Goal: Task Accomplishment & Management: Complete application form

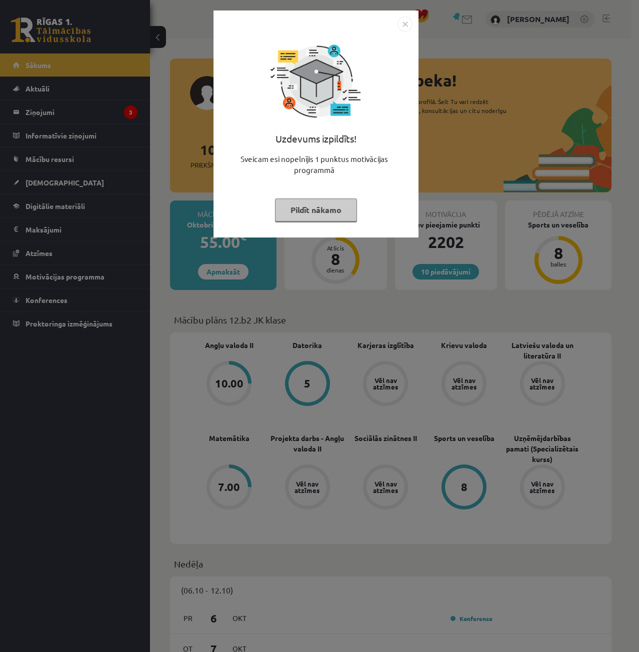
click at [406, 27] on img "Close" at bounding box center [405, 24] width 15 height 15
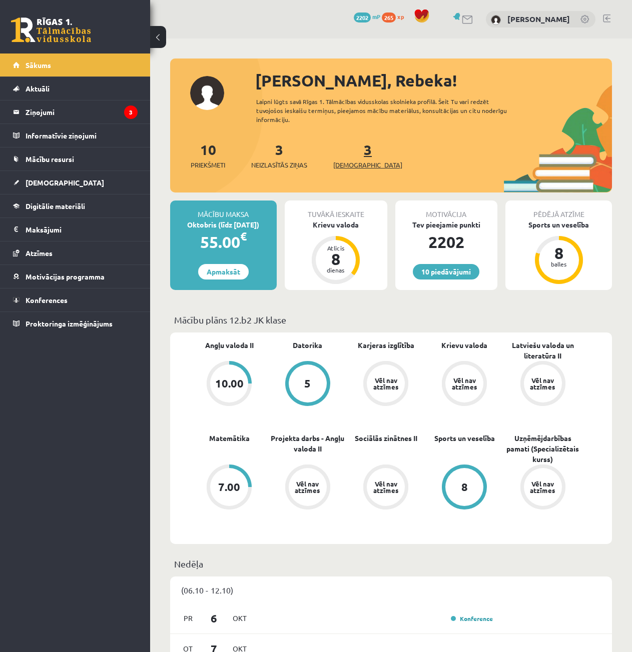
click at [353, 152] on link "3 Ieskaites" at bounding box center [367, 156] width 69 height 30
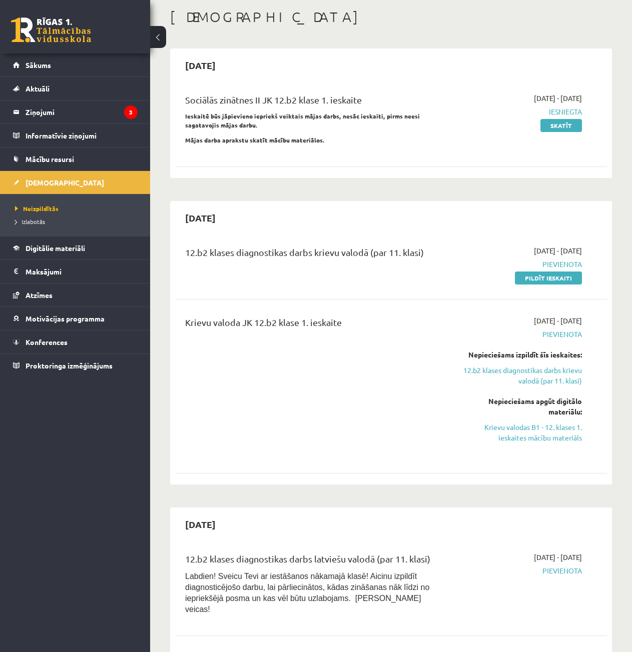
scroll to position [100, 0]
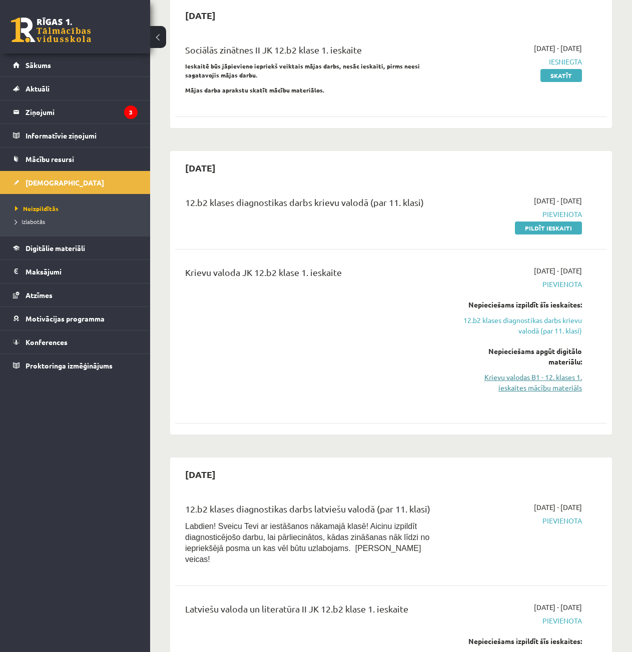
click at [528, 389] on link "Krievu valodas B1 - 12. klases 1. ieskaites mācību materiāls" at bounding box center [521, 382] width 122 height 21
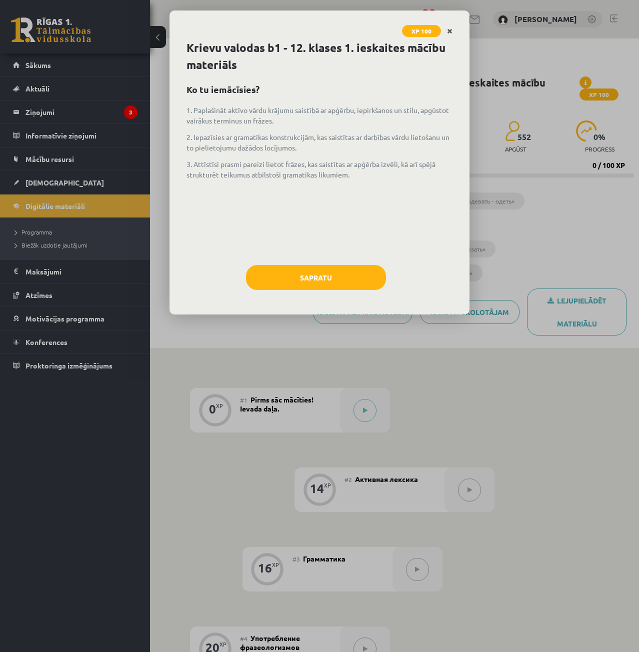
click at [451, 31] on icon "Close" at bounding box center [450, 31] width 6 height 7
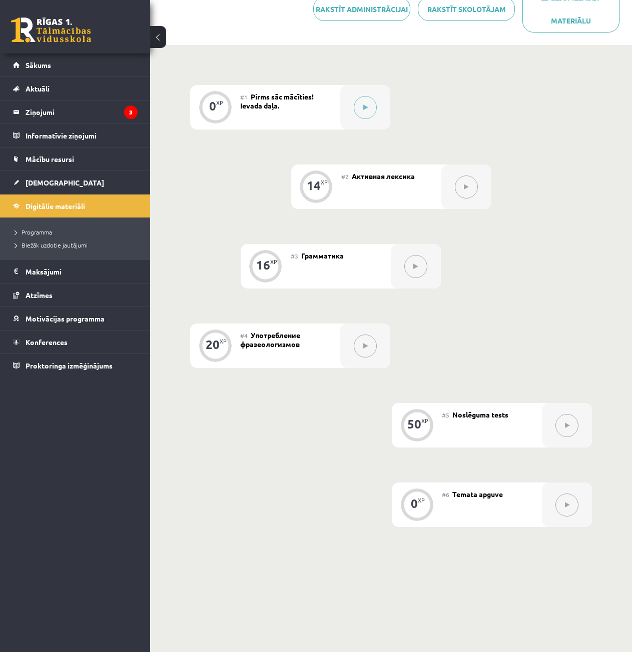
scroll to position [253, 0]
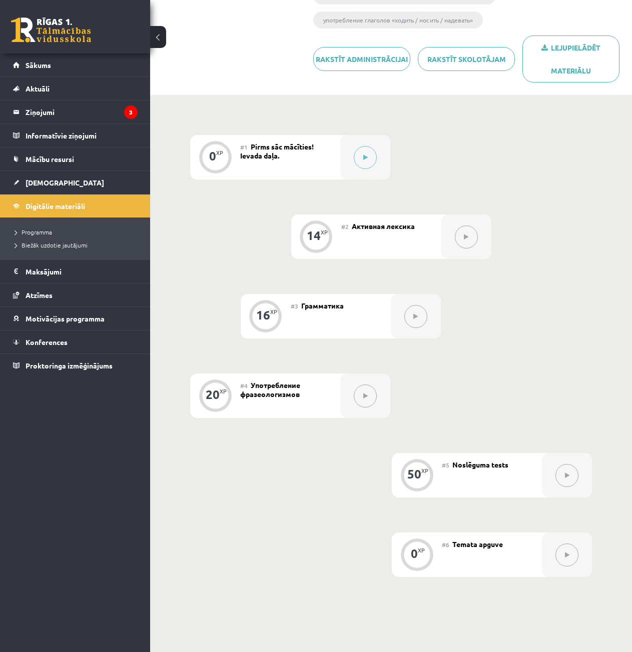
click at [46, 23] on link at bounding box center [51, 30] width 80 height 25
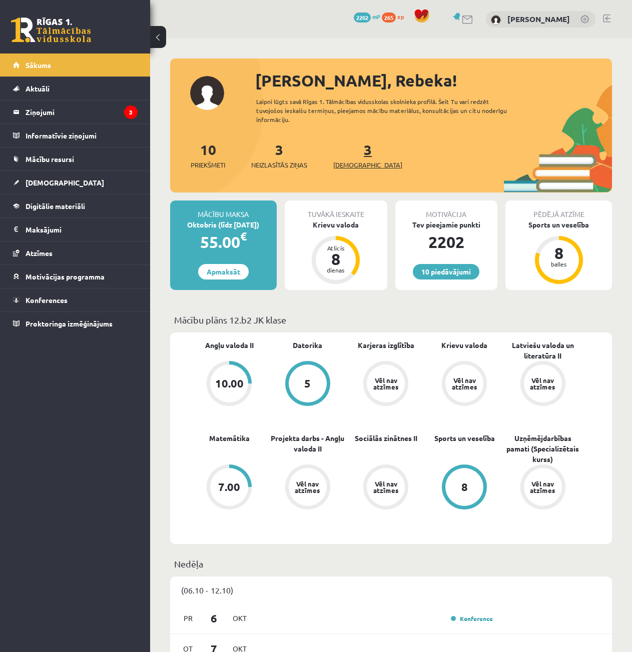
click at [354, 153] on link "3 Ieskaites" at bounding box center [367, 156] width 69 height 30
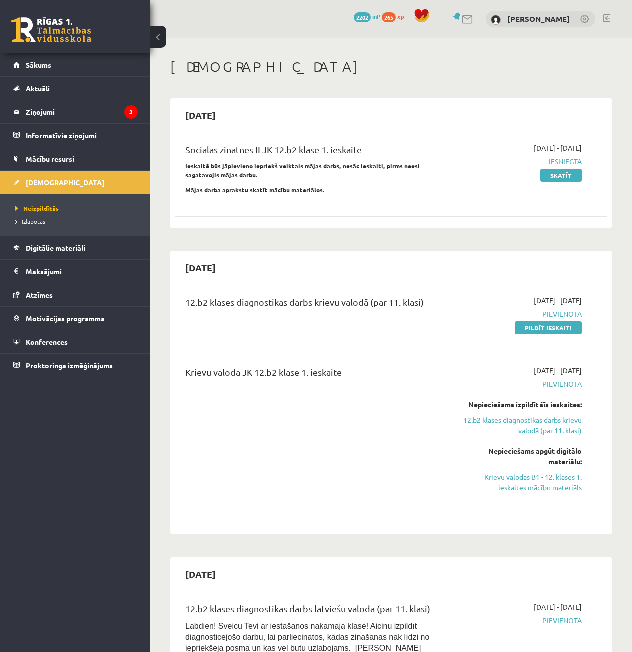
drag, startPoint x: 565, startPoint y: 478, endPoint x: 362, endPoint y: 48, distance: 474.9
click at [565, 478] on link "Krievu valodas B1 - 12. klases 1. ieskaites mācību materiāls" at bounding box center [521, 482] width 122 height 21
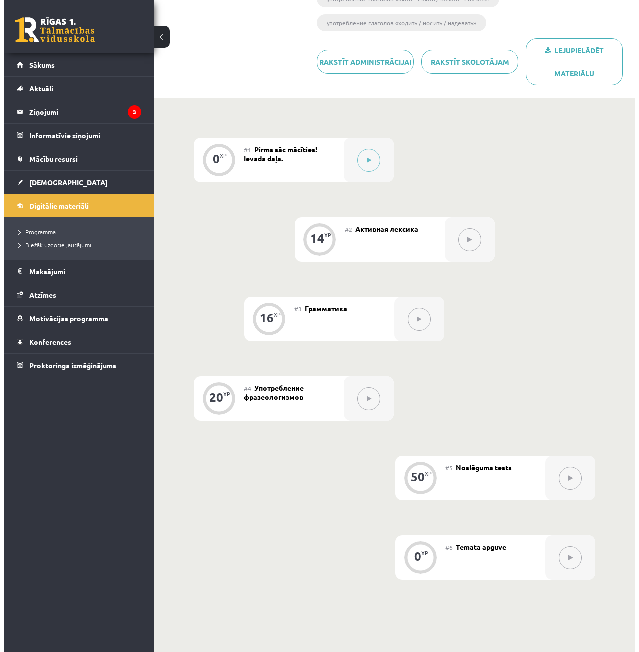
scroll to position [200, 0]
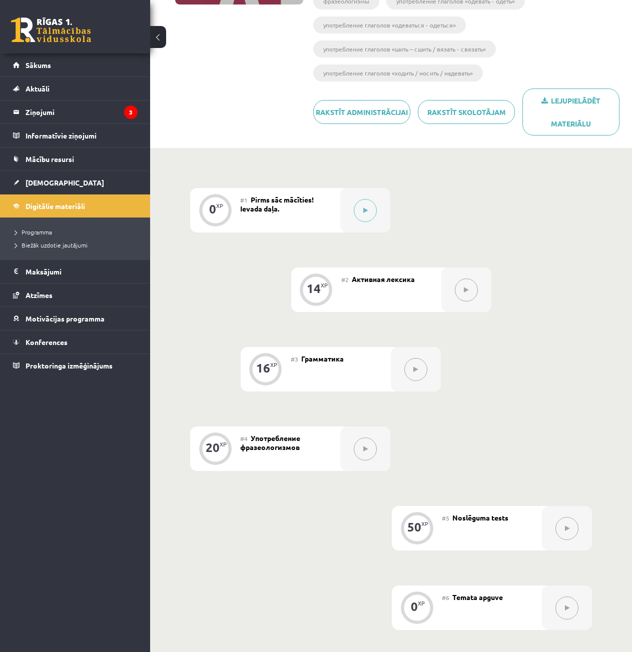
click at [428, 191] on div "0 XP #1 Pirms sāc mācīties! Ievada daļa. 14 XP #2 Активная лексика 16 XP #3 Гра…" at bounding box center [391, 409] width 402 height 442
click at [367, 209] on icon at bounding box center [365, 211] width 5 height 6
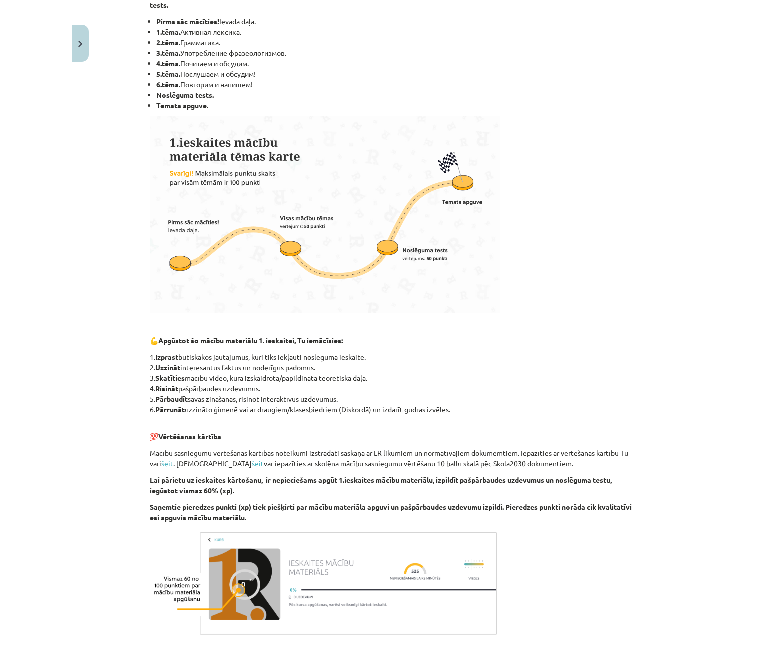
scroll to position [303, 0]
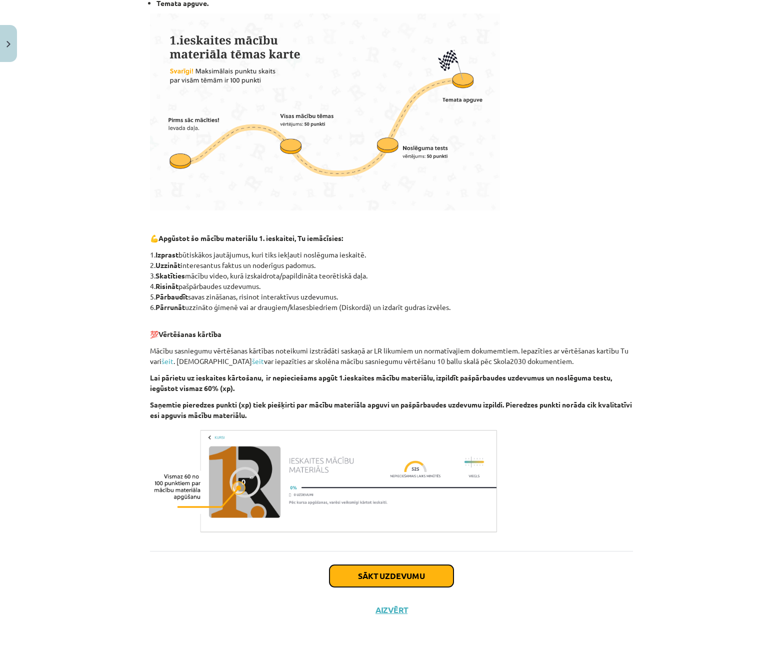
drag, startPoint x: 423, startPoint y: 574, endPoint x: 488, endPoint y: 536, distance: 75.3
click at [423, 574] on button "Sākt uzdevumu" at bounding box center [392, 576] width 124 height 22
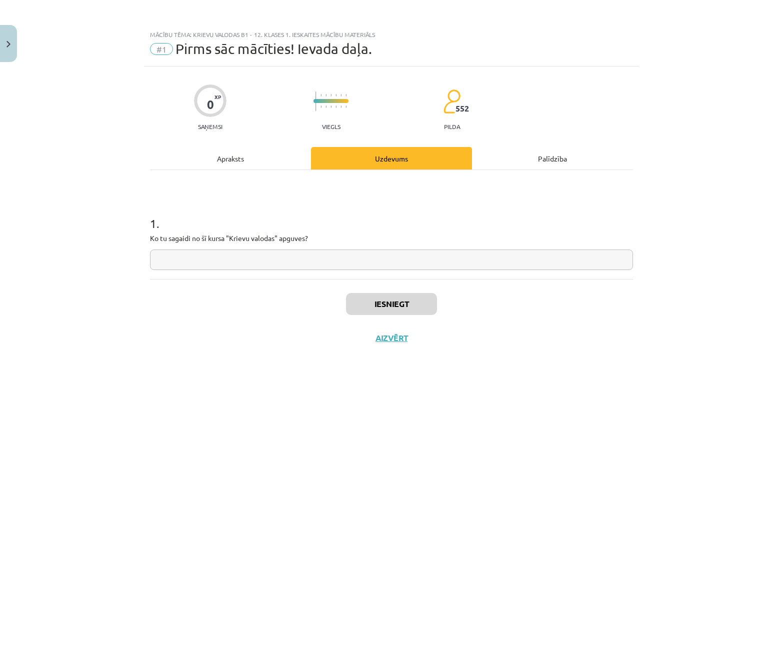
scroll to position [0, 0]
click at [403, 253] on input "text" at bounding box center [391, 260] width 483 height 21
type input "**********"
click at [405, 309] on button "Iesniegt" at bounding box center [391, 304] width 91 height 22
click at [509, 221] on h1 "1 ." at bounding box center [391, 214] width 483 height 31
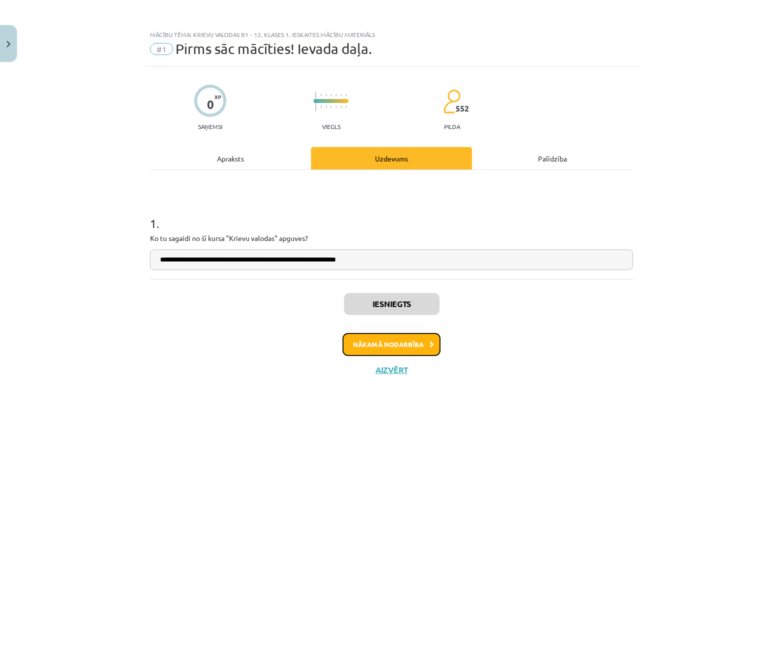
click at [427, 346] on button "Nākamā nodarbība" at bounding box center [392, 344] width 98 height 23
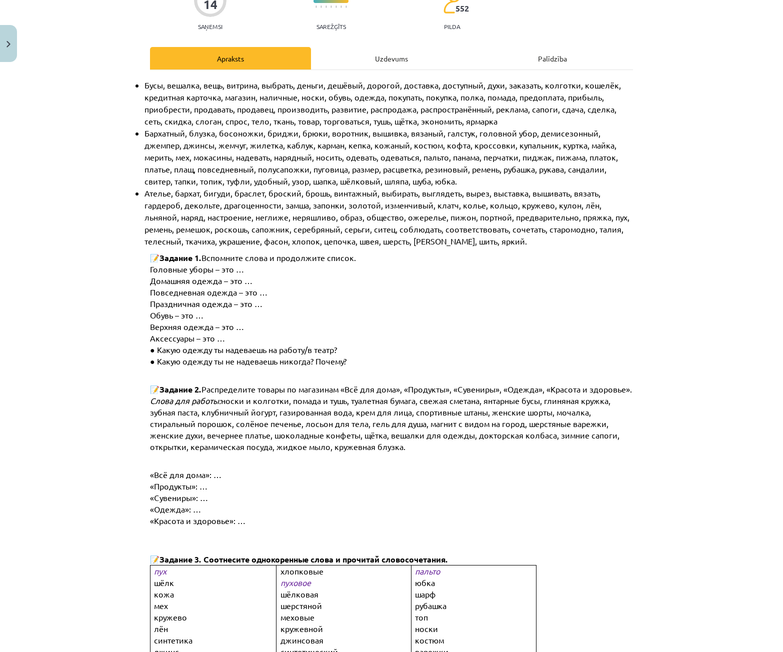
scroll to position [50, 0]
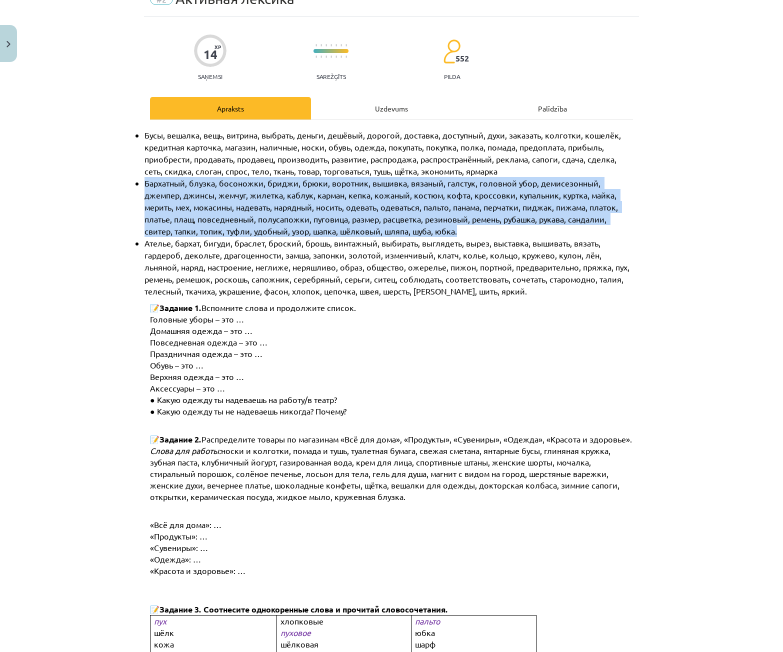
drag, startPoint x: 140, startPoint y: 182, endPoint x: 422, endPoint y: 231, distance: 286.3
click at [422, 231] on div "Mācību tēma: Krievu valodas b1 - 12. klases 1. ieskaites mācību materiāls #2 Ак…" at bounding box center [391, 326] width 783 height 652
click at [422, 231] on li "Бархатный, блузка, босоножки, бриджи, брюки, воротник, вышивка, вязаный, галсту…" at bounding box center [389, 207] width 489 height 60
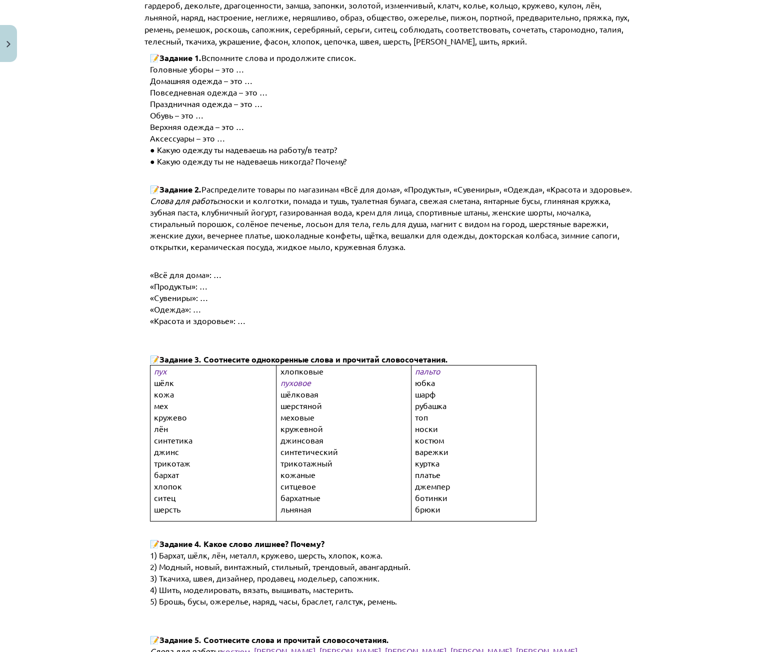
scroll to position [350, 0]
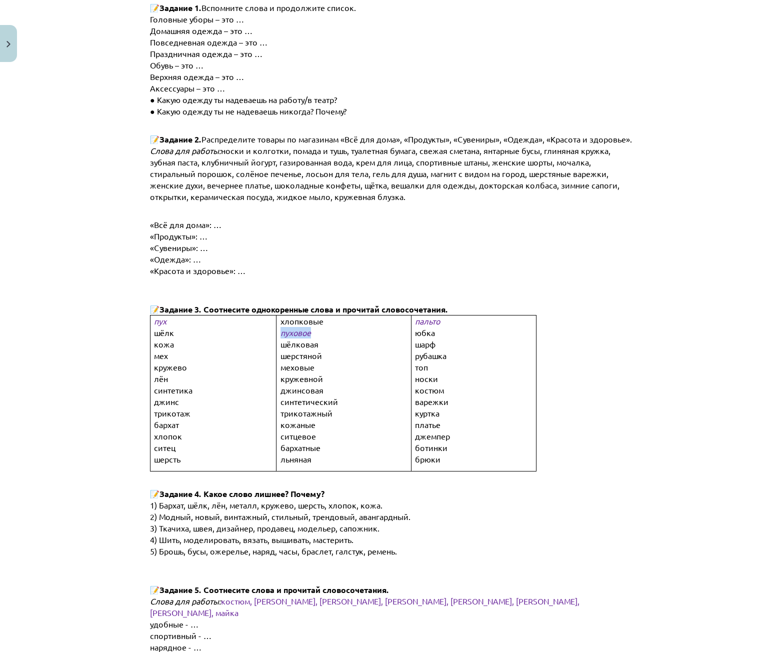
drag, startPoint x: 279, startPoint y: 333, endPoint x: 309, endPoint y: 333, distance: 30.0
click at [309, 333] on p "пуховое" at bounding box center [352, 333] width 143 height 12
click at [318, 333] on p "пуховое" at bounding box center [352, 333] width 143 height 12
drag, startPoint x: 410, startPoint y: 323, endPoint x: 434, endPoint y: 323, distance: 24.0
click at [434, 323] on td "пальто юбка шарф рубашка топ носки костюм варежки куртка платье джемпер ботинки…" at bounding box center [473, 394] width 125 height 156
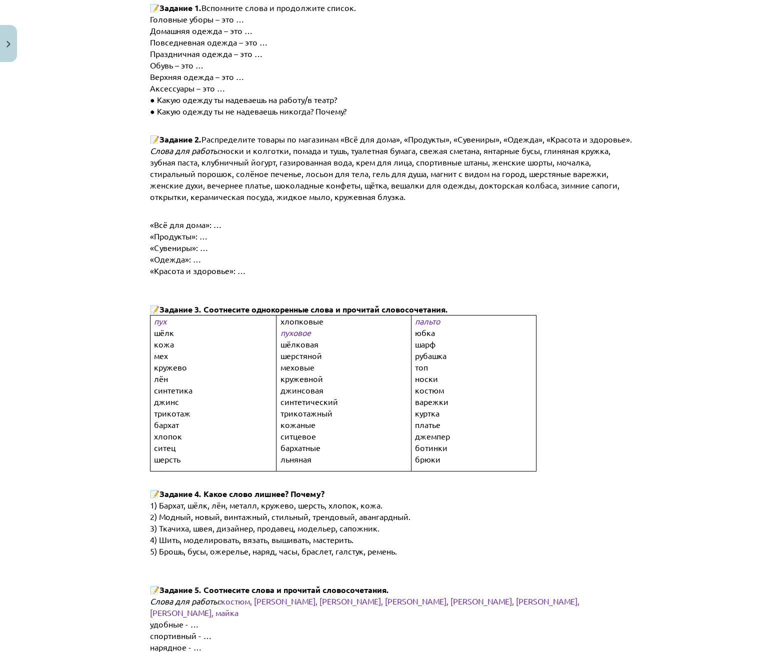
click at [436, 323] on span "пальто" at bounding box center [427, 321] width 25 height 10
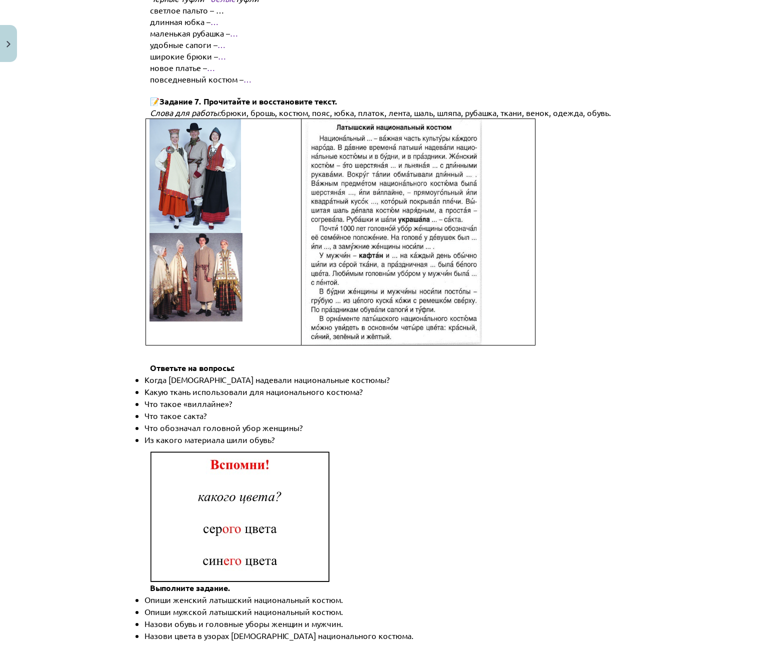
scroll to position [1193, 0]
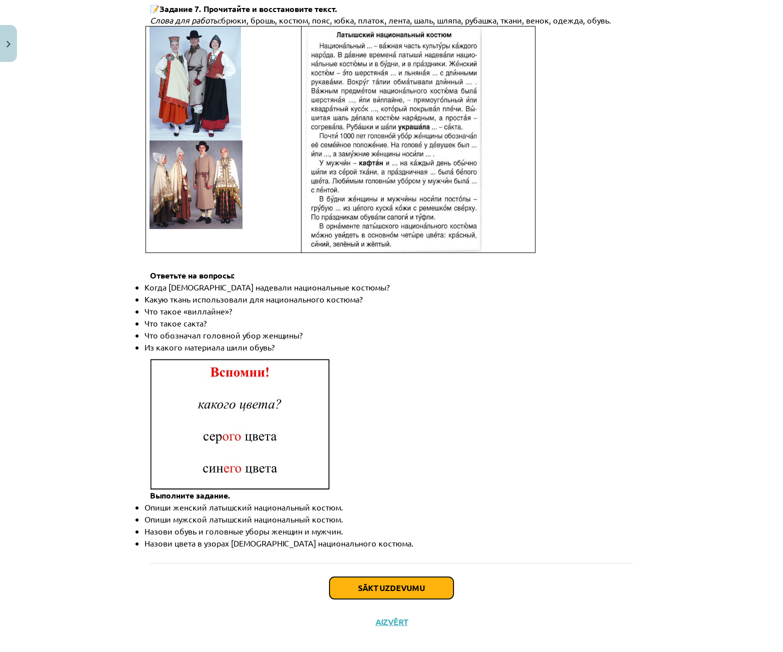
click at [408, 577] on button "Sākt uzdevumu" at bounding box center [392, 588] width 124 height 22
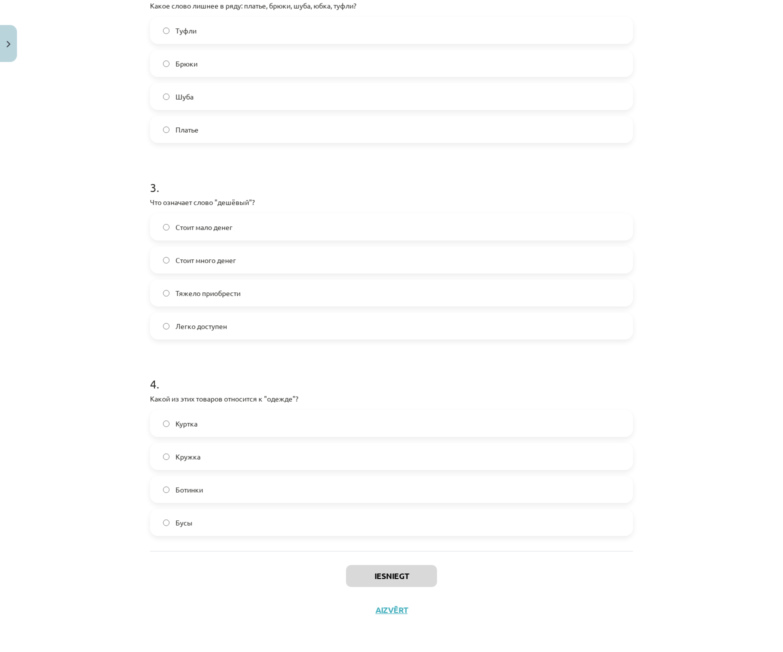
scroll to position [25, 0]
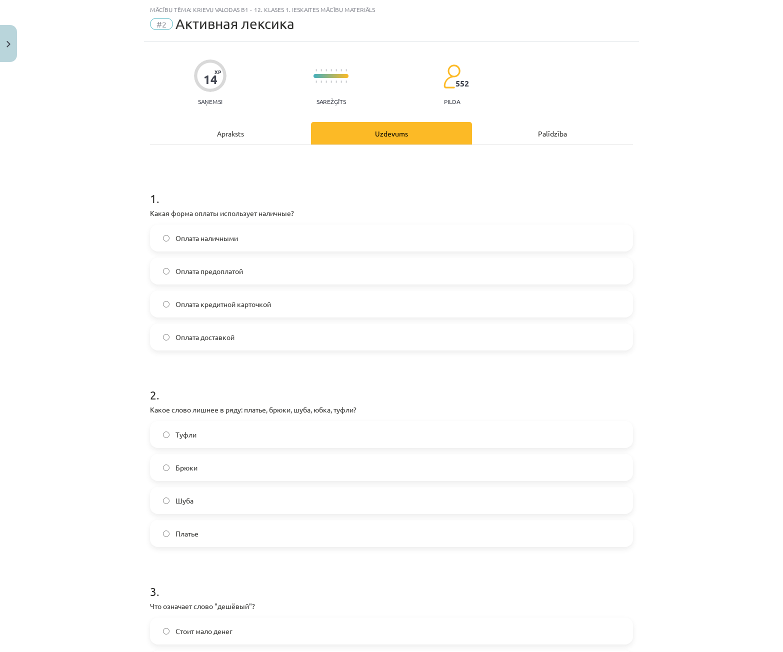
click at [254, 238] on label "Оплата наличными" at bounding box center [391, 238] width 481 height 25
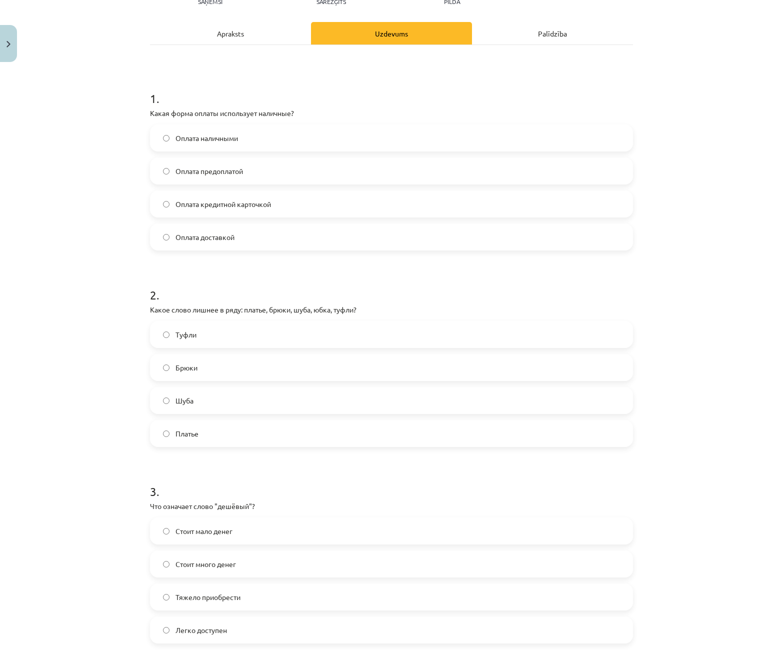
scroll to position [175, 0]
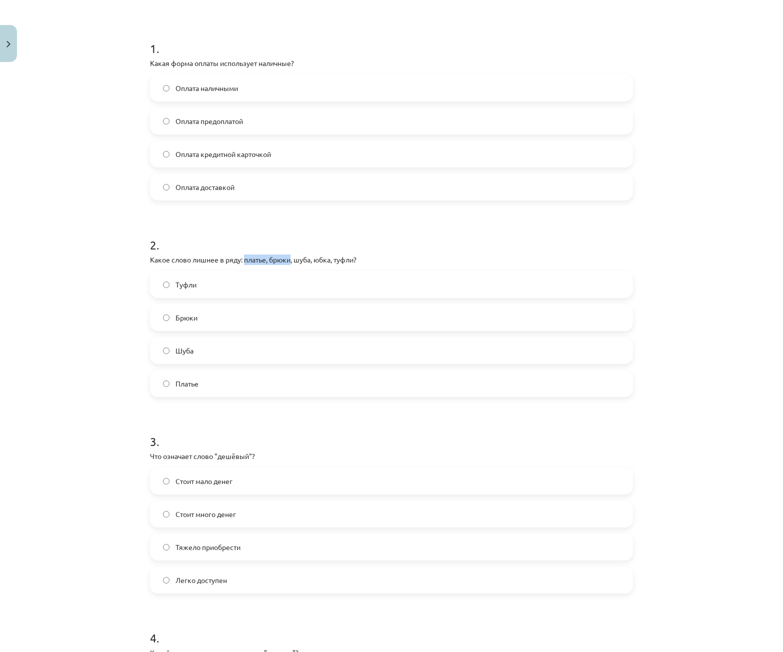
drag, startPoint x: 242, startPoint y: 259, endPoint x: 289, endPoint y: 262, distance: 47.1
click at [289, 262] on p "Какое слово лишнее в ряду: платье, брюки, шуба, юбка, туфли?" at bounding box center [391, 260] width 483 height 11
click at [292, 259] on p "Какое слово лишнее в ряду: платье, брюки, шуба, юбка, туфли?" at bounding box center [391, 260] width 483 height 11
drag, startPoint x: 324, startPoint y: 260, endPoint x: 361, endPoint y: 260, distance: 37.0
click at [361, 260] on p "Какое слово лишнее в ряду: платье, брюки, шуба, юбка, туфли?" at bounding box center [391, 260] width 483 height 11
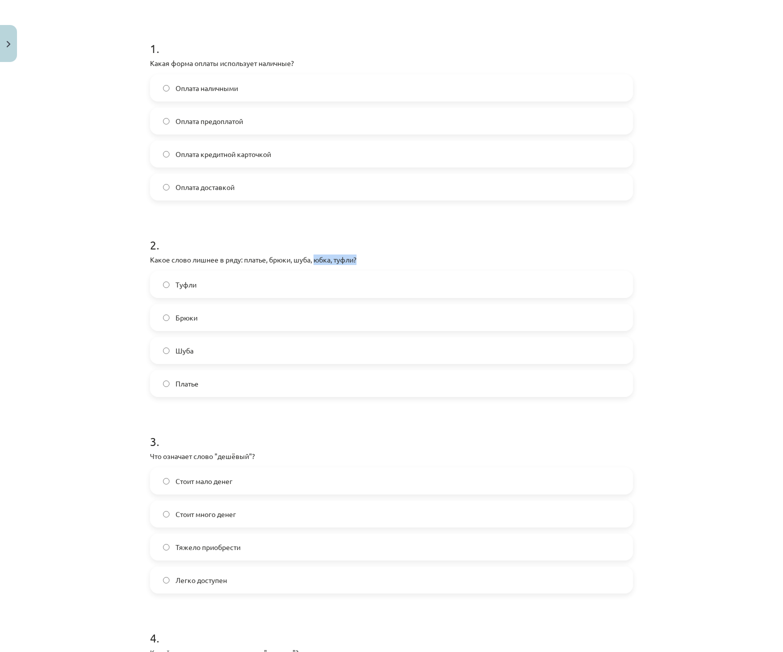
click at [363, 260] on p "Какое слово лишнее в ряду: платье, брюки, шуба, юбка, туфли?" at bounding box center [391, 260] width 483 height 11
drag, startPoint x: 295, startPoint y: 259, endPoint x: 309, endPoint y: 258, distance: 14.5
click at [309, 258] on p "Какое слово лишнее в ряду: платье, брюки, шуба, юбка, туфли?" at bounding box center [391, 260] width 483 height 11
click at [360, 260] on p "Какое слово лишнее в ряду: платье, брюки, шуба, юбка, туфли?" at bounding box center [391, 260] width 483 height 11
click at [194, 351] on label "Шуба" at bounding box center [391, 350] width 481 height 25
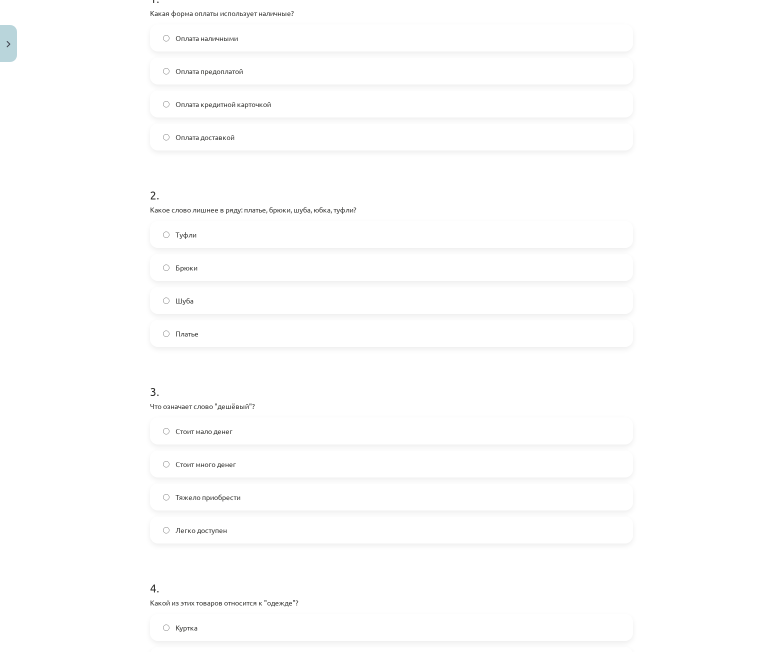
scroll to position [275, 0]
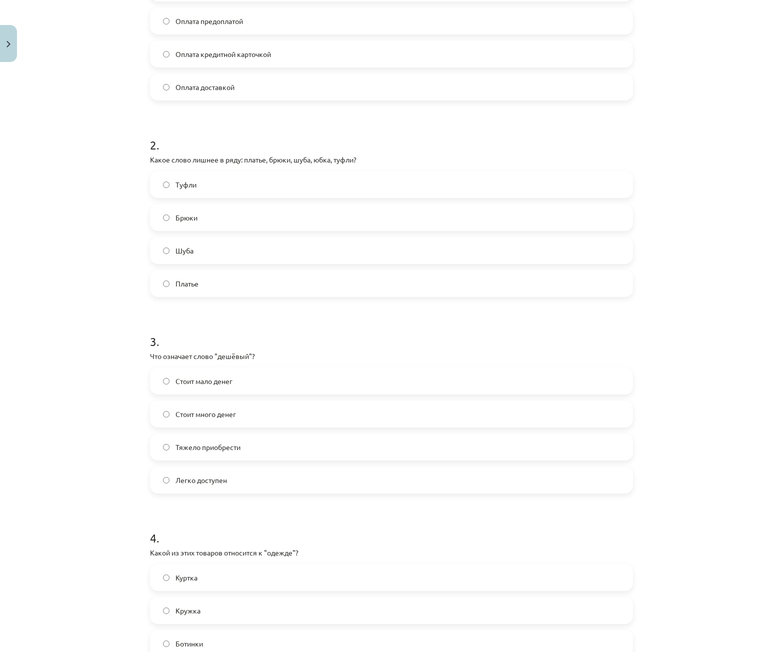
click at [272, 383] on label "Стоит мало денег" at bounding box center [391, 381] width 481 height 25
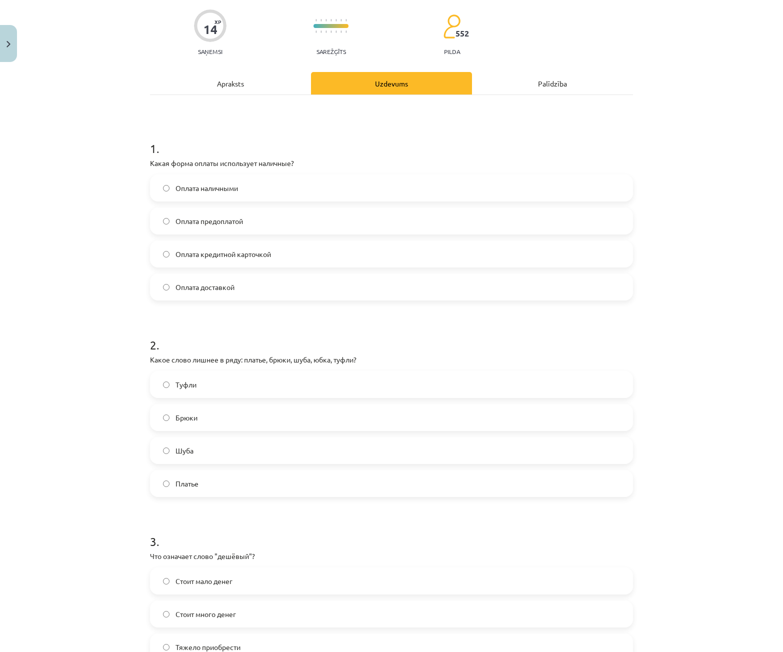
scroll to position [0, 0]
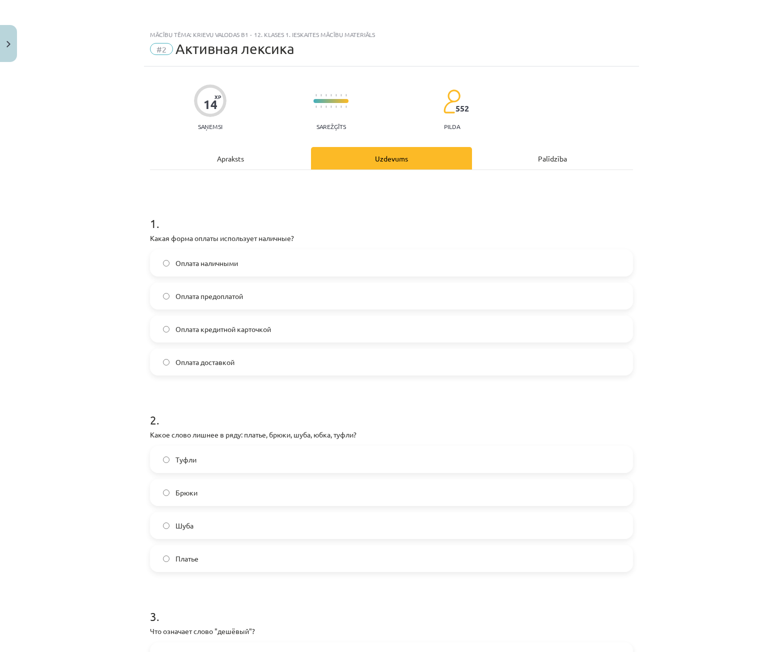
click at [228, 157] on div "Apraksts" at bounding box center [230, 158] width 161 height 23
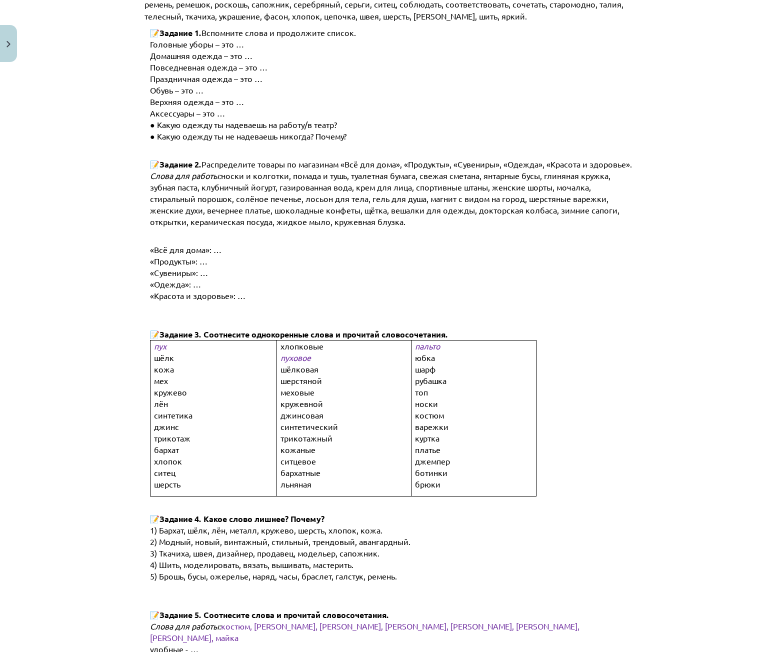
scroll to position [125, 0]
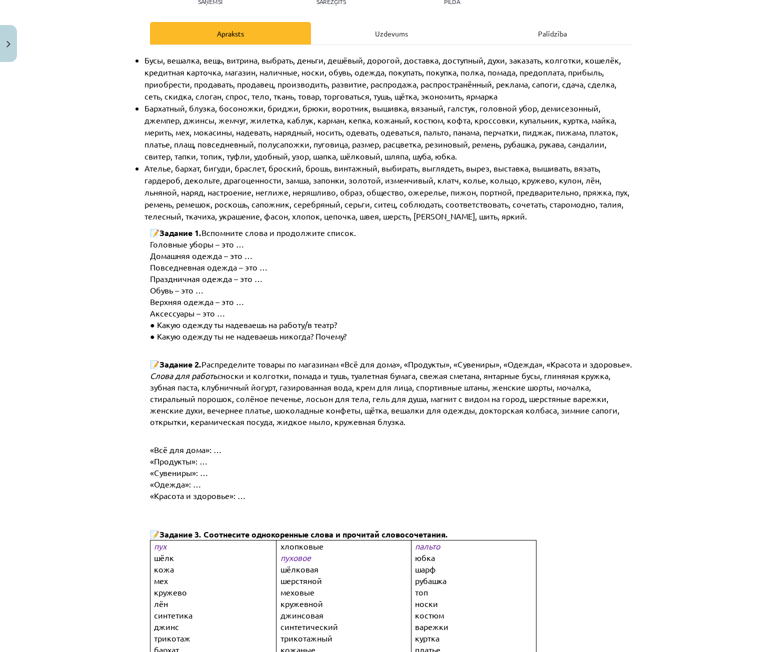
click at [394, 40] on div "Uzdevums" at bounding box center [391, 33] width 161 height 23
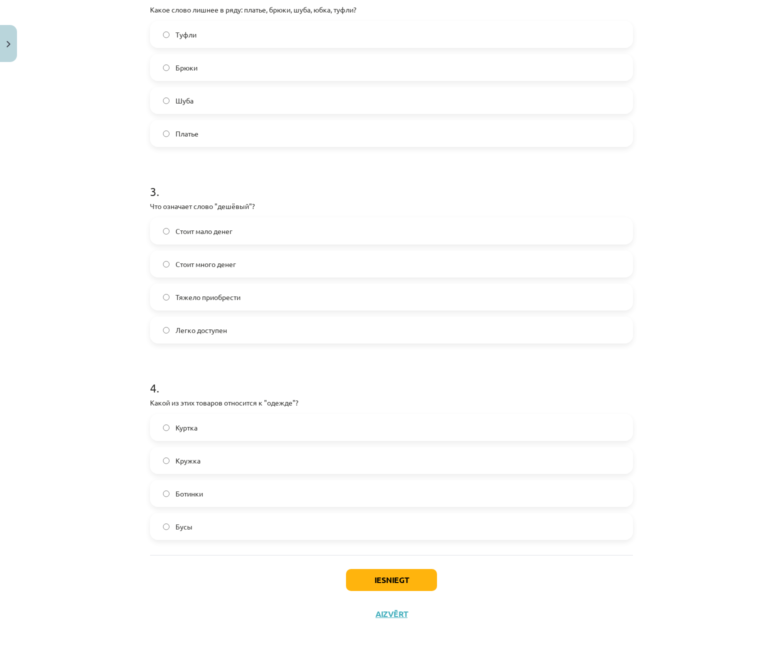
scroll to position [429, 0]
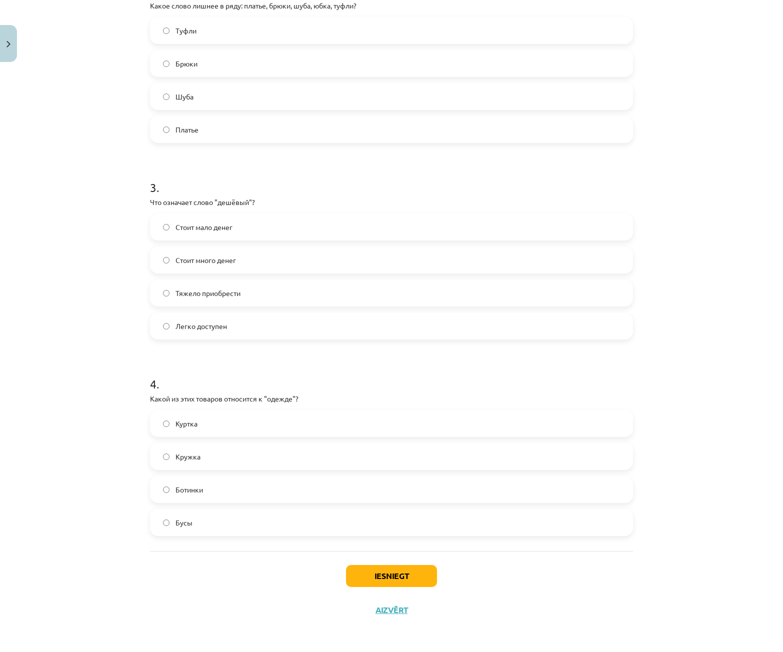
click at [296, 426] on label "Куртка" at bounding box center [391, 423] width 481 height 25
click at [410, 572] on button "Iesniegt" at bounding box center [391, 576] width 91 height 22
click at [411, 381] on h1 "4 ." at bounding box center [391, 375] width 483 height 31
click at [396, 575] on button "Iesniegt" at bounding box center [391, 576] width 91 height 22
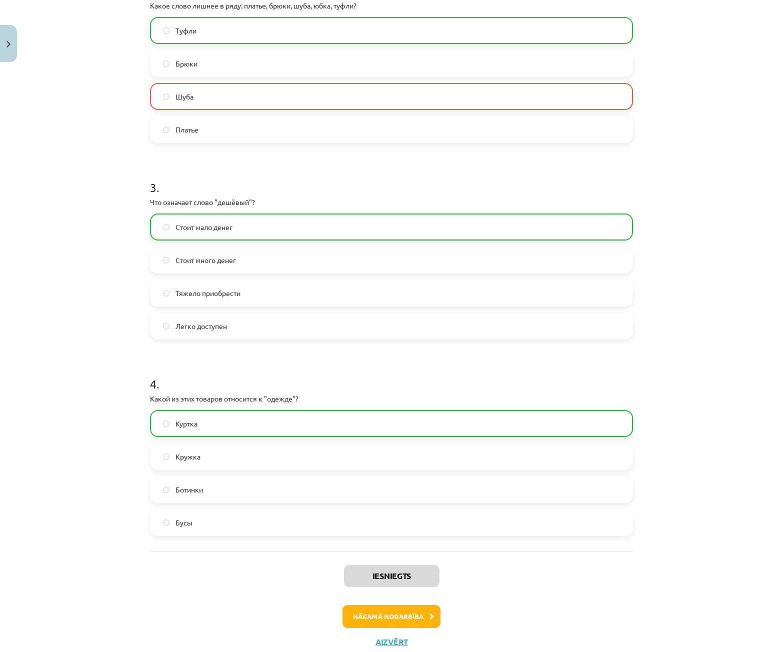
scroll to position [179, 0]
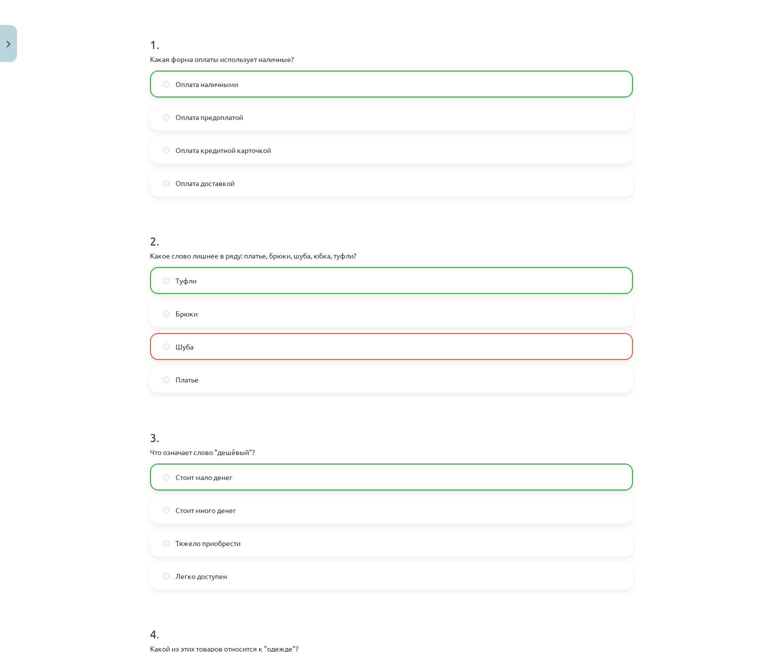
click at [186, 348] on span "Шуба" at bounding box center [185, 347] width 18 height 11
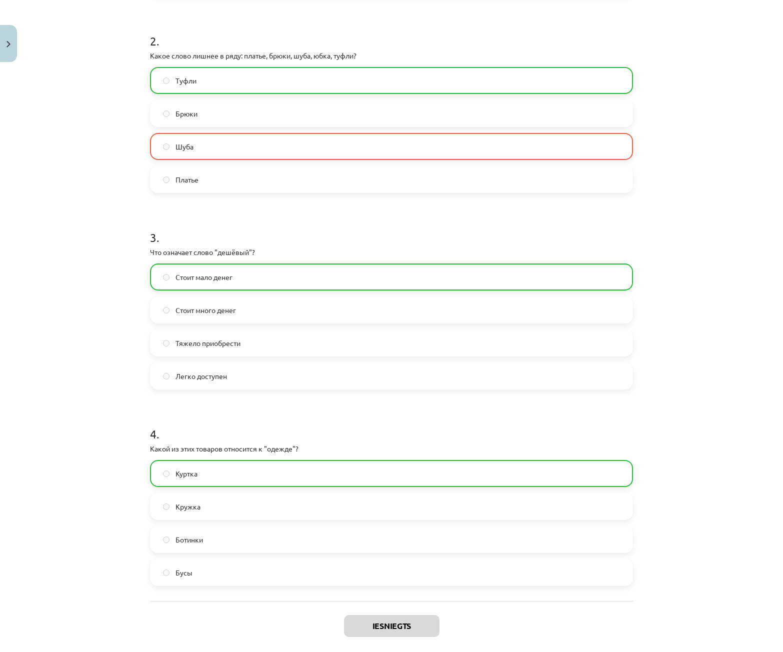
scroll to position [461, 0]
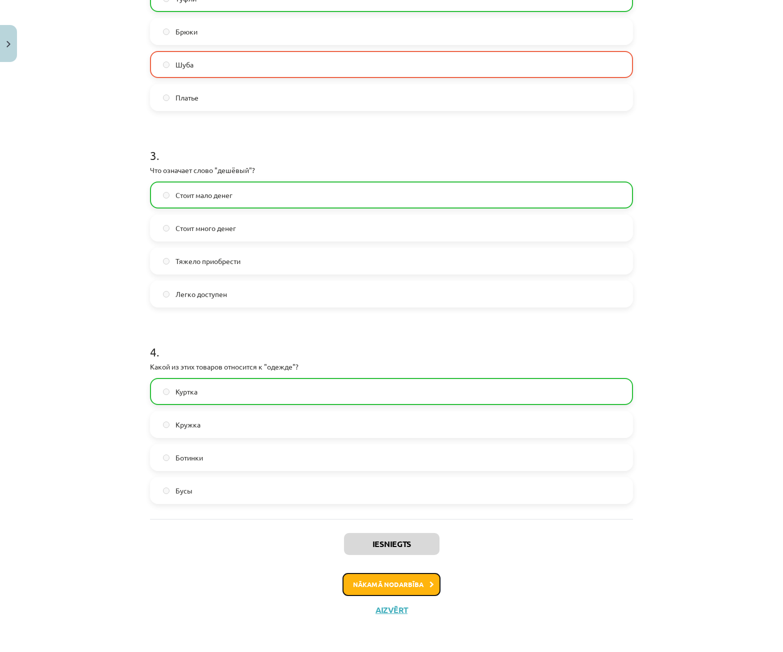
click at [418, 587] on button "Nākamā nodarbība" at bounding box center [392, 584] width 98 height 23
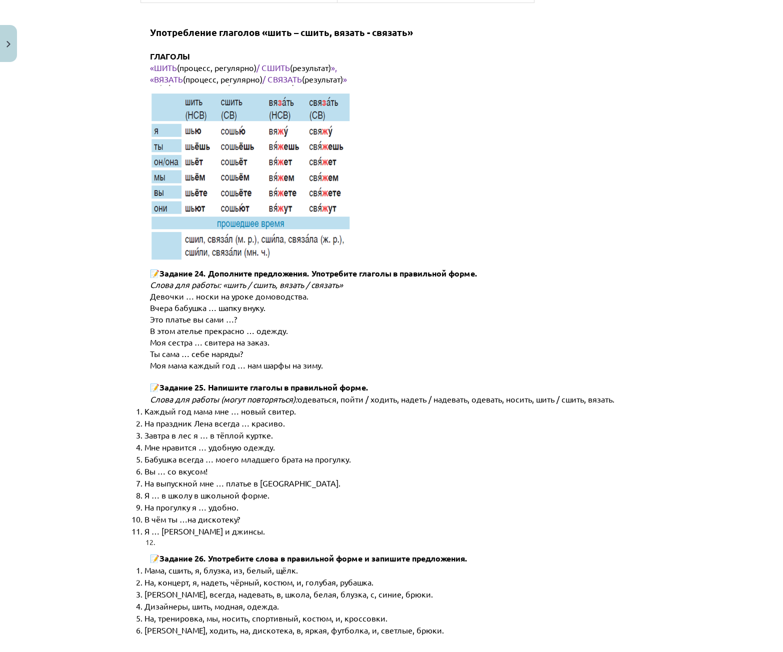
scroll to position [4857, 0]
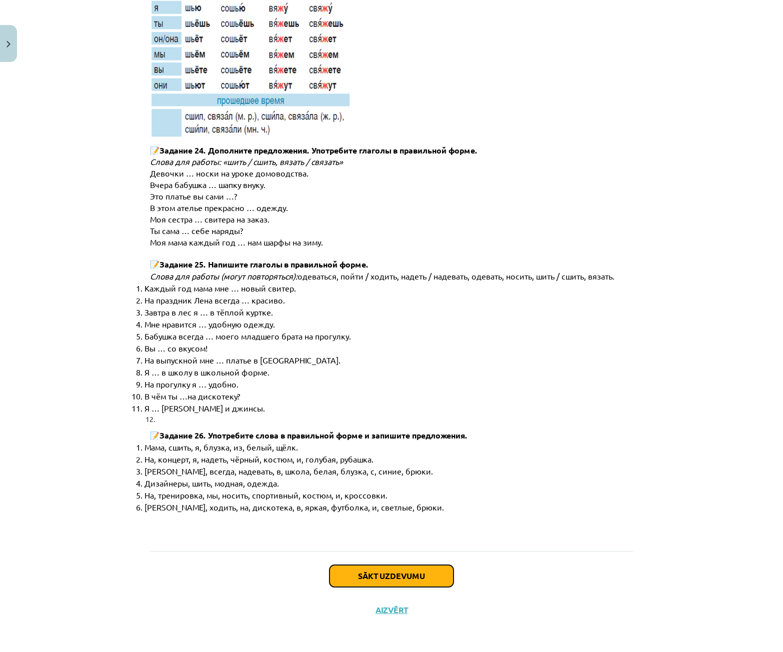
click at [374, 575] on button "Sākt uzdevumu" at bounding box center [392, 576] width 124 height 22
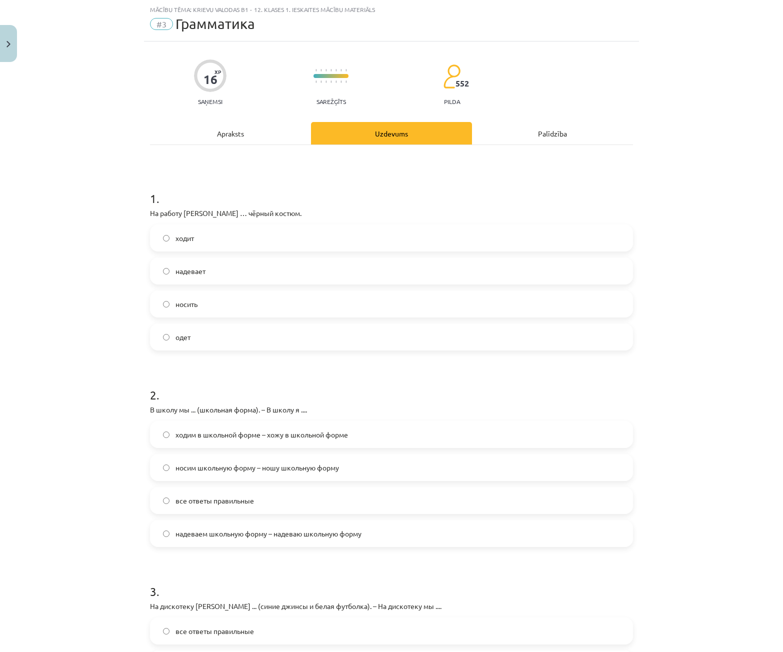
click at [204, 304] on label "носить" at bounding box center [391, 304] width 481 height 25
drag, startPoint x: 178, startPoint y: 211, endPoint x: 252, endPoint y: 207, distance: 74.6
click at [252, 207] on div "1 . На работу Янис … чёрный костюм. ходит надевает носить одет" at bounding box center [391, 262] width 483 height 177
click at [248, 211] on p "На работу Янис … чёрный костюм." at bounding box center [391, 213] width 483 height 11
click at [222, 130] on div "Apraksts" at bounding box center [230, 133] width 161 height 23
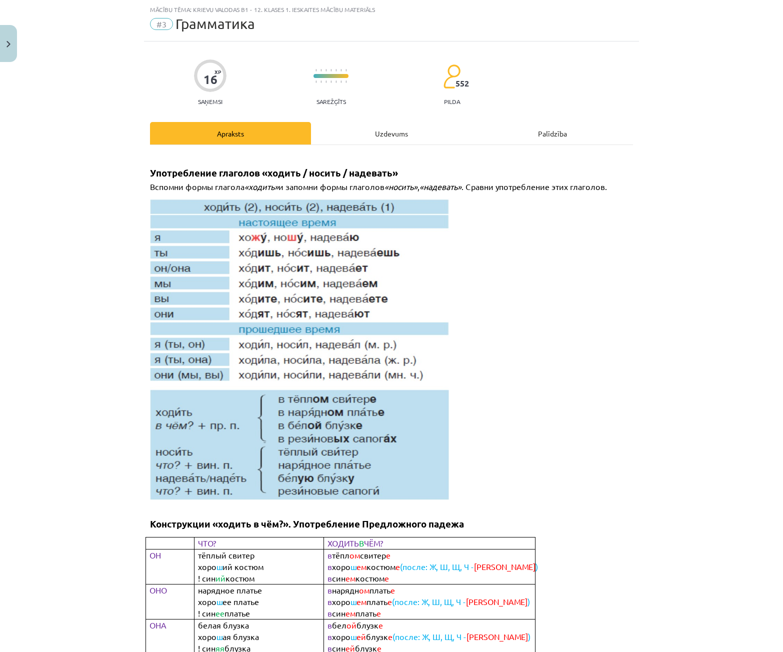
click at [354, 136] on div "Uzdevums" at bounding box center [391, 133] width 161 height 23
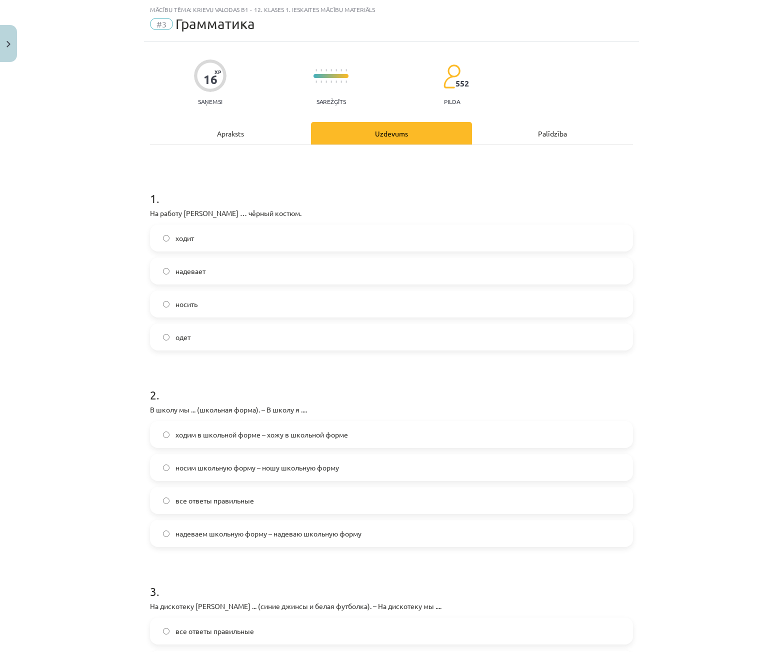
click at [286, 275] on label "надевает" at bounding box center [391, 271] width 481 height 25
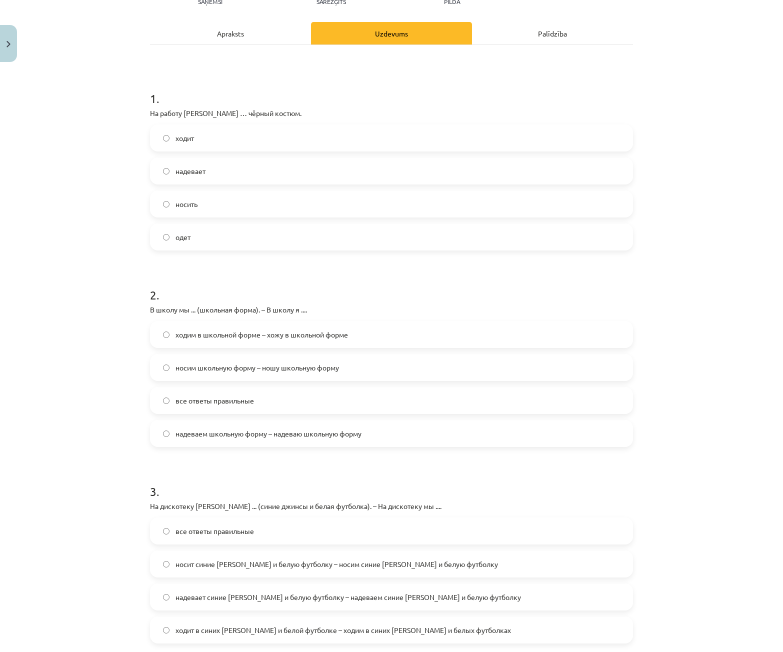
scroll to position [175, 0]
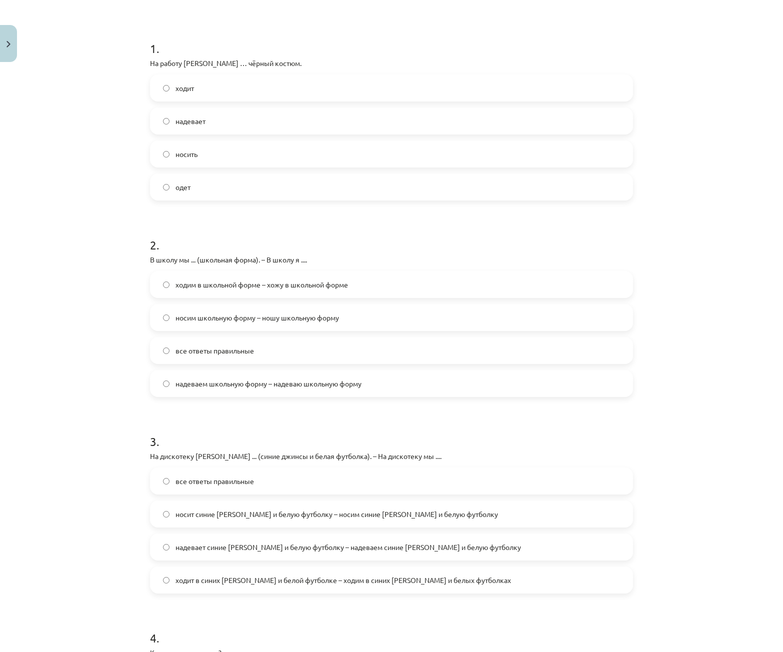
click at [219, 316] on span "носим школьную форму – ношу школьную форму" at bounding box center [258, 318] width 164 height 11
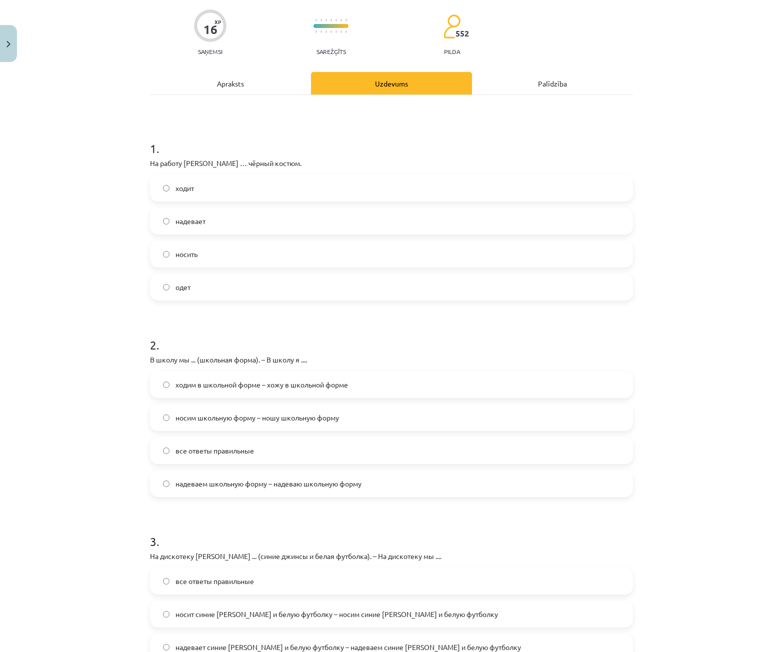
scroll to position [25, 0]
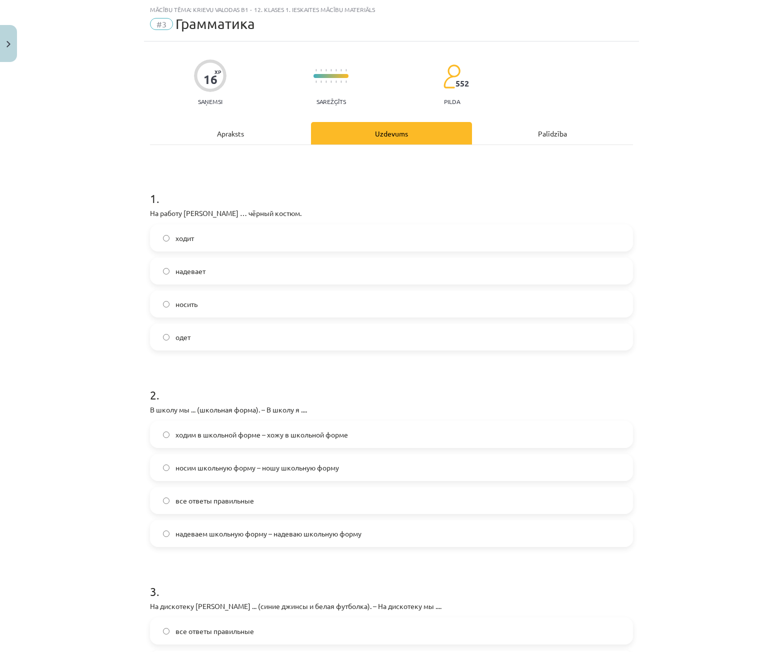
click at [276, 136] on div "Apraksts" at bounding box center [230, 133] width 161 height 23
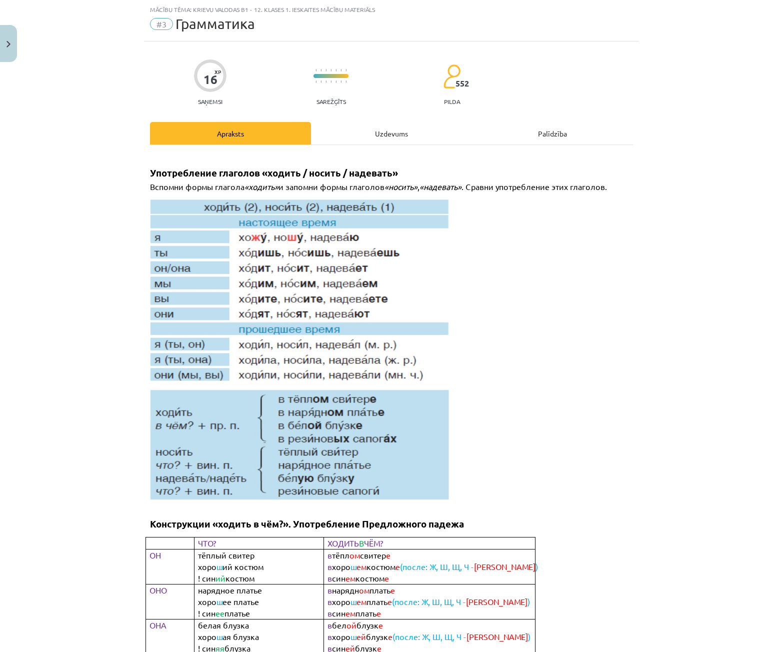
click at [376, 131] on div "Uzdevums" at bounding box center [391, 133] width 161 height 23
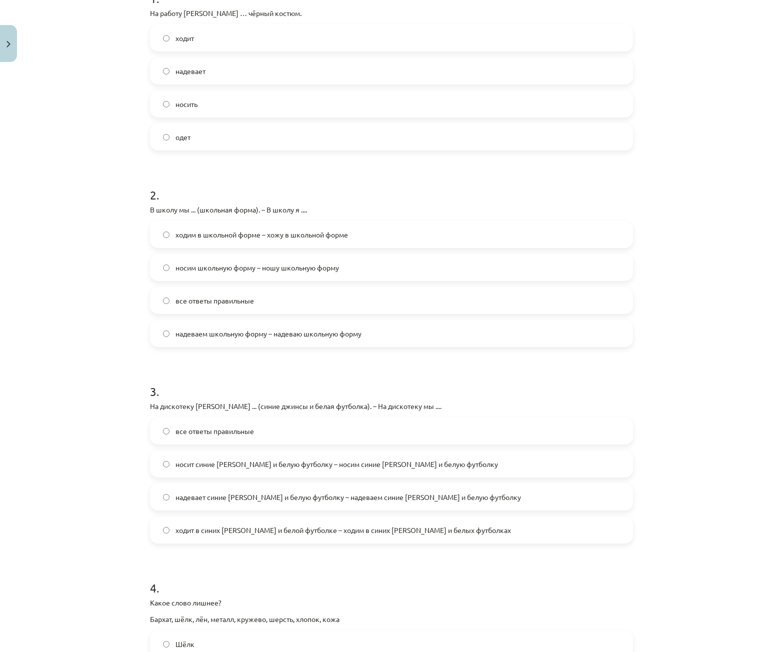
scroll to position [325, 0]
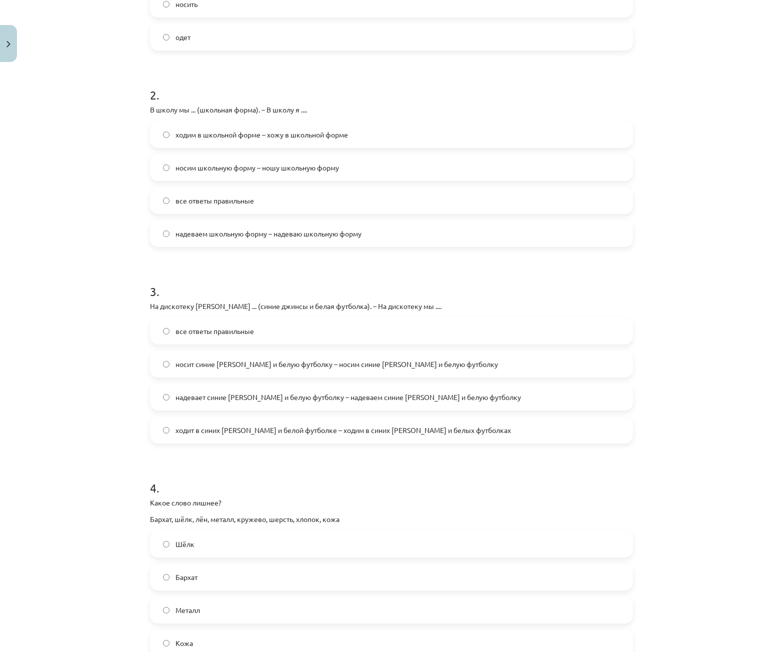
click at [234, 397] on span "надевает синие джинсы и белую футболку – надеваем синие джинсы и белую футболку" at bounding box center [349, 397] width 346 height 11
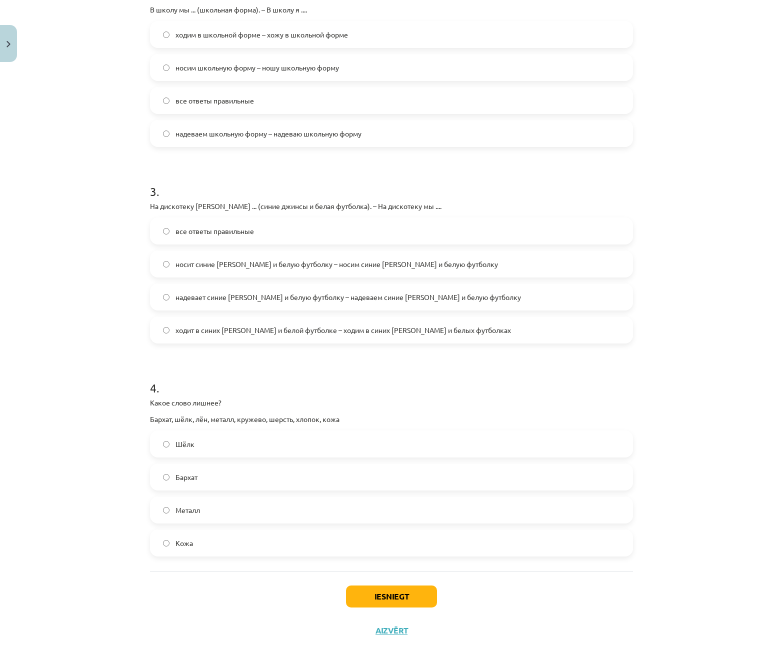
scroll to position [446, 0]
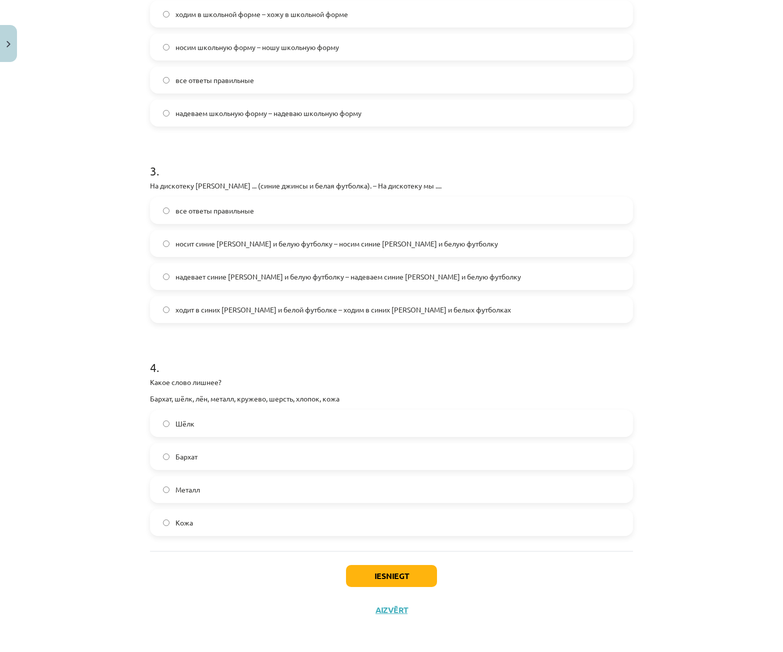
click at [204, 491] on label "Металл" at bounding box center [391, 489] width 481 height 25
click at [384, 573] on button "Iesniegt" at bounding box center [391, 576] width 91 height 22
click at [510, 563] on div "Iesniegt Aizvērt" at bounding box center [391, 586] width 483 height 70
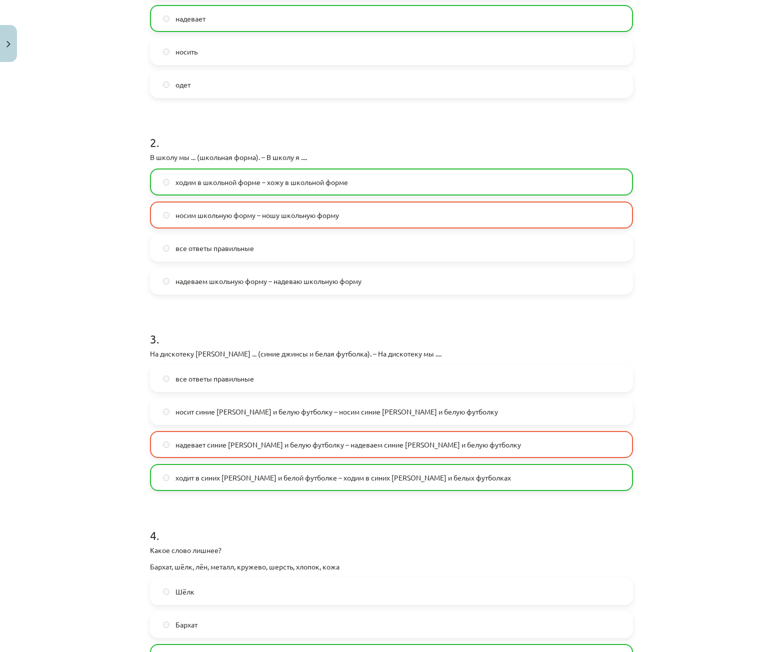
scroll to position [478, 0]
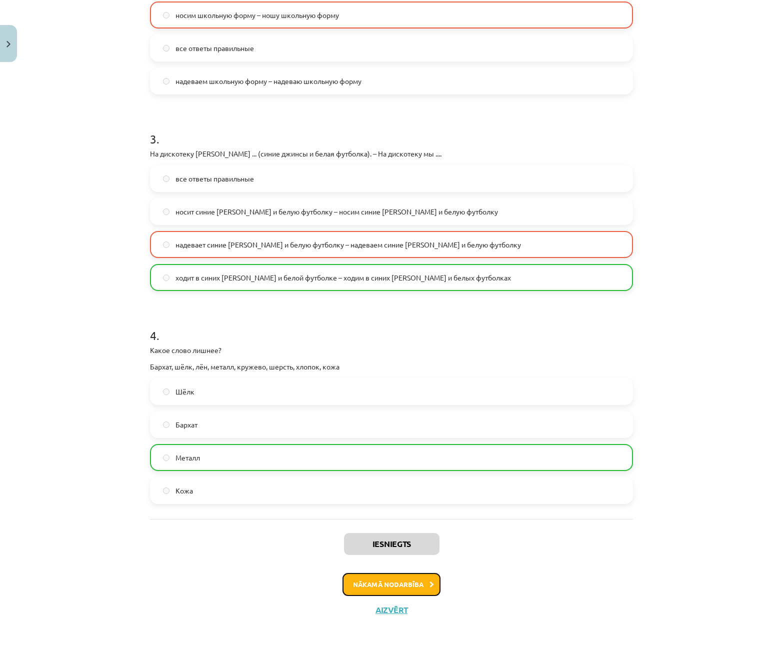
click at [431, 582] on button "Nākamā nodarbība" at bounding box center [392, 584] width 98 height 23
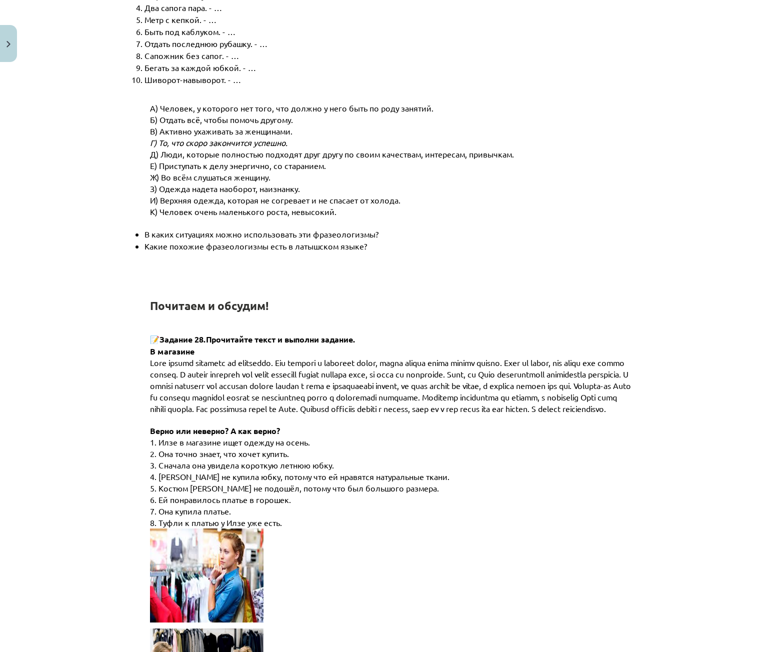
scroll to position [375, 0]
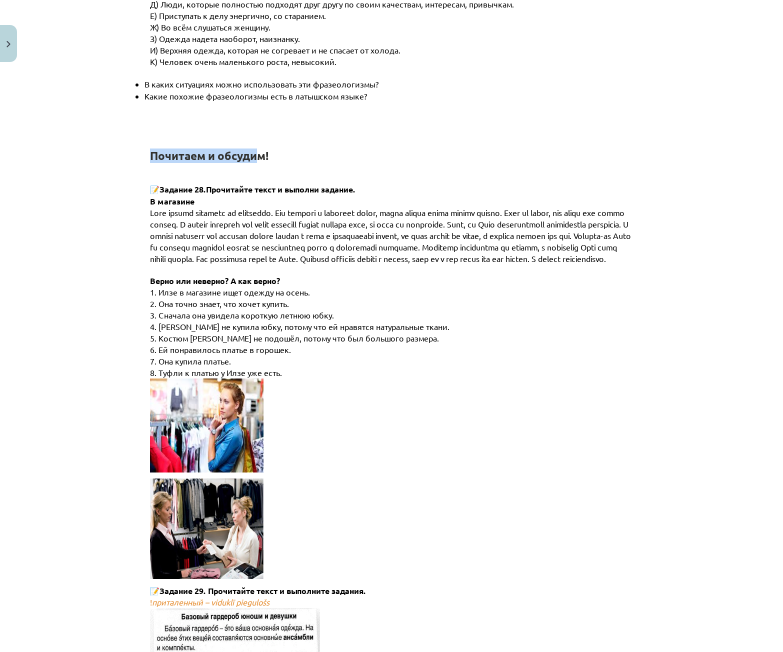
drag, startPoint x: 150, startPoint y: 153, endPoint x: 267, endPoint y: 155, distance: 117.0
click at [258, 155] on strong "Почитаем и обсудим!" at bounding box center [209, 156] width 119 height 15
click at [294, 155] on h1 "Почитаем и обсудим!" at bounding box center [394, 147] width 488 height 32
drag, startPoint x: 203, startPoint y: 188, endPoint x: 362, endPoint y: 192, distance: 159.6
click at [362, 192] on h1 "📝 Задание 28. Прочитайте текст и выполни задание." at bounding box center [394, 179] width 488 height 33
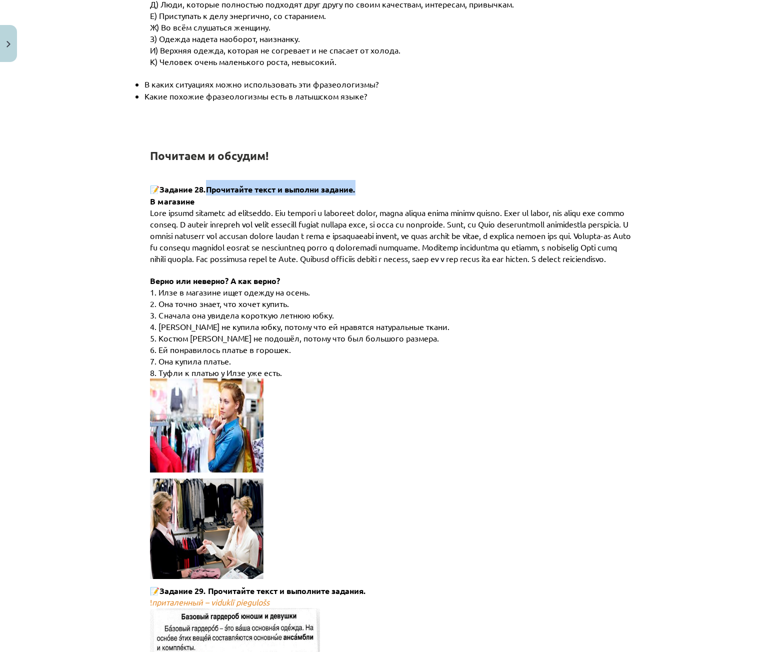
click at [362, 192] on h1 "📝 Задание 28. Прочитайте текст и выполни задание." at bounding box center [394, 179] width 488 height 33
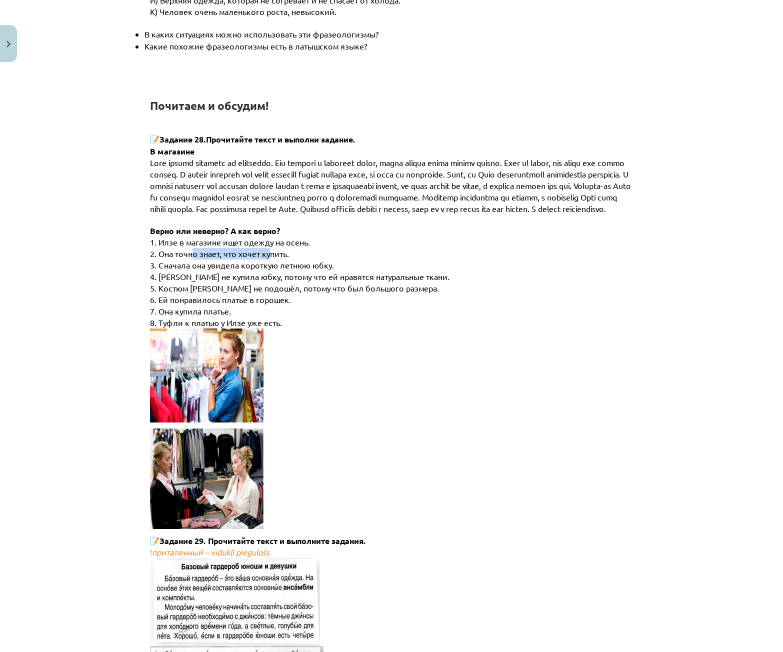
drag, startPoint x: 187, startPoint y: 263, endPoint x: 267, endPoint y: 267, distance: 80.1
click at [267, 259] on span "2. Она точно знает, что хочет купить." at bounding box center [219, 254] width 139 height 10
drag, startPoint x: 266, startPoint y: 267, endPoint x: 217, endPoint y: 270, distance: 48.6
click at [265, 259] on span "2. Она точно знает, что хочет купить." at bounding box center [219, 254] width 139 height 10
click at [172, 270] on span "3. Сначала она увидела короткую летнюю юбку." at bounding box center [242, 265] width 184 height 10
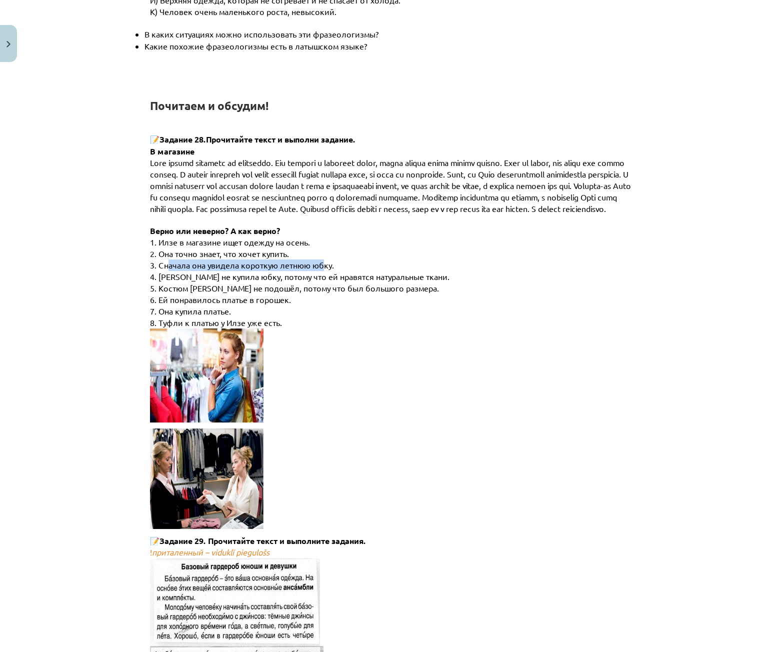
drag, startPoint x: 165, startPoint y: 279, endPoint x: 319, endPoint y: 275, distance: 154.1
click at [319, 270] on span "3. Сначала она увидела короткую летнюю юбку." at bounding box center [242, 265] width 184 height 10
click at [199, 270] on span "3. Сначала она увидела короткую летнюю юбку." at bounding box center [242, 265] width 184 height 10
drag, startPoint x: 159, startPoint y: 286, endPoint x: 420, endPoint y: 290, distance: 261.1
click at [420, 283] on p "4. Илзе не купила юбку, потому что ей нравятся натуральные ткани." at bounding box center [399, 277] width 499 height 12
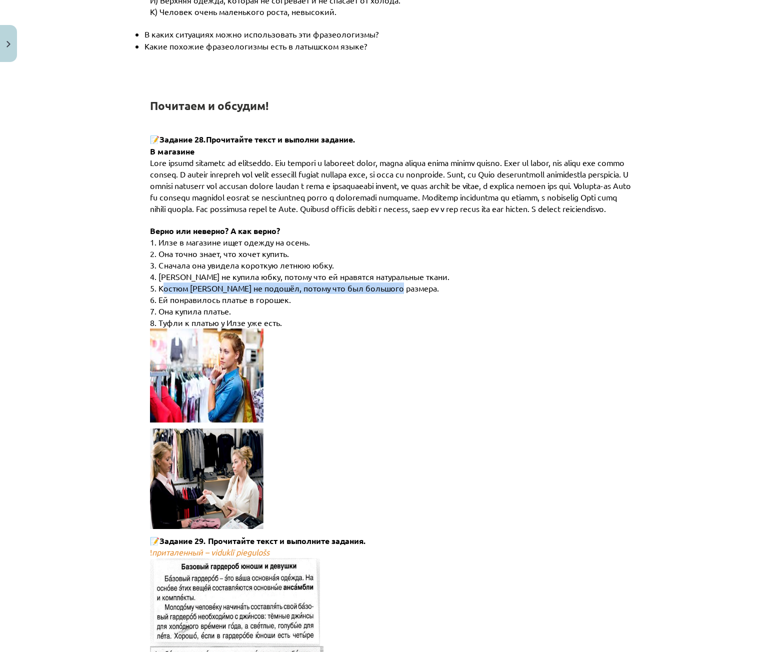
drag, startPoint x: 181, startPoint y: 299, endPoint x: 393, endPoint y: 298, distance: 212.0
click at [393, 294] on p "5. Костюм Илзе не подошёл, потому что был большого размера." at bounding box center [399, 289] width 499 height 12
click at [165, 305] on span "6. Ей понравилось платье в горошек." at bounding box center [220, 300] width 141 height 10
drag, startPoint x: 156, startPoint y: 310, endPoint x: 294, endPoint y: 312, distance: 138.5
click at [294, 306] on p "6. Ей понравилось платье в горошек." at bounding box center [399, 300] width 499 height 12
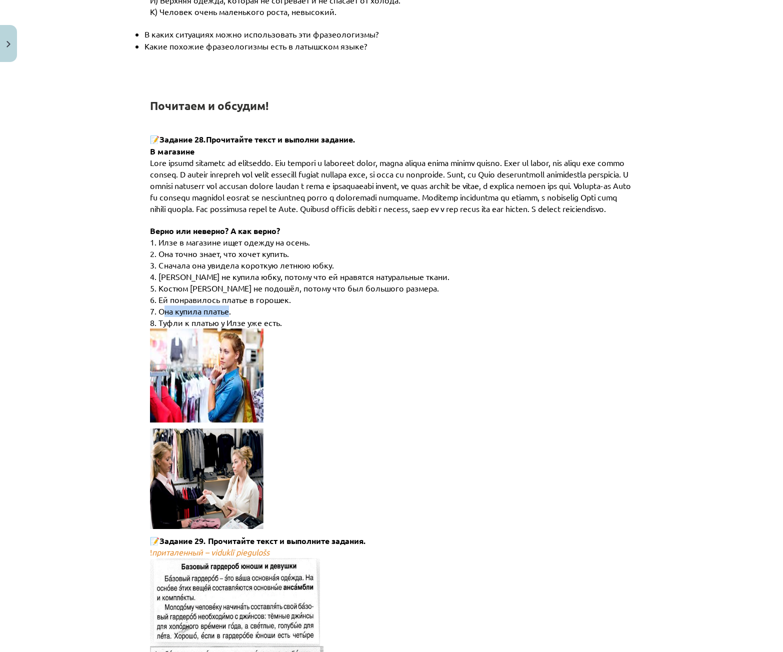
drag, startPoint x: 160, startPoint y: 321, endPoint x: 224, endPoint y: 322, distance: 64.0
click at [224, 316] on span "7. Она купила платье." at bounding box center [190, 311] width 81 height 10
drag, startPoint x: 191, startPoint y: 335, endPoint x: 290, endPoint y: 330, distance: 99.6
click at [290, 329] on p "8. Туфли к платью у Илзе уже есть." at bounding box center [399, 323] width 499 height 12
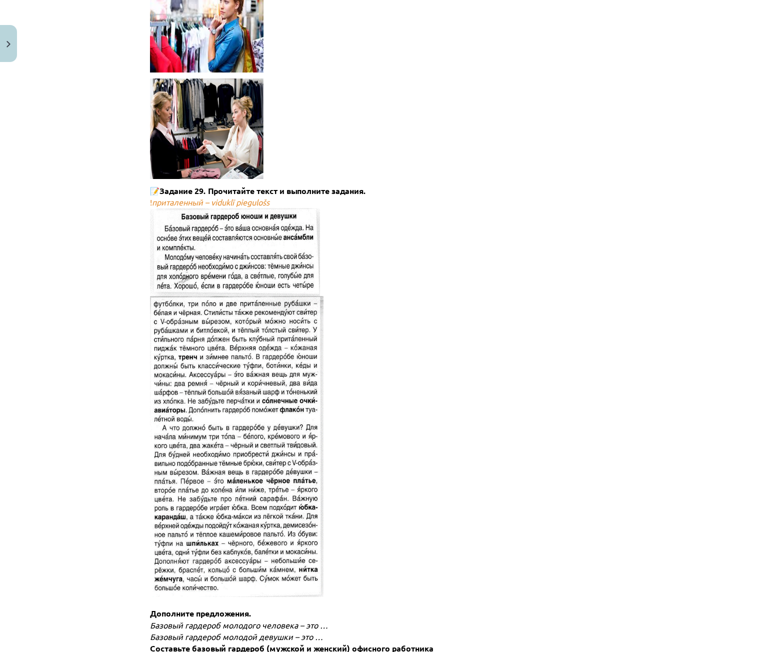
click at [349, 273] on p "! приталенный – viduklī piegulošs Дополните предложения." at bounding box center [399, 408] width 499 height 423
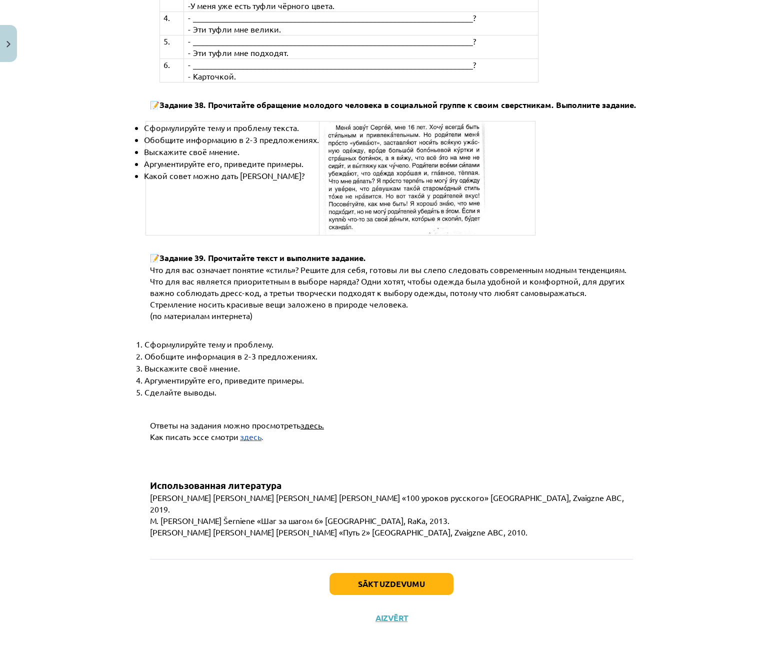
scroll to position [3581, 0]
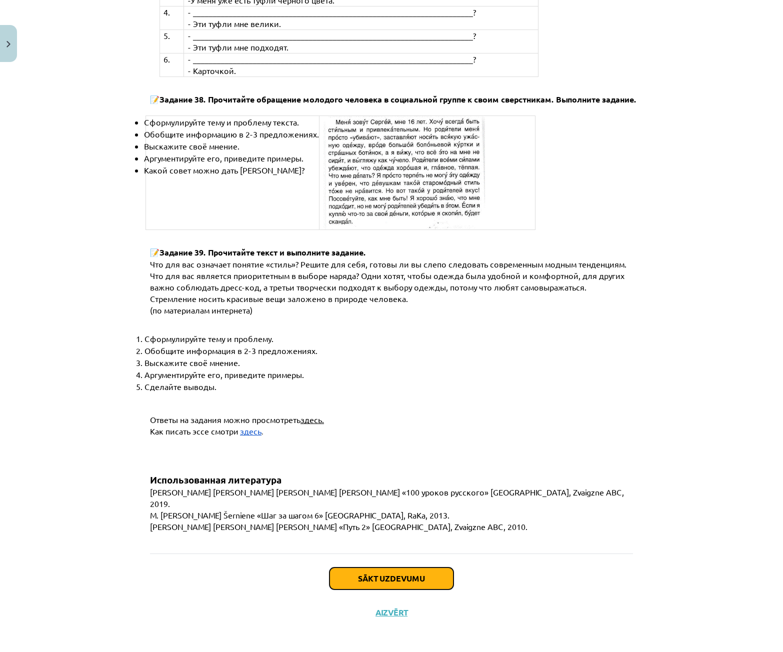
click at [408, 581] on button "Sākt uzdevumu" at bounding box center [392, 579] width 124 height 22
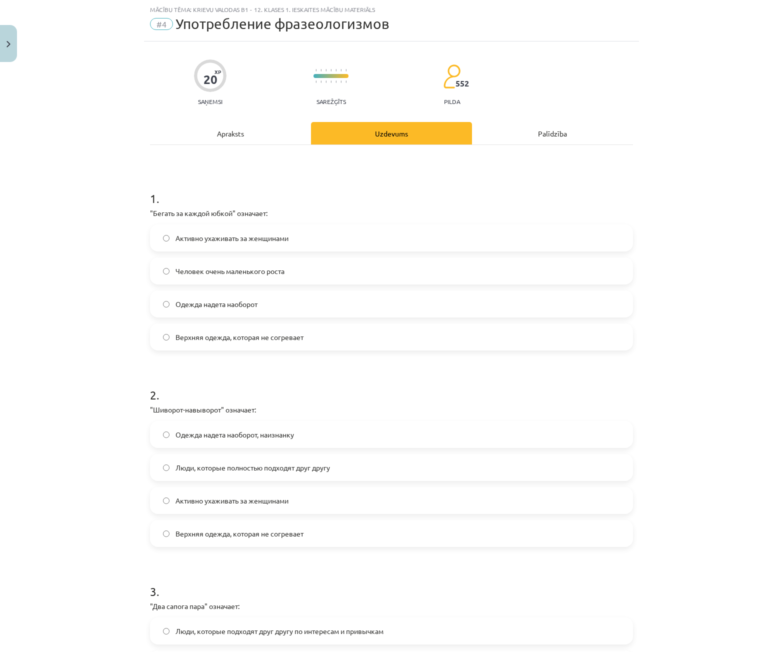
click at [222, 237] on span "Активно ухаживать за женщинами" at bounding box center [232, 238] width 113 height 11
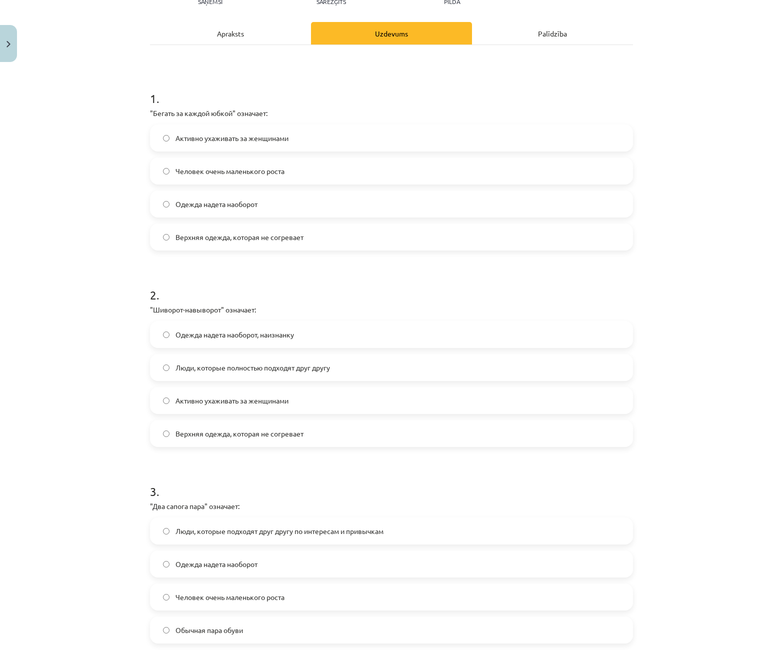
scroll to position [175, 0]
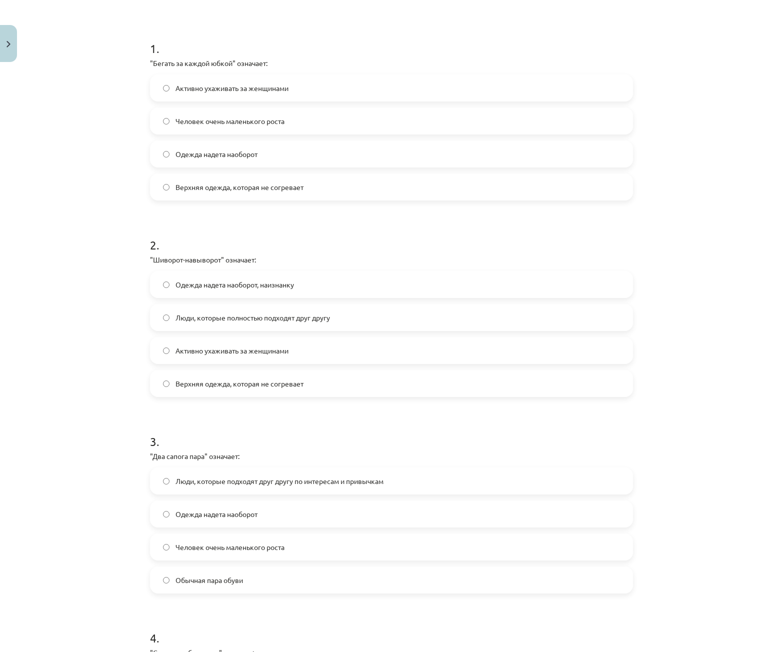
click at [236, 283] on span "Одежда надета наоборот, наизнанку" at bounding box center [235, 285] width 119 height 11
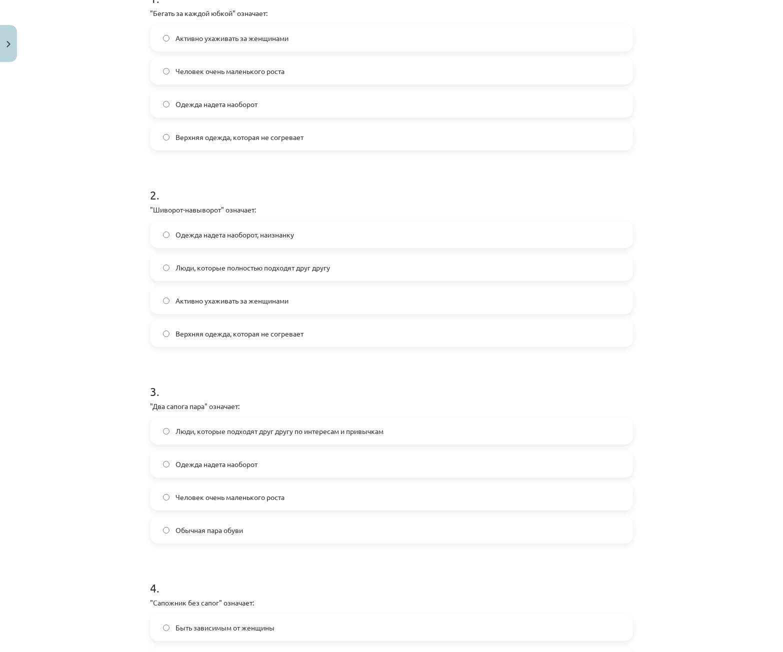
scroll to position [275, 0]
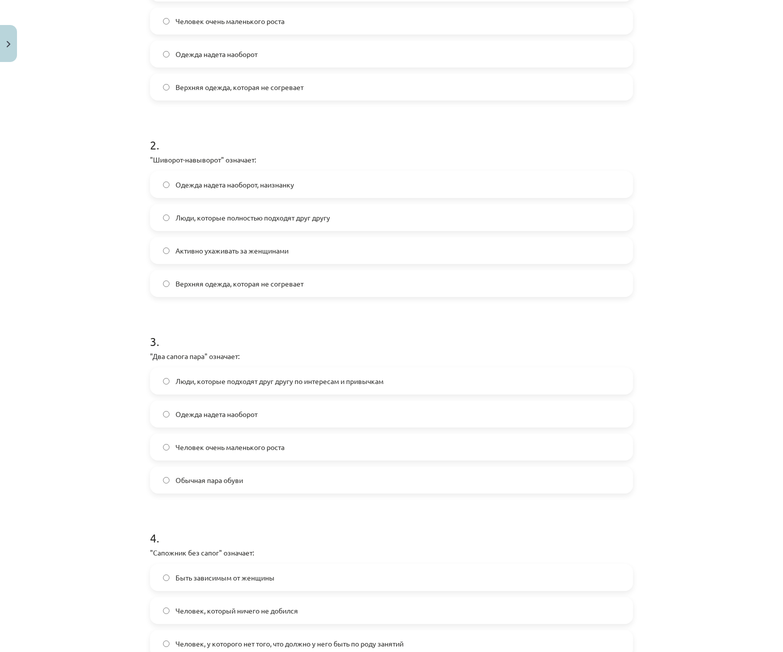
click at [324, 385] on span "Люди, которые подходят друг другу по интересам и привычкам" at bounding box center [280, 381] width 208 height 11
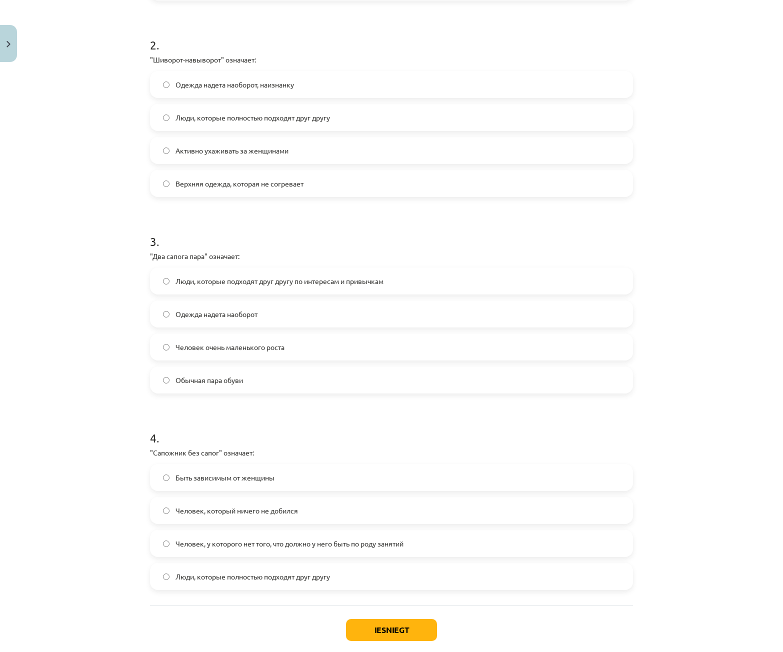
scroll to position [425, 0]
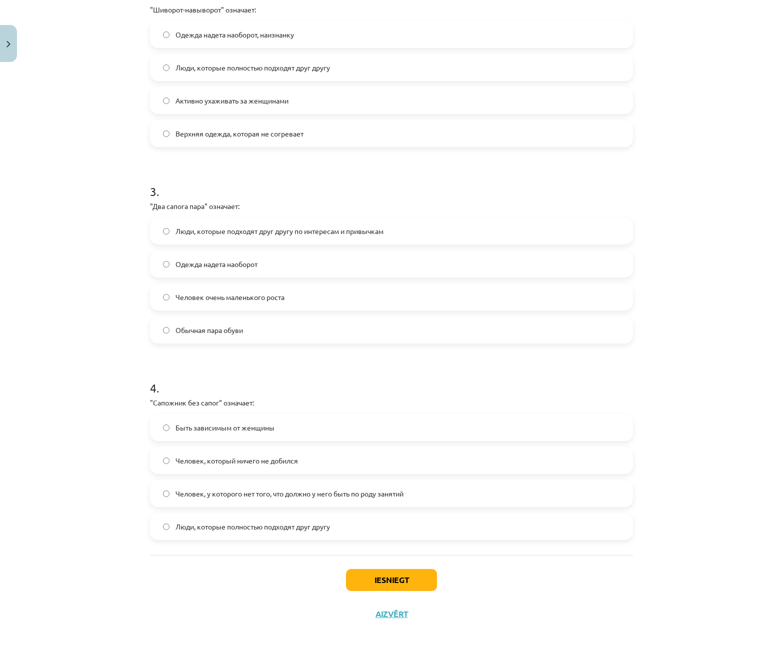
click at [338, 497] on span "Человек, у которого нет того, что должно у него быть по роду занятий" at bounding box center [290, 494] width 228 height 11
click at [419, 577] on button "Iesniegt" at bounding box center [391, 580] width 91 height 22
click at [508, 575] on div "Iesniegt Aizvērt" at bounding box center [391, 590] width 483 height 70
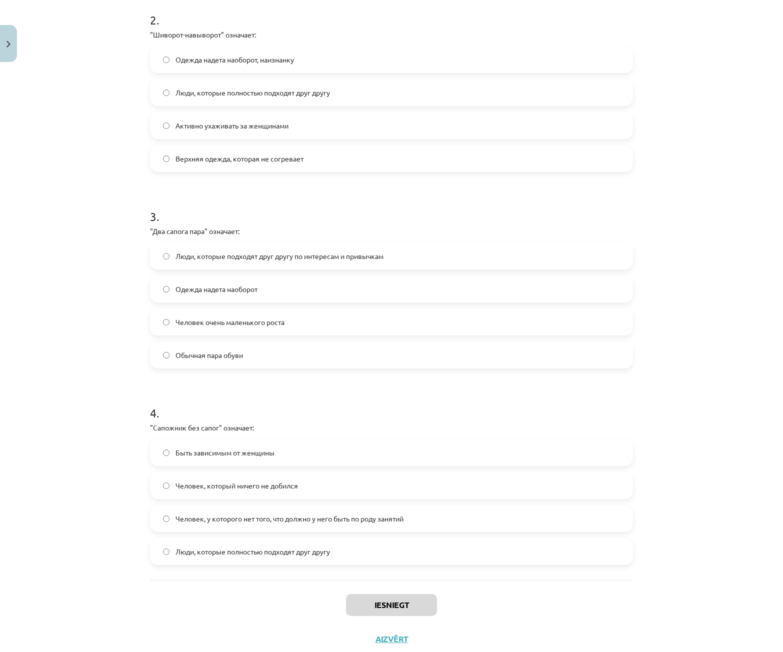
scroll to position [429, 0]
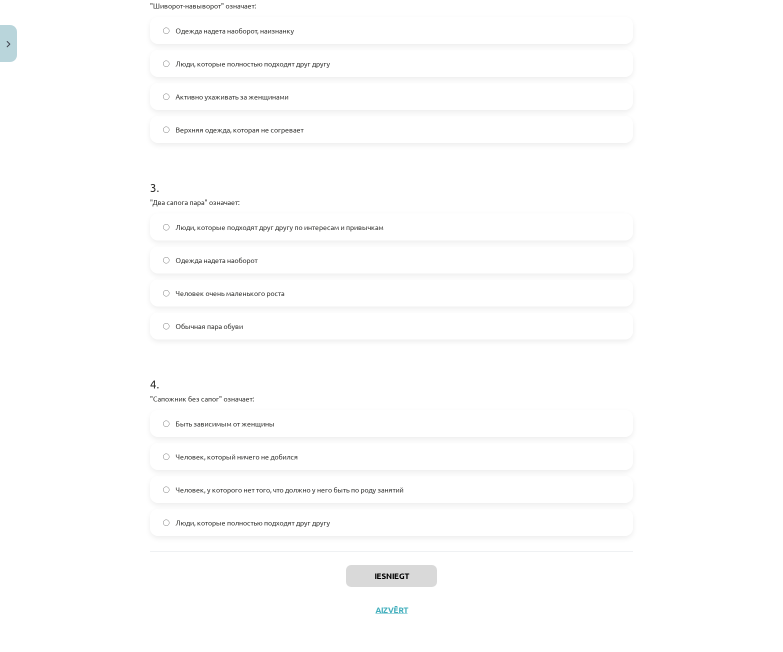
click at [508, 575] on div "Iesniegt Aizvērt" at bounding box center [391, 586] width 483 height 70
click at [412, 571] on button "Iesniegt" at bounding box center [391, 576] width 91 height 22
click at [503, 570] on div "Iesniegt Aizvērt" at bounding box center [391, 586] width 483 height 70
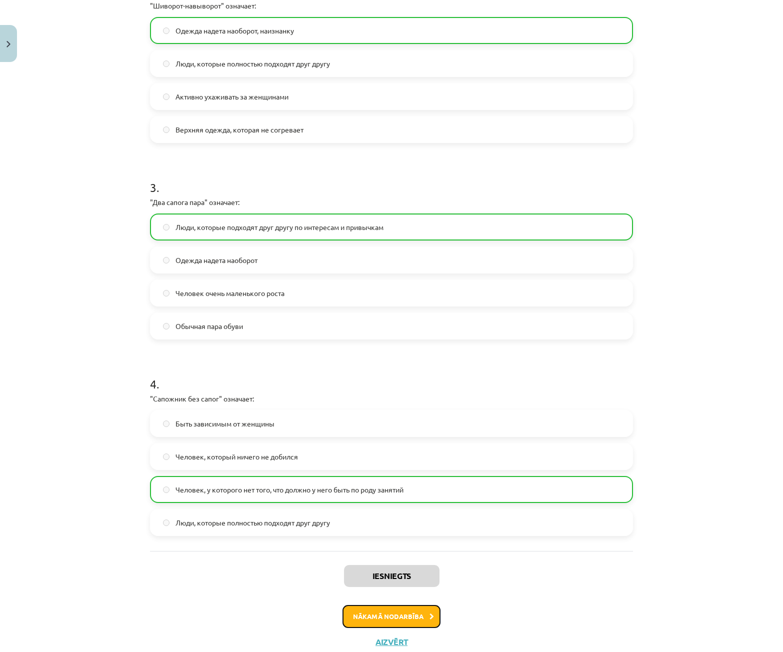
click at [409, 618] on button "Nākamā nodarbība" at bounding box center [392, 616] width 98 height 23
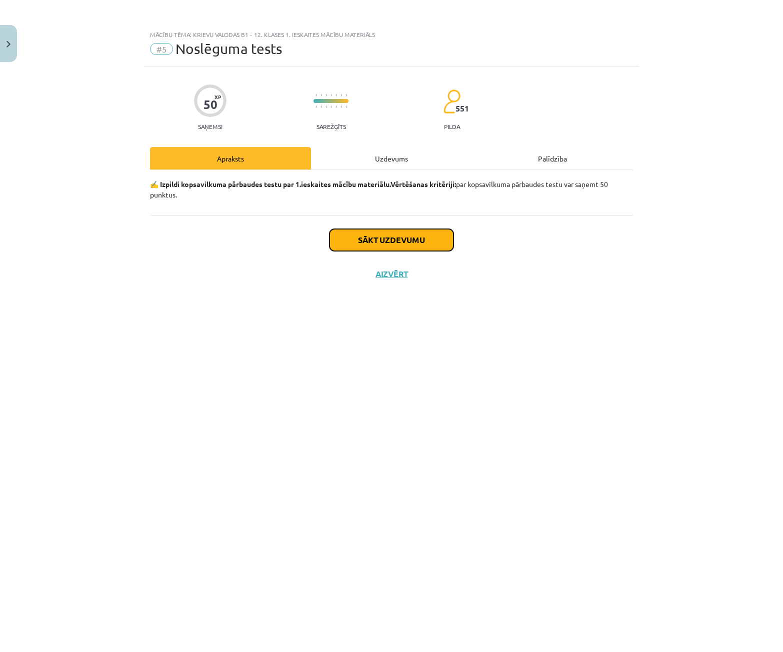
click at [376, 235] on button "Sākt uzdevumu" at bounding box center [392, 240] width 124 height 22
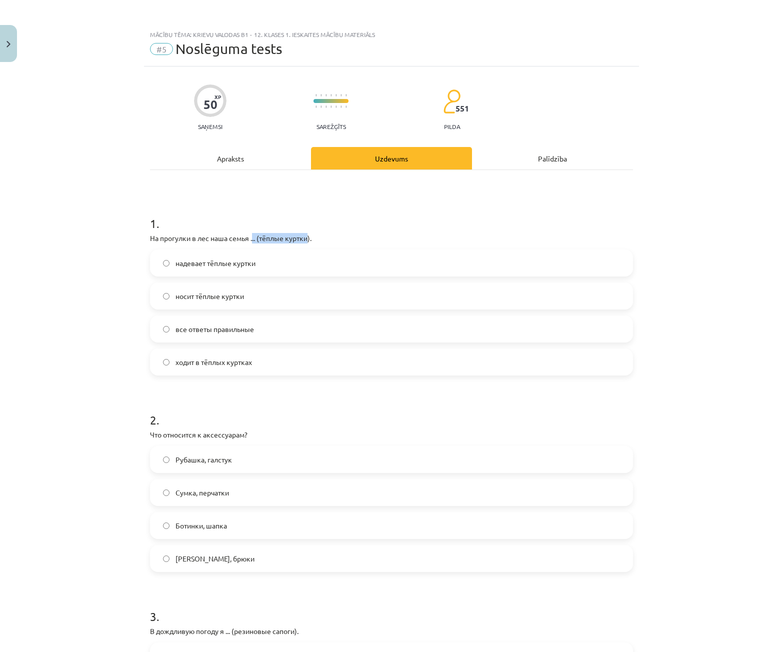
drag, startPoint x: 251, startPoint y: 235, endPoint x: 304, endPoint y: 238, distance: 53.6
click at [304, 238] on p "На прогулки в лес наша семья ... (тёплые куртки)." at bounding box center [391, 238] width 483 height 11
click at [231, 363] on span "ходит в тёплых куртках" at bounding box center [214, 362] width 77 height 11
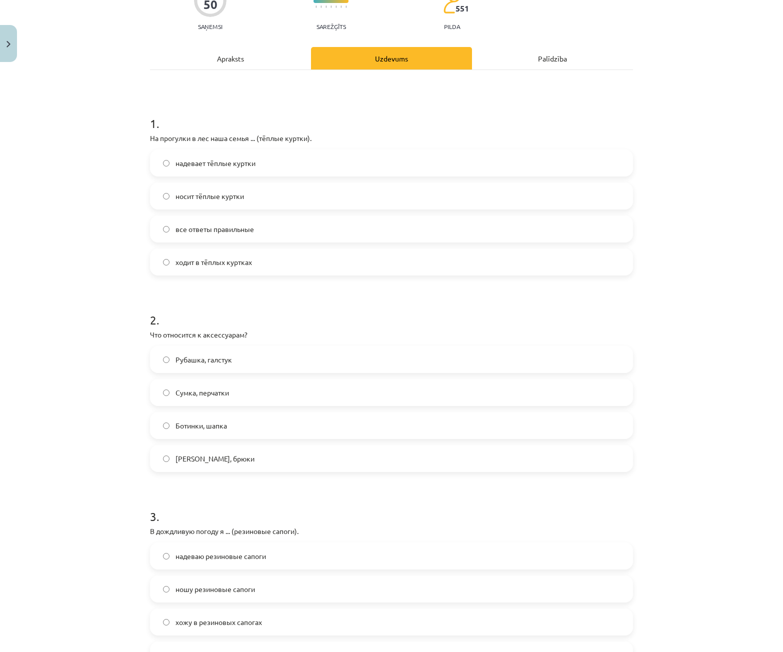
scroll to position [150, 0]
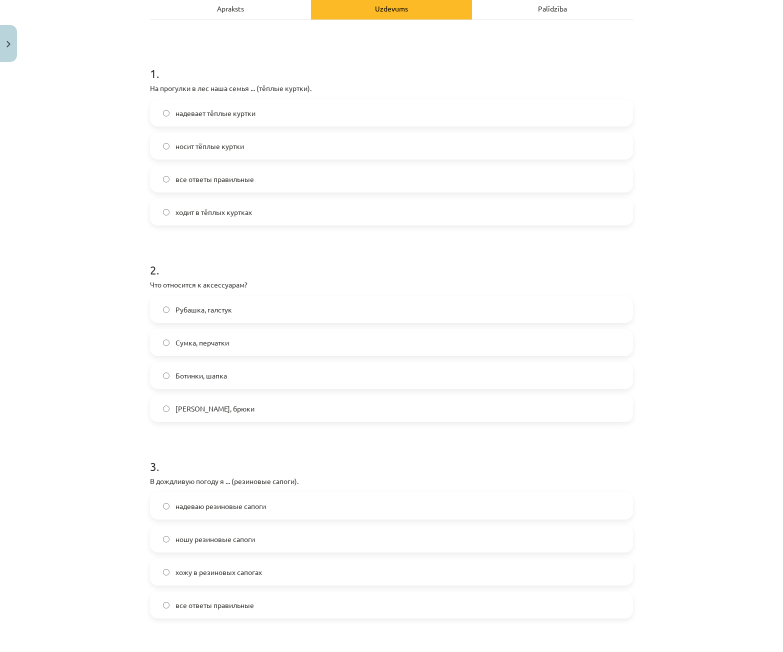
click at [234, 350] on label "Сумка, перчатки" at bounding box center [391, 342] width 481 height 25
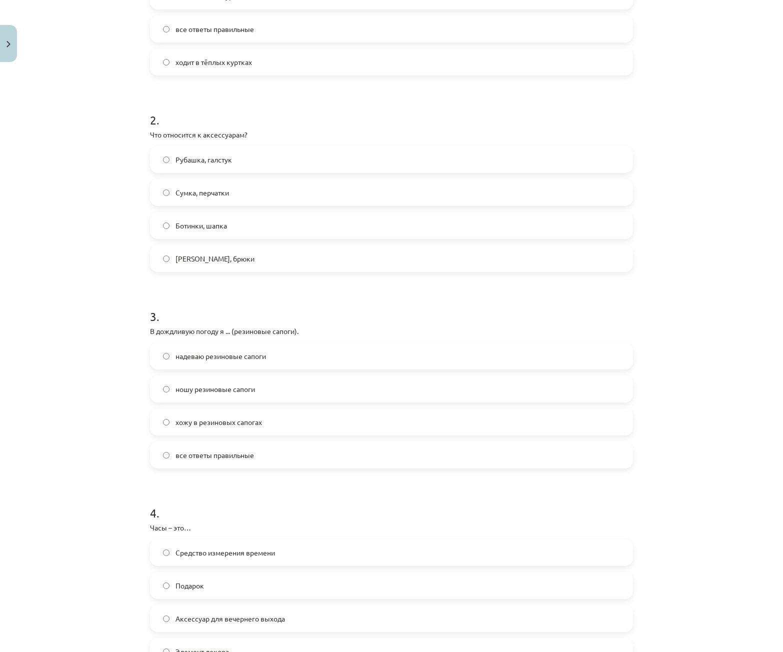
scroll to position [350, 0]
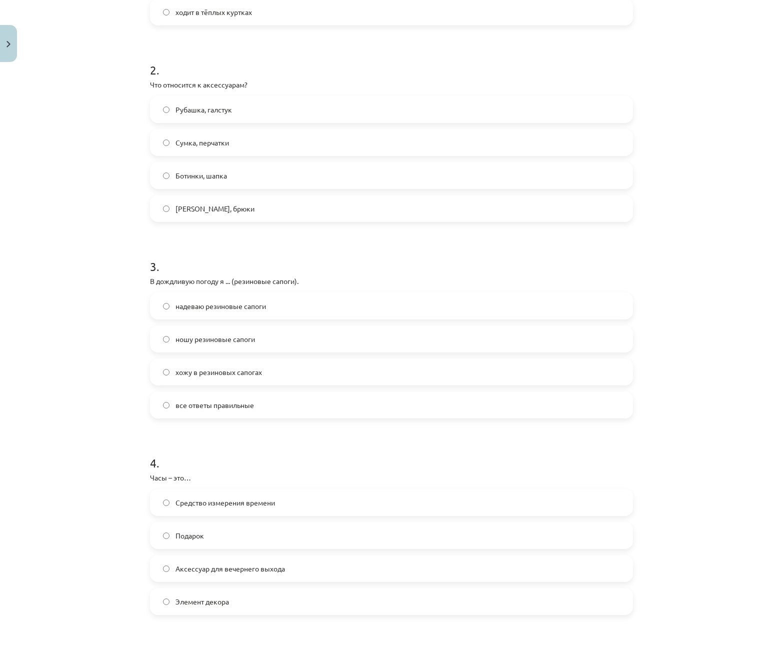
click at [265, 378] on label "хожу в резиновых сапогах" at bounding box center [391, 372] width 481 height 25
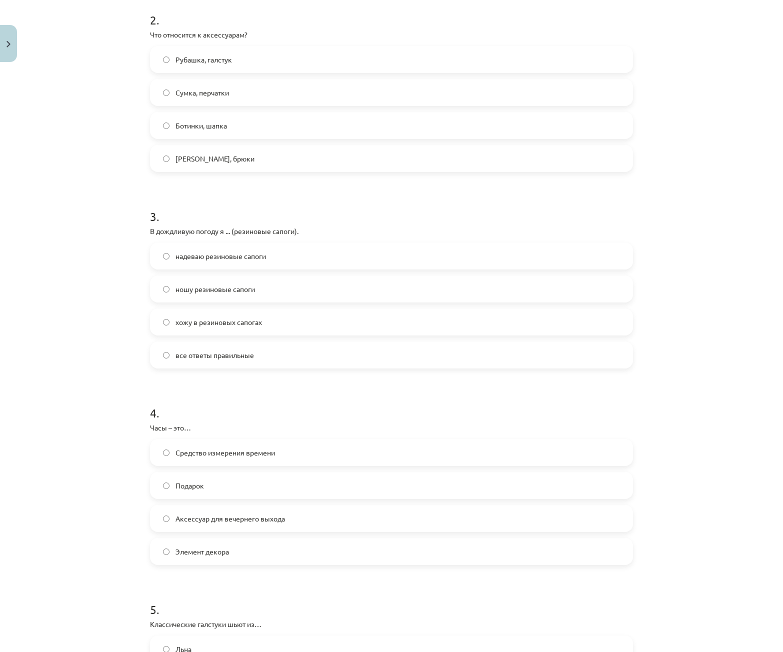
scroll to position [550, 0]
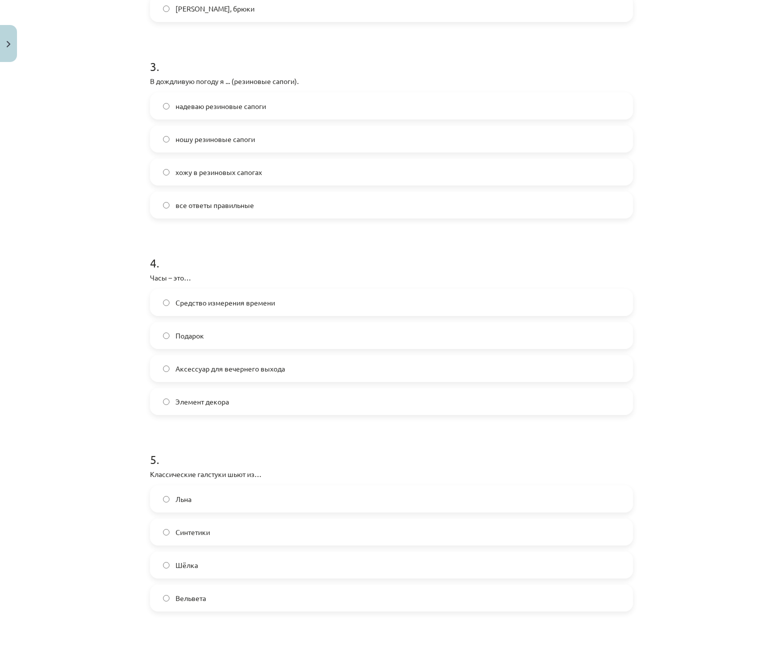
drag, startPoint x: 157, startPoint y: 288, endPoint x: 174, endPoint y: 285, distance: 17.2
click at [160, 287] on div "4 . Часы – это… Средство измерения времени Подарок Аксессуар для вечернего выхо…" at bounding box center [391, 327] width 483 height 177
click at [263, 296] on label "Средство измерения времени" at bounding box center [391, 302] width 481 height 25
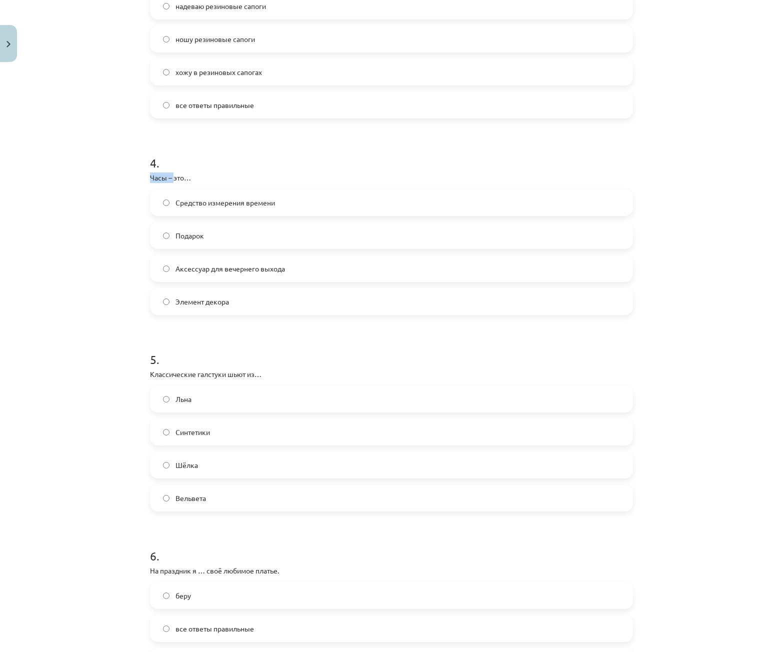
drag, startPoint x: 146, startPoint y: 177, endPoint x: 171, endPoint y: 173, distance: 25.2
click at [171, 173] on div "50 XP Saņemsi Sarežģīts 551 pilda Apraksts Uzdevums Palīdzība 1 . На прогулки в…" at bounding box center [391, 500] width 495 height 2169
click at [180, 171] on div "4 . Часы – это… Средство измерения времени Подарок Аксессуар для вечернего выхо…" at bounding box center [391, 227] width 483 height 177
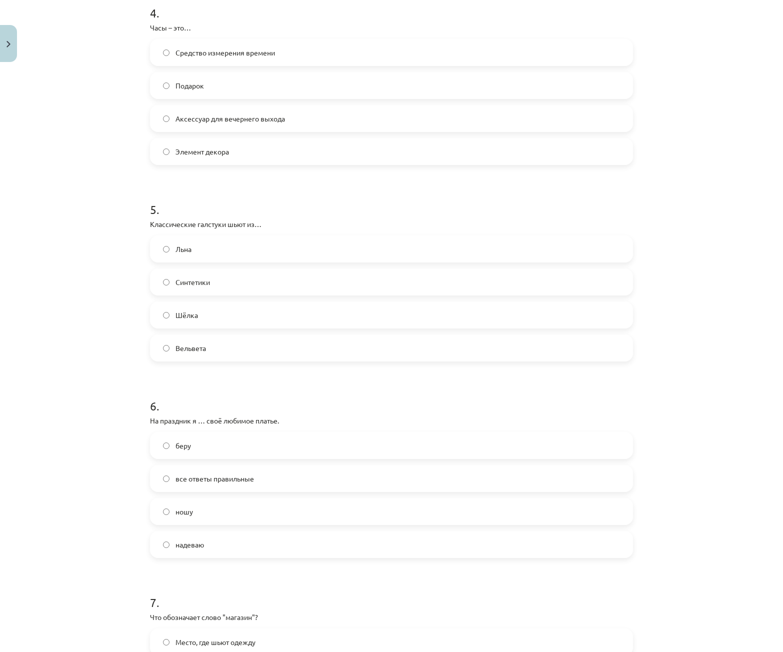
scroll to position [750, 0]
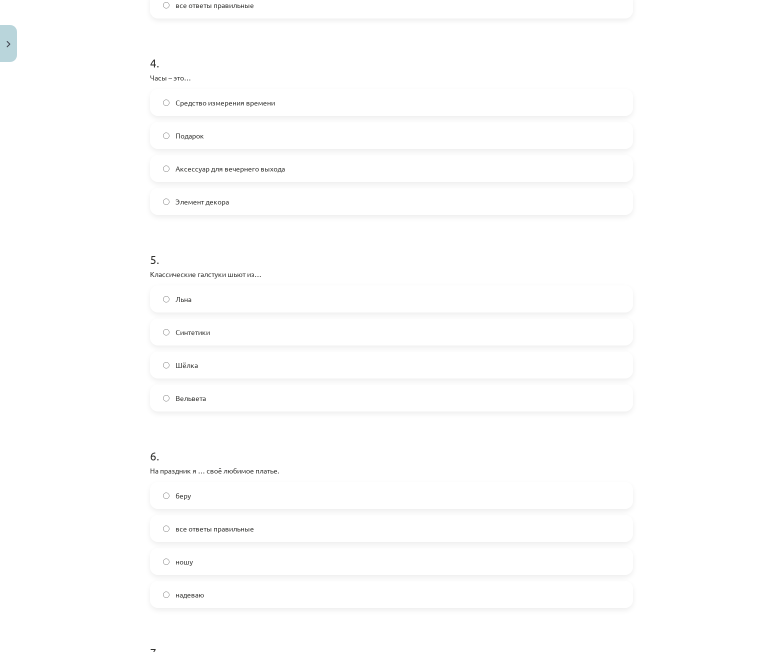
click at [246, 406] on label "Вельвета" at bounding box center [391, 398] width 481 height 25
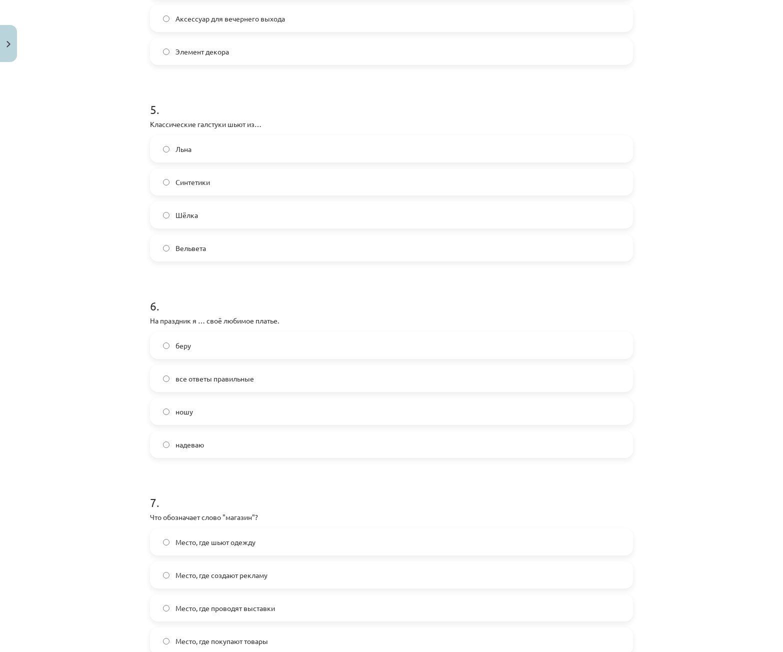
click at [250, 208] on label "Шёлка" at bounding box center [391, 215] width 481 height 25
click at [183, 445] on span "надеваю" at bounding box center [190, 445] width 29 height 11
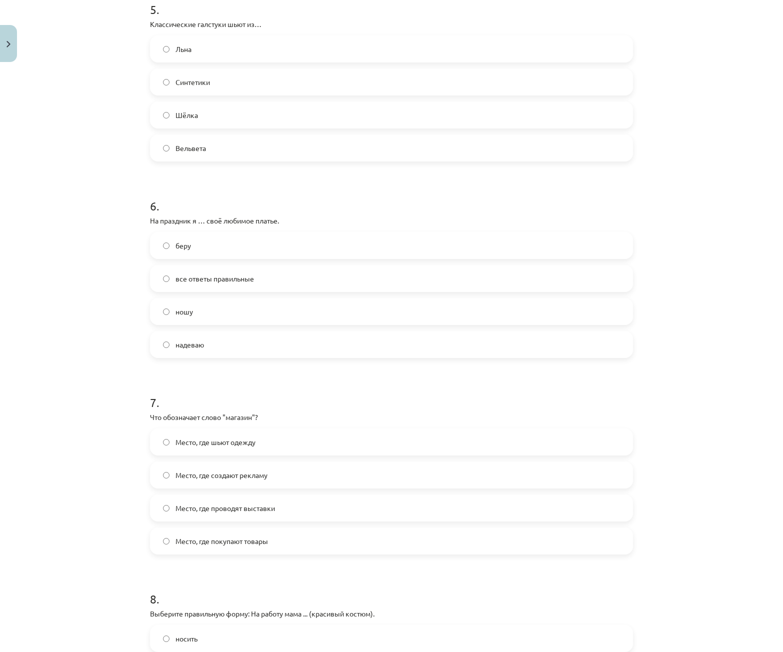
scroll to position [1150, 0]
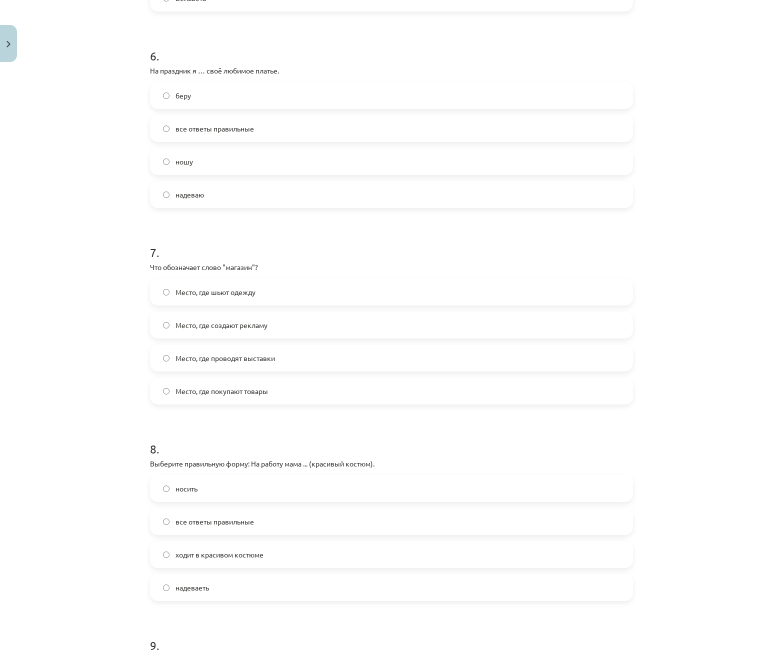
click at [241, 396] on span "Место, где покупают товары" at bounding box center [222, 391] width 93 height 11
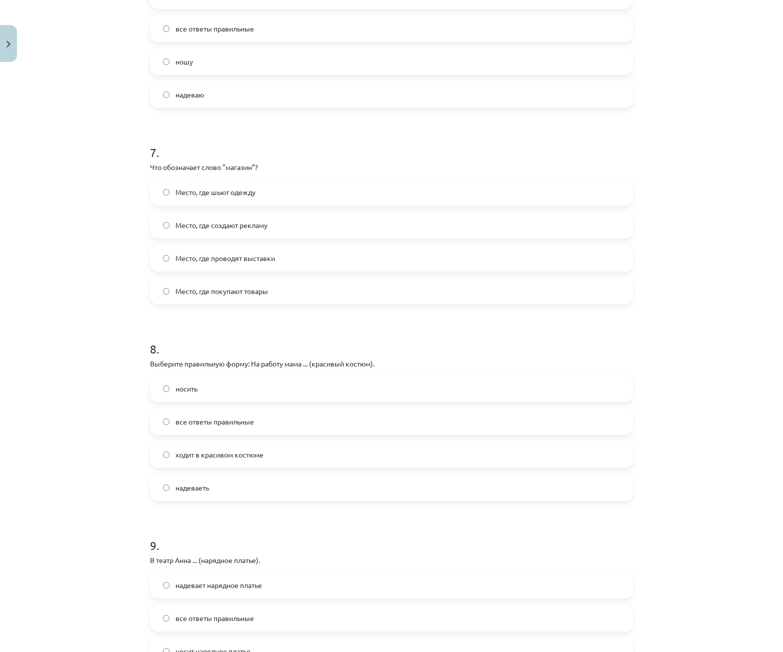
scroll to position [1300, 0]
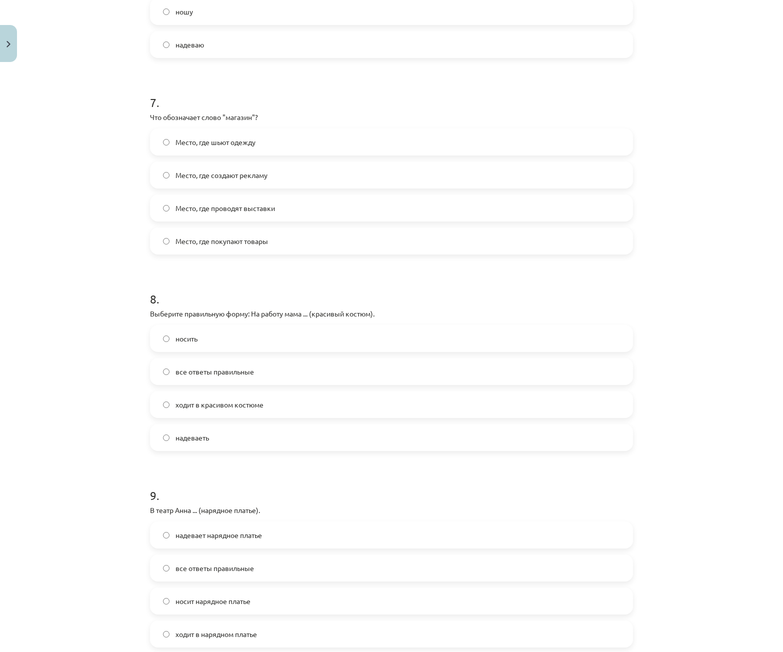
click at [230, 397] on label "ходит в красивом костюме" at bounding box center [391, 404] width 481 height 25
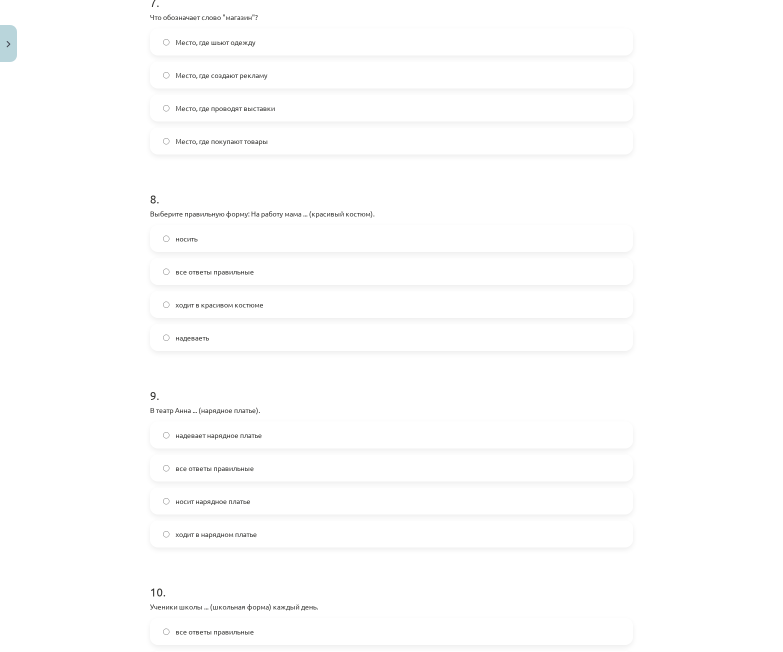
scroll to position [1500, 0]
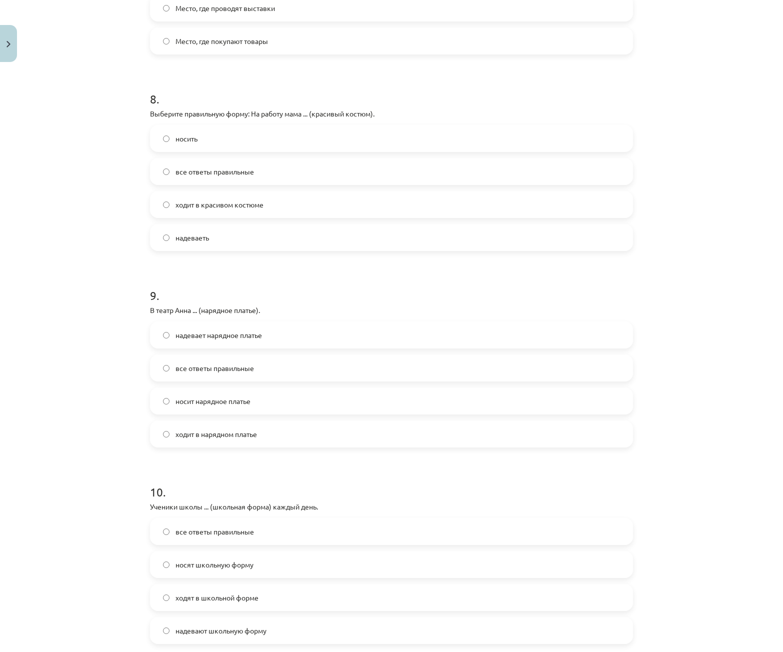
click at [260, 336] on span "надевает нарядное платье" at bounding box center [219, 335] width 87 height 11
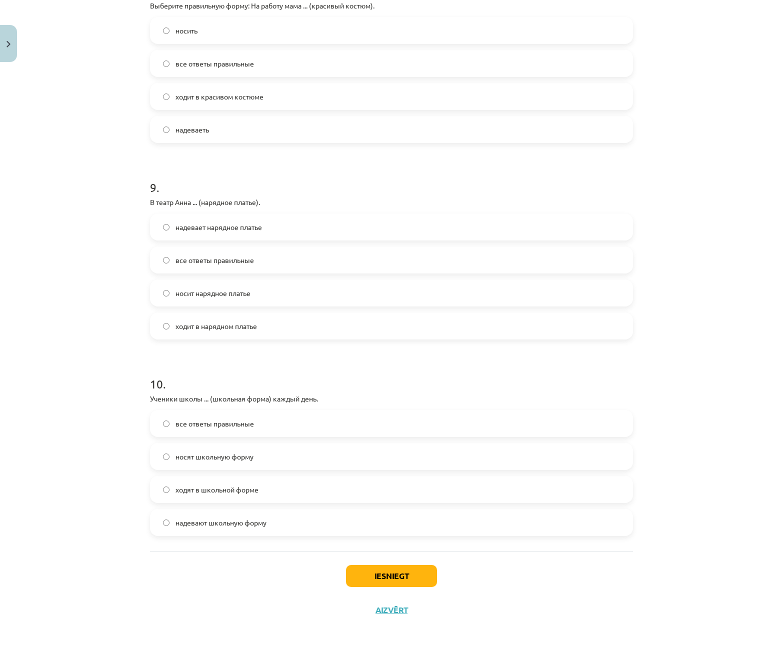
click at [264, 528] on span "надевают школьную форму" at bounding box center [221, 523] width 91 height 11
click at [424, 575] on button "Iesniegt" at bounding box center [391, 576] width 91 height 22
click at [464, 576] on div "Iesniegt Aizvērt" at bounding box center [391, 586] width 483 height 70
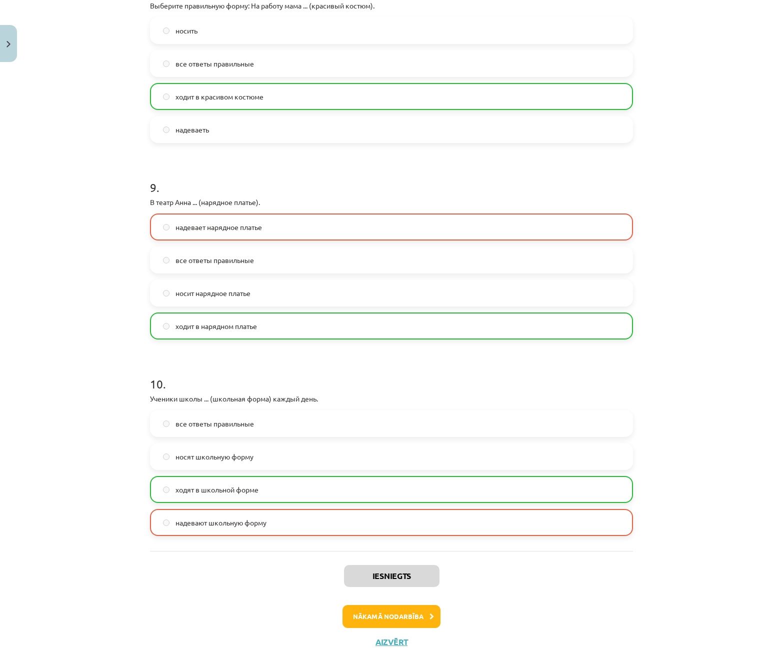
click at [639, 533] on div "Mācību tēma: Krievu valodas b1 - 12. klases 1. ieskaites mācību materiāls #5 No…" at bounding box center [391, 326] width 783 height 652
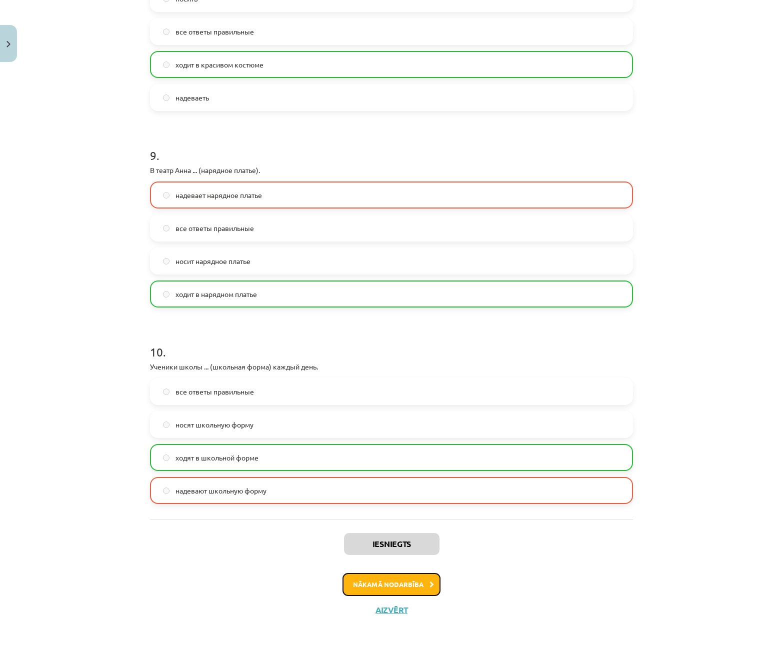
click at [409, 581] on button "Nākamā nodarbība" at bounding box center [392, 584] width 98 height 23
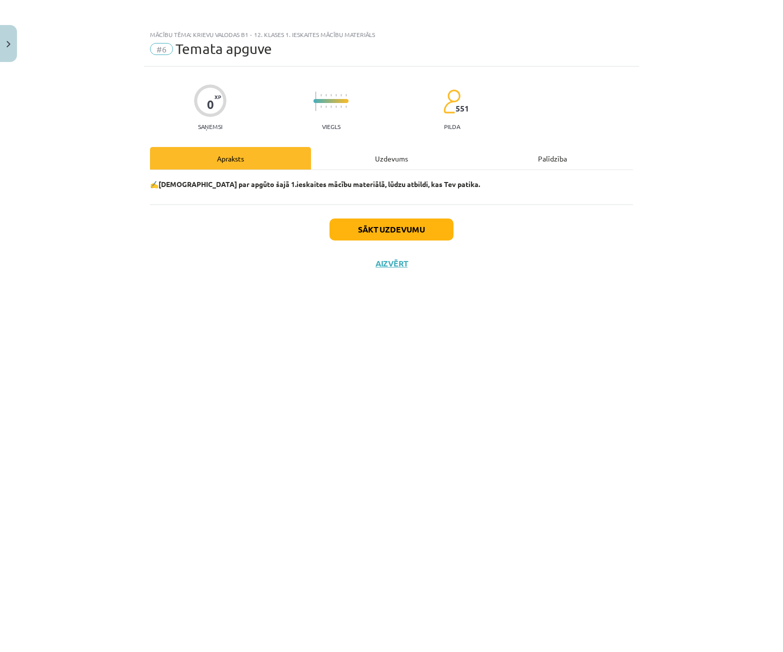
click at [404, 165] on div "Uzdevums" at bounding box center [391, 158] width 161 height 23
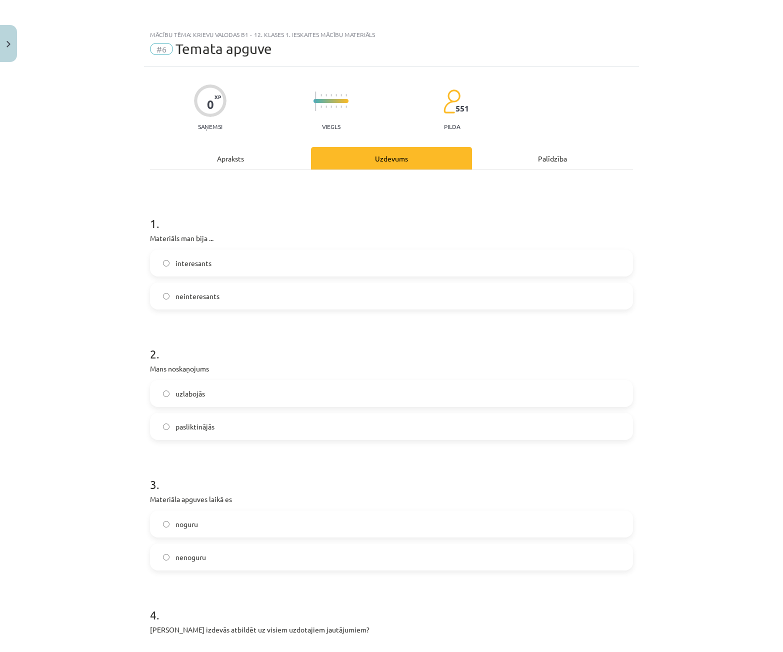
click at [206, 256] on label "interesants" at bounding box center [391, 263] width 481 height 25
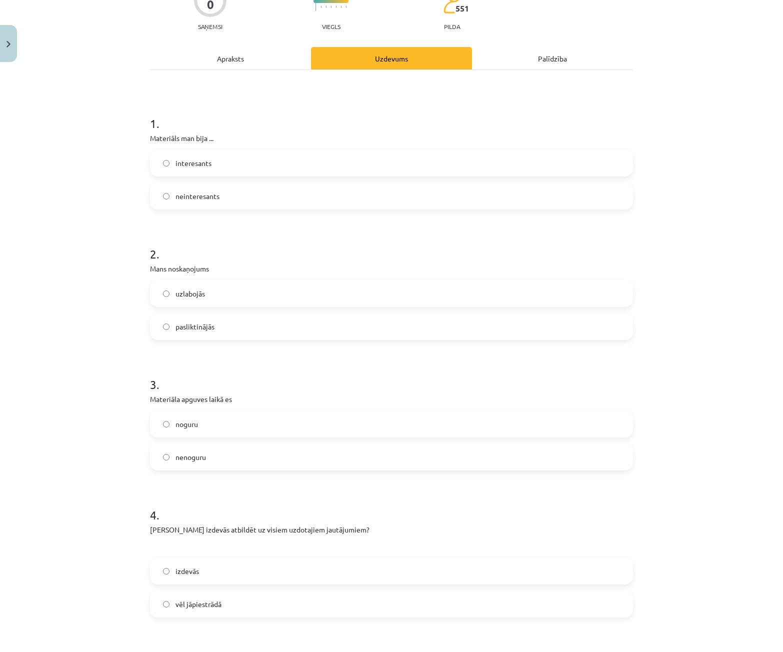
click at [220, 293] on label "uzlabojās" at bounding box center [391, 293] width 481 height 25
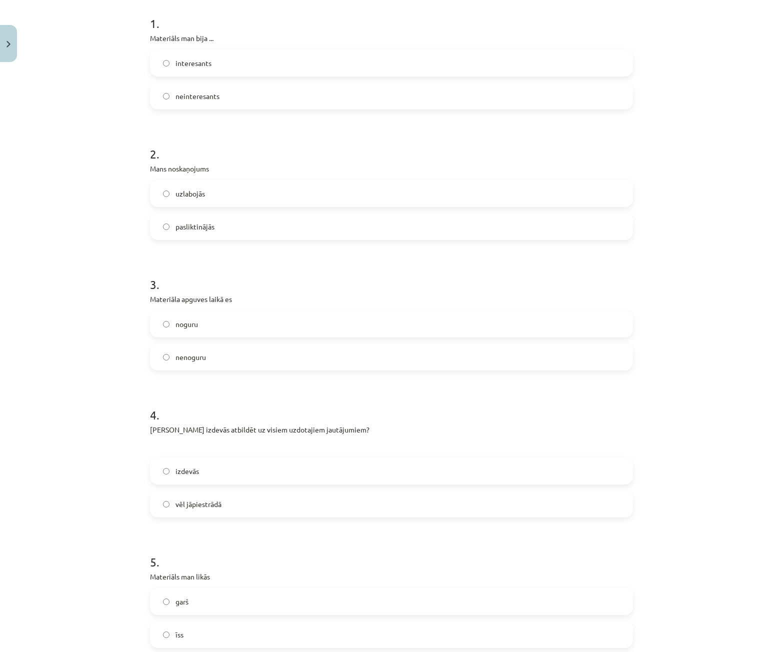
click at [199, 356] on span "nenoguru" at bounding box center [191, 357] width 31 height 11
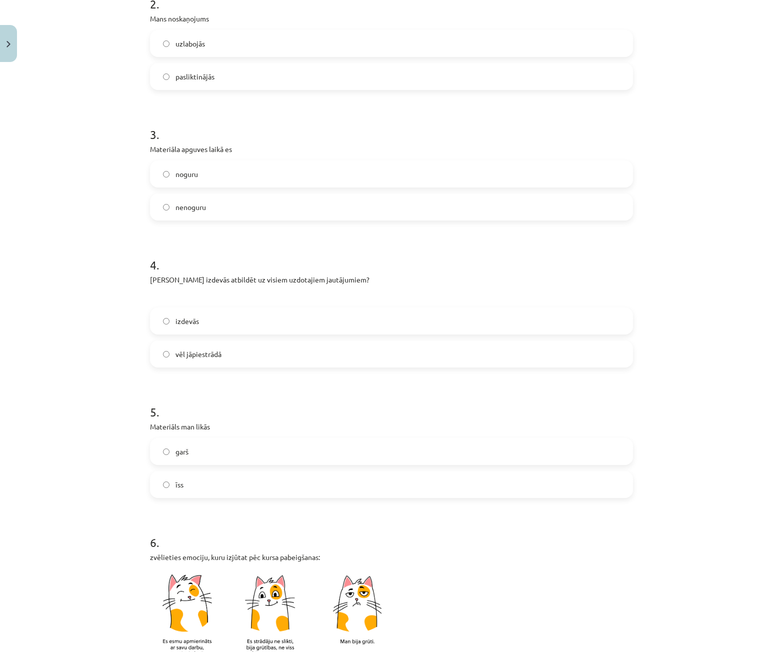
click at [226, 356] on label "vēl jāpiestrādā" at bounding box center [391, 354] width 481 height 25
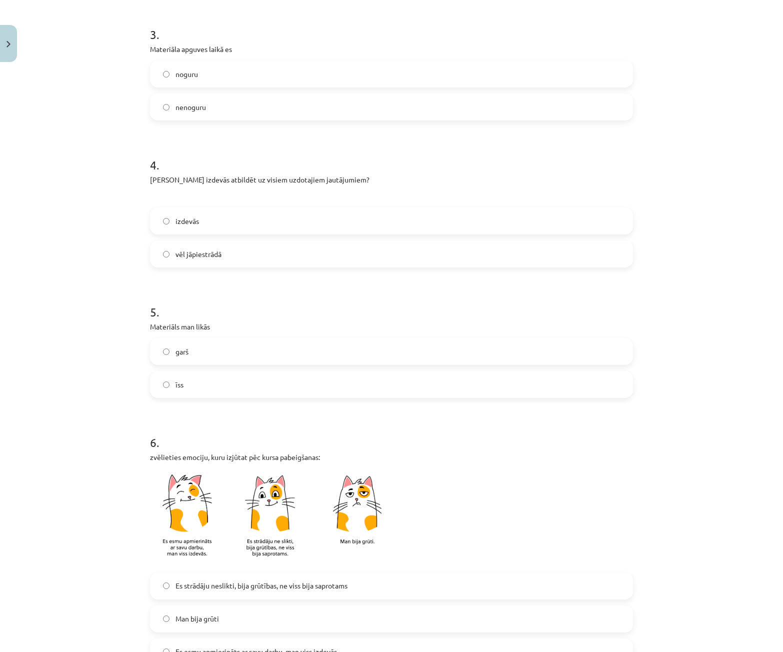
click at [216, 381] on label "īss" at bounding box center [391, 384] width 481 height 25
click at [233, 346] on label "garš" at bounding box center [391, 351] width 481 height 25
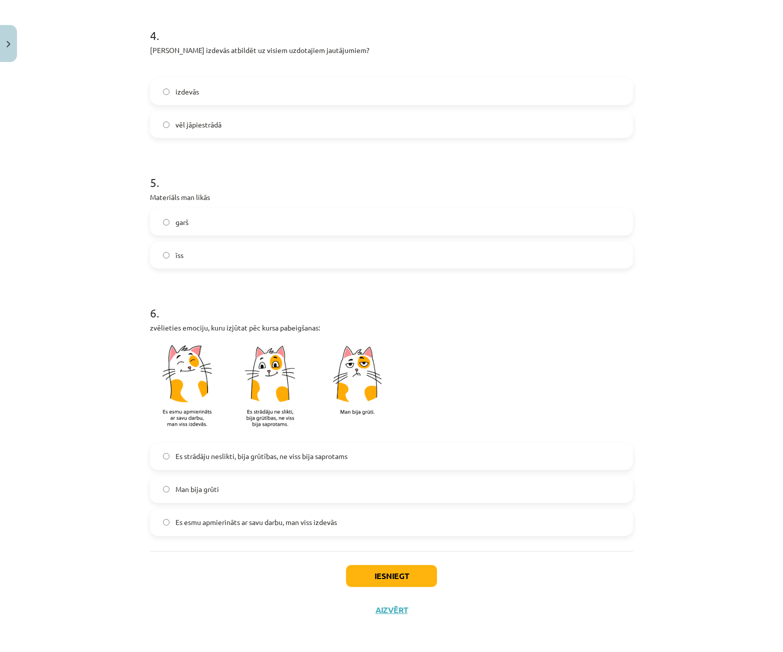
click at [256, 486] on label "Man bija grūti" at bounding box center [391, 489] width 481 height 25
click at [299, 520] on span "Es esmu apmierināts ar savu darbu, man viss izdevās" at bounding box center [257, 522] width 162 height 11
click at [388, 573] on button "Iesniegt" at bounding box center [391, 576] width 91 height 22
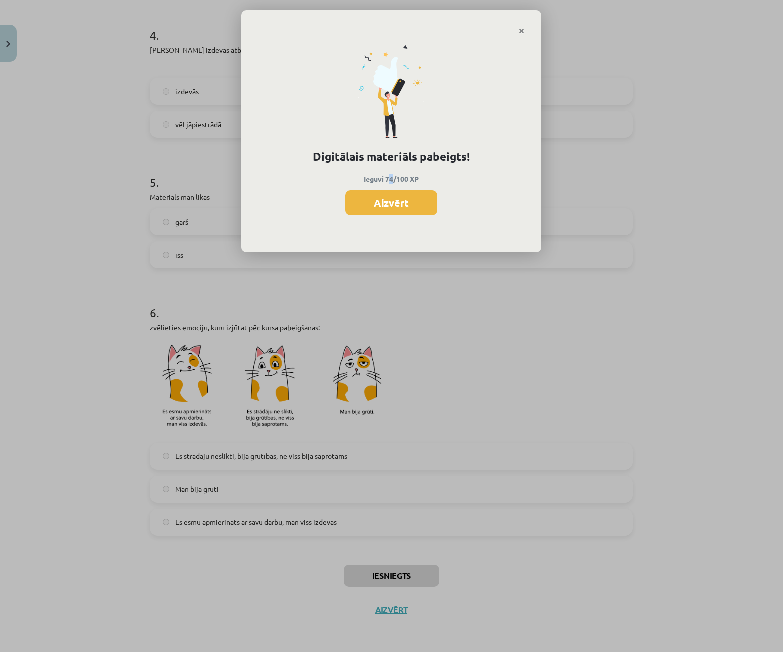
click at [394, 178] on p "Ieguvi 74/100 XP" at bounding box center [392, 179] width 266 height 11
click at [404, 197] on button "Aizvērt" at bounding box center [392, 203] width 92 height 25
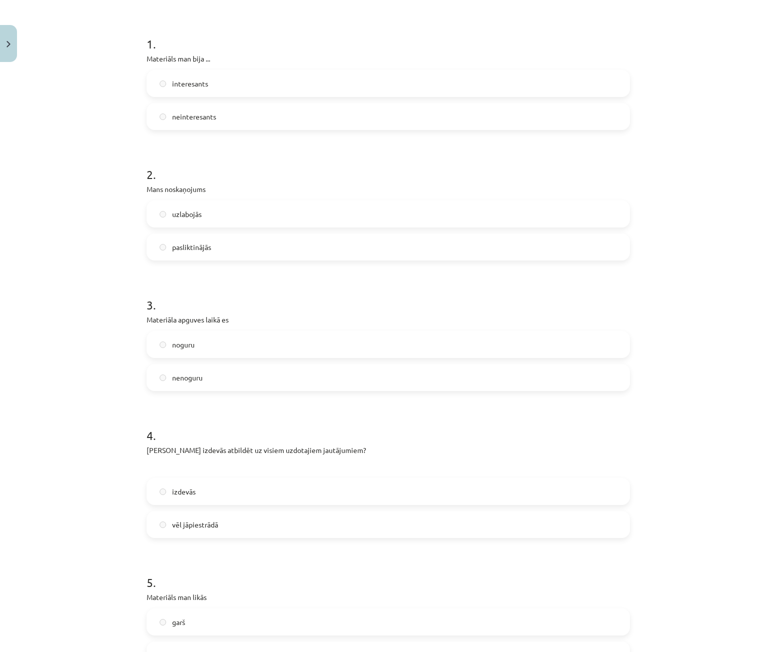
scroll to position [0, 0]
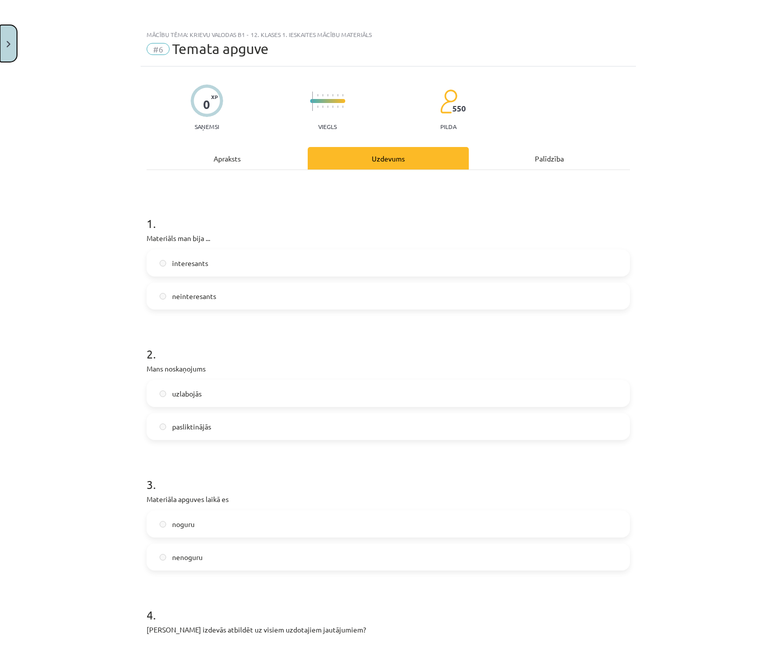
click at [8, 41] on img "Close" at bounding box center [9, 44] width 4 height 7
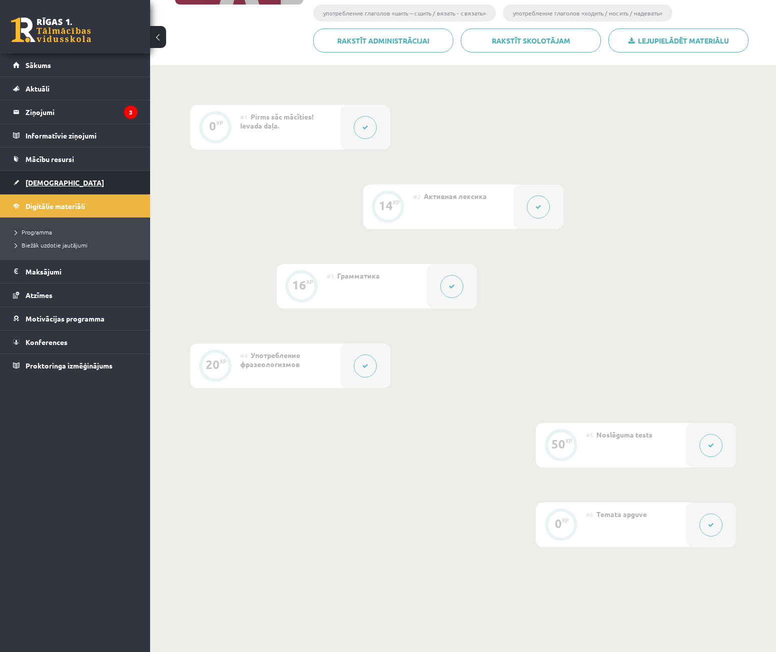
click at [46, 181] on span "[DEMOGRAPHIC_DATA]" at bounding box center [65, 182] width 79 height 9
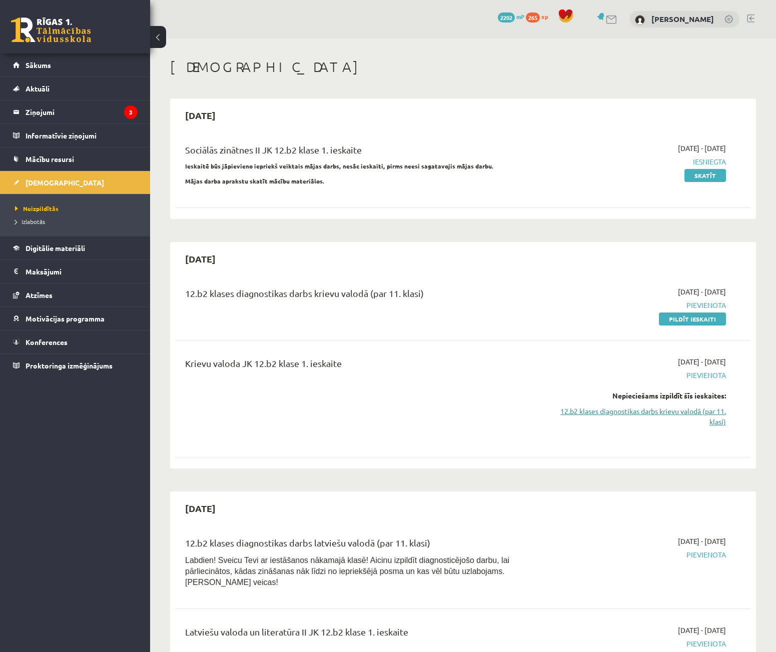
click at [639, 412] on link "12.b2 klases diagnostikas darbs krievu valodā (par 11. klasi)" at bounding box center [641, 416] width 170 height 21
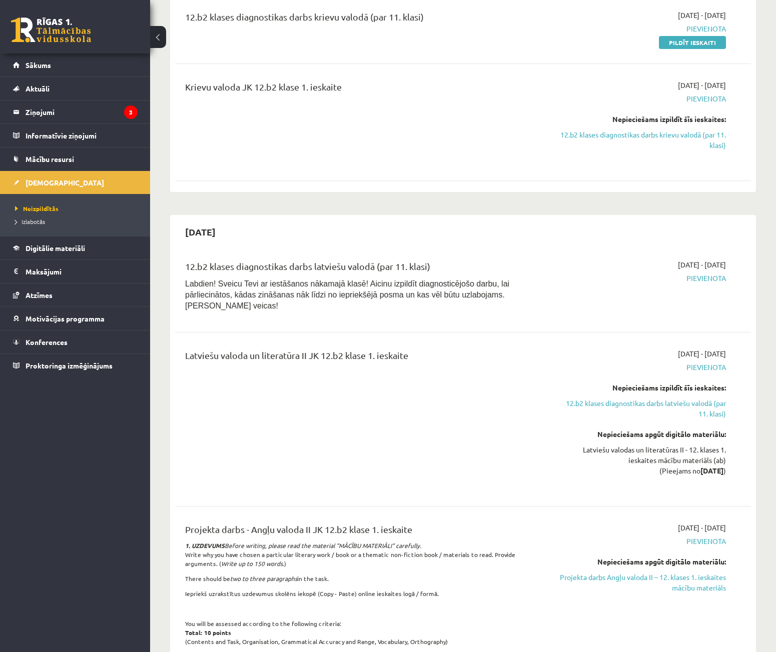
click at [639, 445] on div "Latviešu valodas un literatūras II - 12. klases 1. ieskaites mācību materiāls (…" at bounding box center [641, 461] width 170 height 32
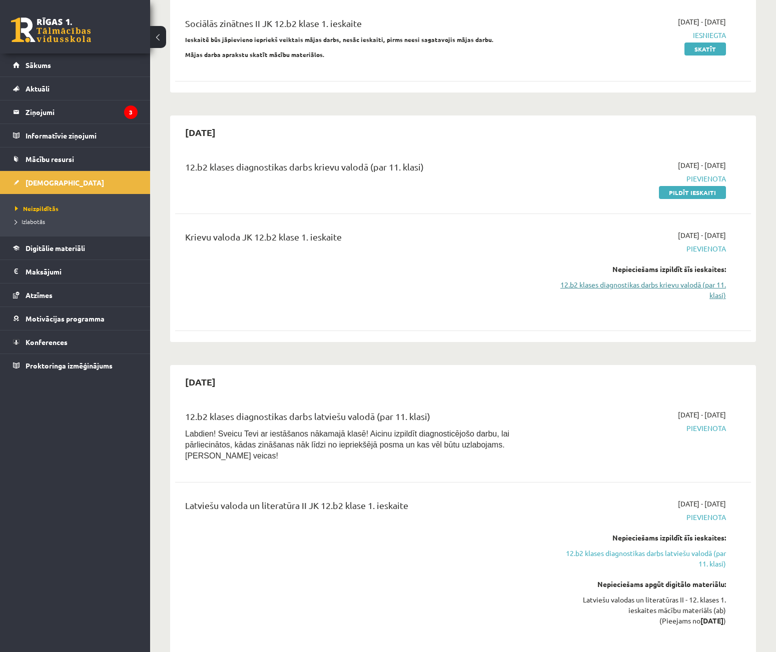
click at [639, 285] on link "12.b2 klases diagnostikas darbs krievu valodā (par 11. klasi)" at bounding box center [641, 290] width 170 height 21
click at [639, 195] on link "Pildīt ieskaiti" at bounding box center [692, 192] width 67 height 13
click at [639, 197] on link "Pildīt ieskaiti" at bounding box center [692, 192] width 67 height 13
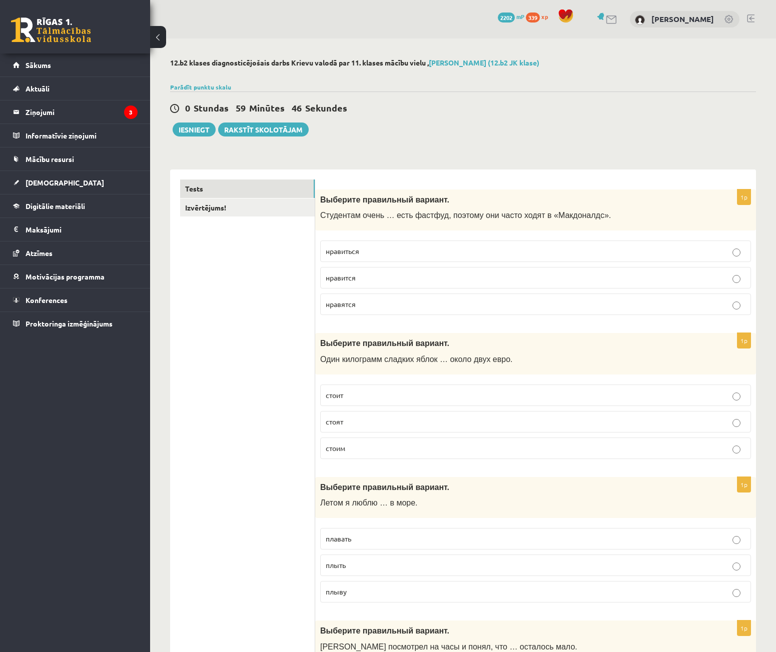
click at [351, 251] on span "нравиться" at bounding box center [343, 251] width 34 height 9
click at [352, 252] on span "нравиться" at bounding box center [343, 251] width 34 height 9
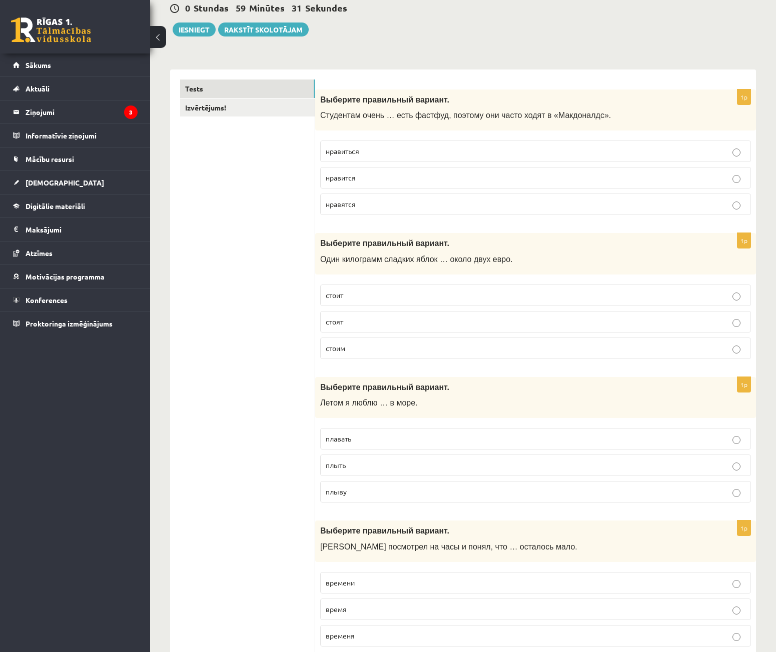
click at [359, 154] on span "нравиться" at bounding box center [343, 151] width 34 height 9
click at [446, 295] on p "стоит" at bounding box center [536, 295] width 420 height 11
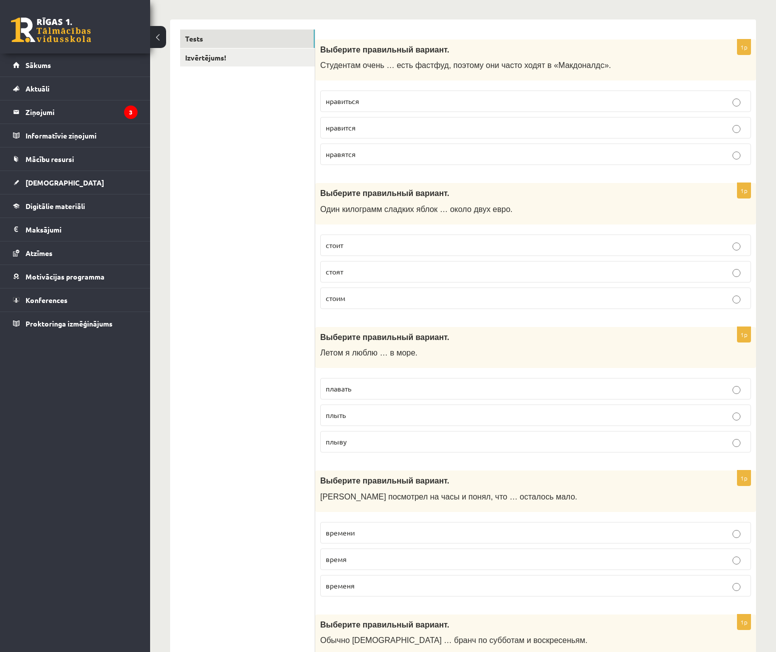
click at [384, 388] on p "плавать" at bounding box center [536, 389] width 420 height 11
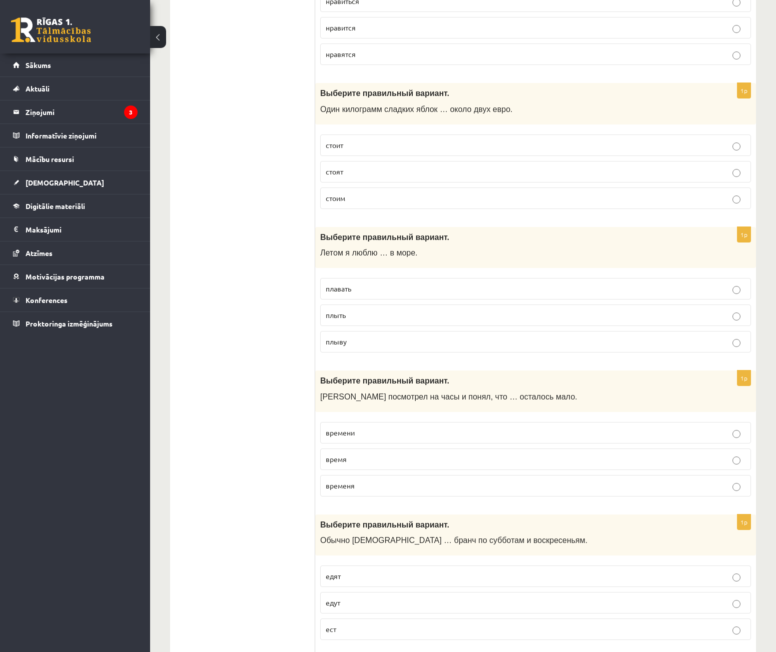
scroll to position [350, 0]
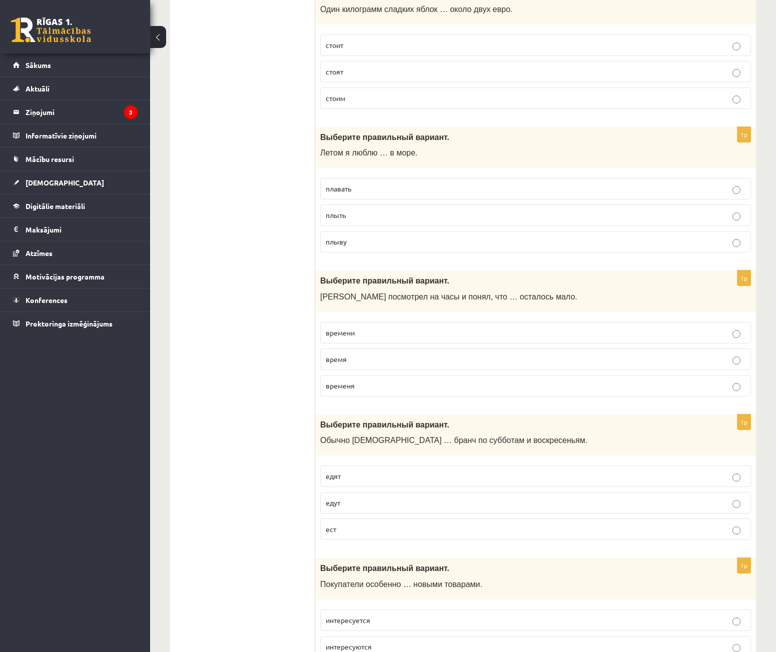
click at [475, 333] on p "времени" at bounding box center [536, 333] width 420 height 11
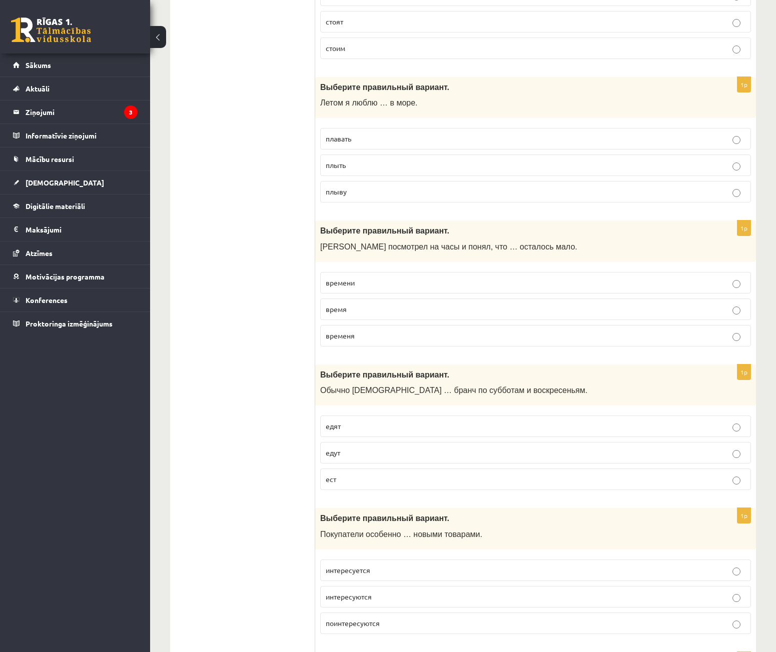
scroll to position [450, 0]
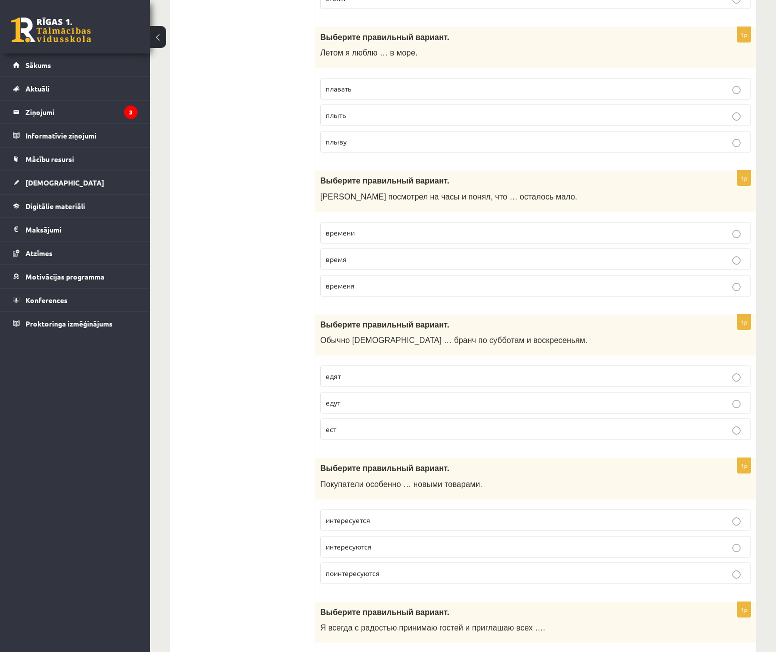
click at [388, 379] on p "едят" at bounding box center [536, 376] width 420 height 11
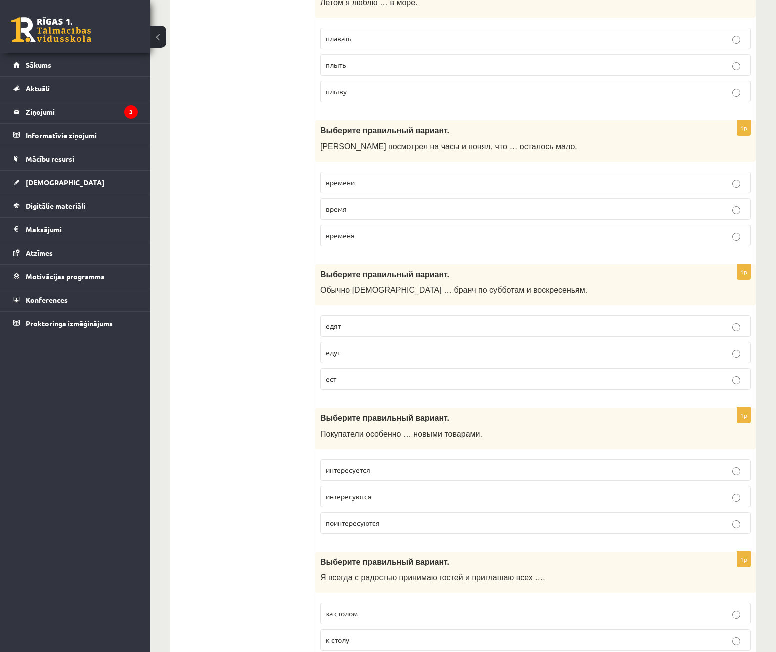
scroll to position [550, 0]
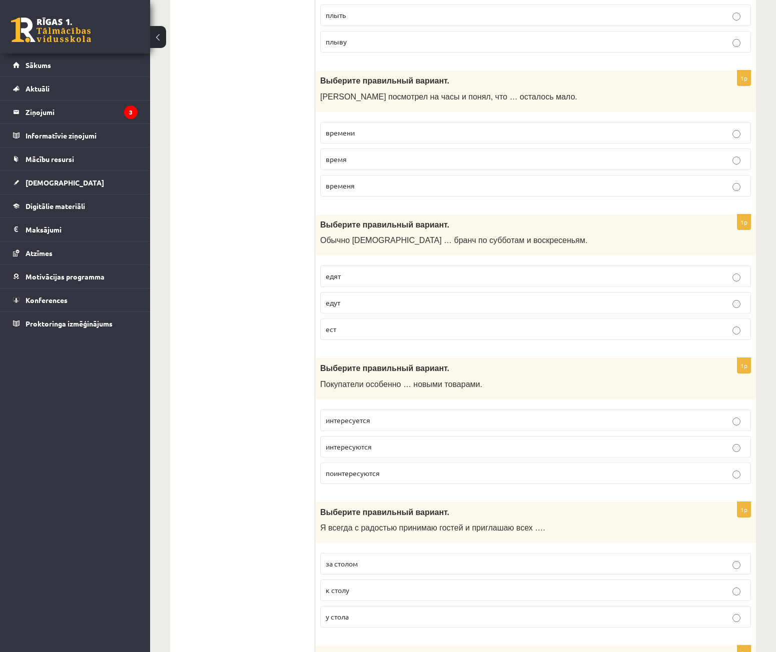
click at [426, 454] on label "интересуются" at bounding box center [535, 447] width 431 height 22
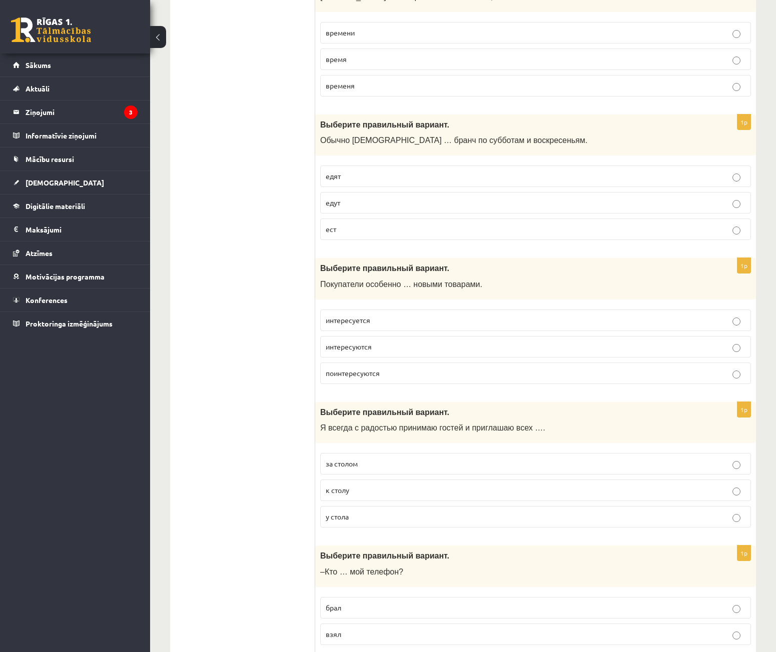
scroll to position [750, 0]
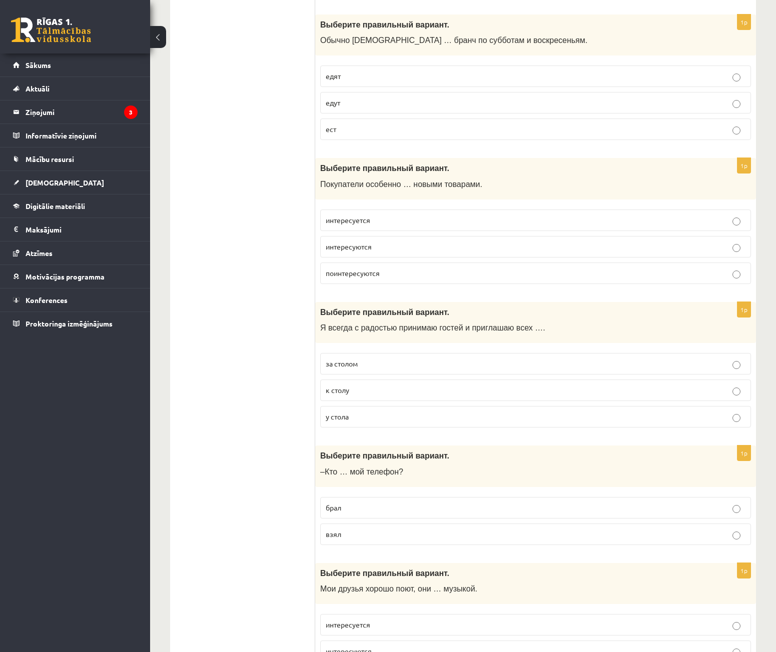
click at [356, 390] on p "к столу" at bounding box center [536, 390] width 420 height 11
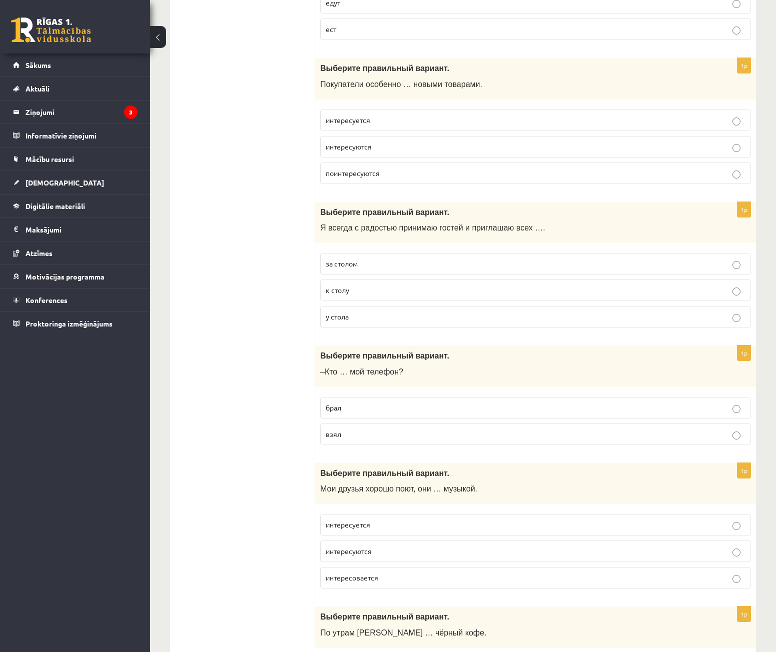
click at [363, 432] on p "взял" at bounding box center [536, 434] width 420 height 11
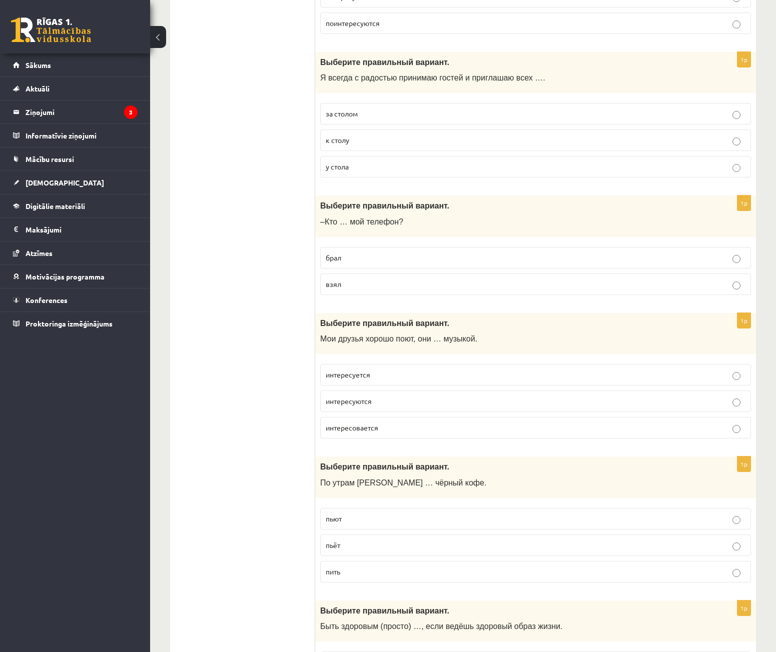
click at [377, 401] on p "интересуются" at bounding box center [536, 401] width 420 height 11
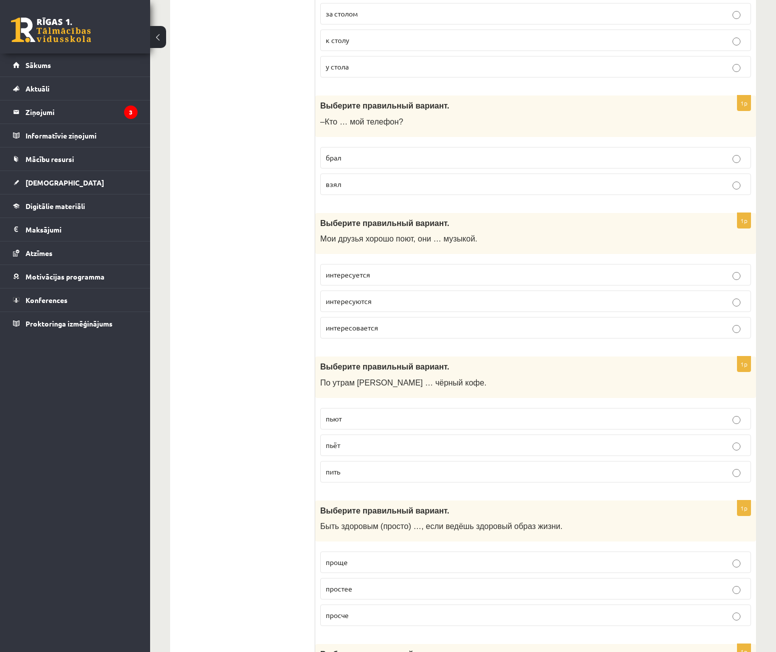
click at [343, 447] on p "пьёт" at bounding box center [536, 445] width 420 height 11
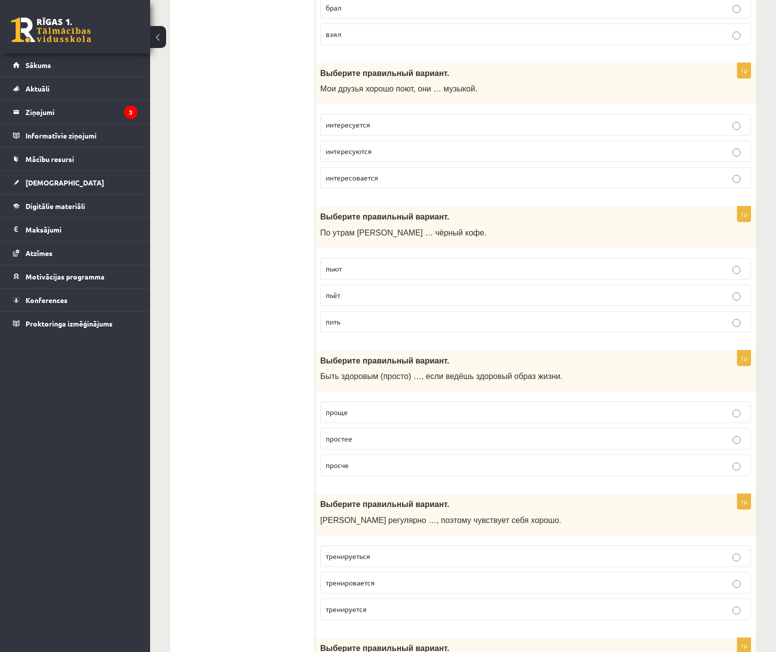
scroll to position [1300, 0]
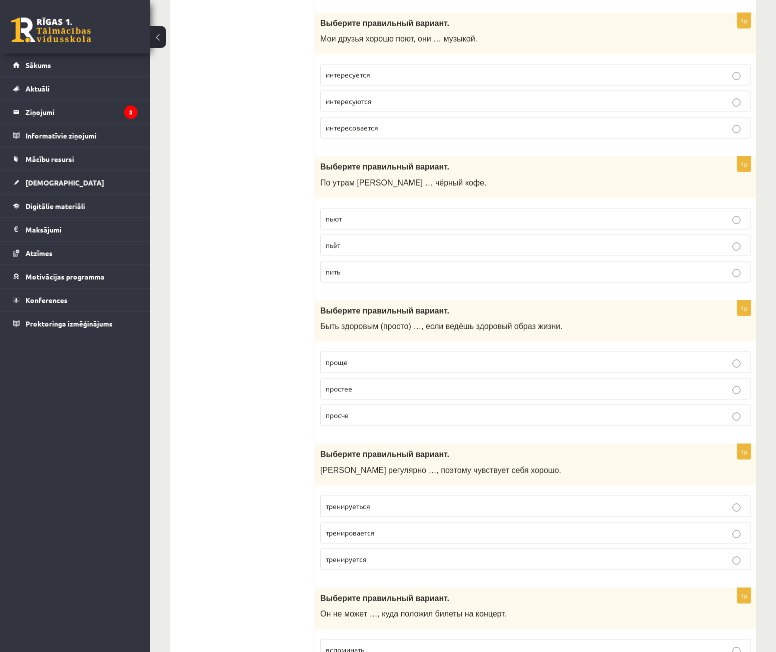
click at [363, 360] on p "проще" at bounding box center [536, 362] width 420 height 11
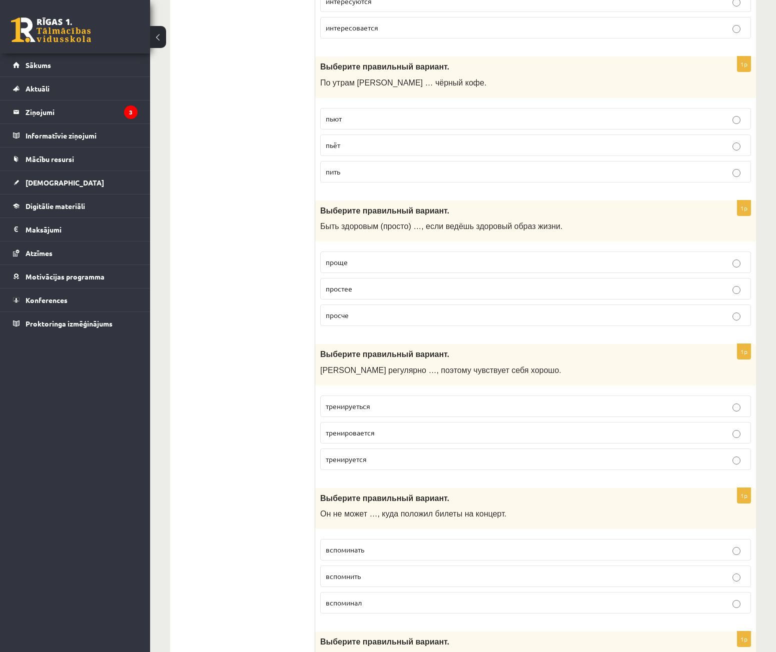
click at [395, 396] on label "тренируеться" at bounding box center [535, 407] width 431 height 22
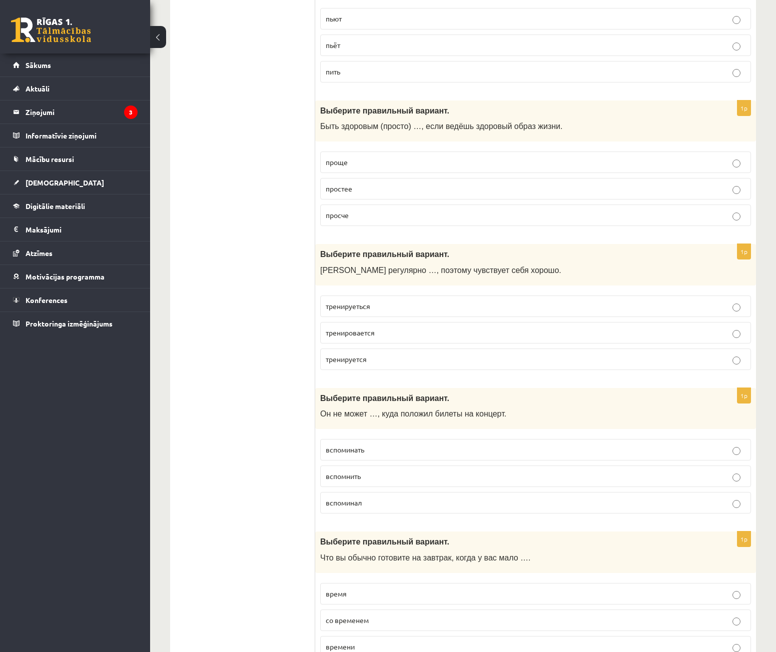
scroll to position [1550, 0]
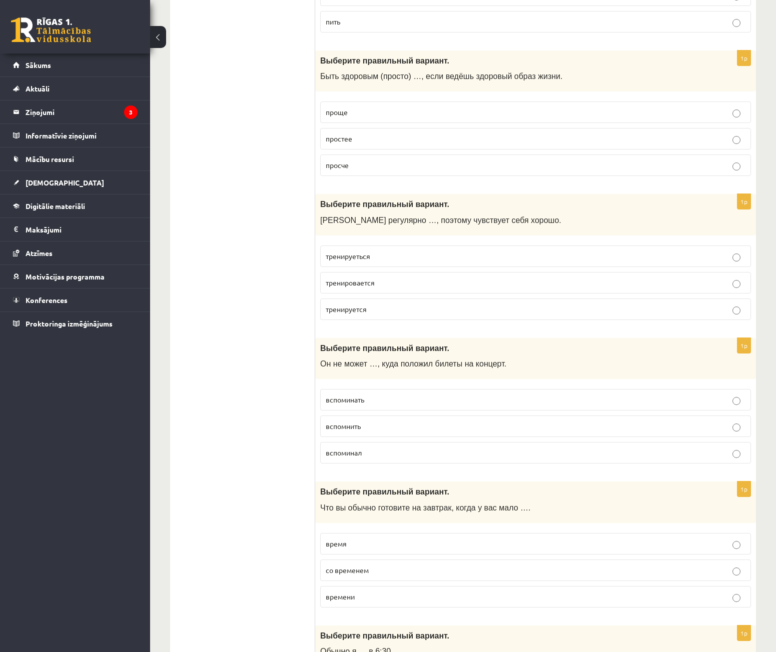
click at [376, 429] on p "вспомнить" at bounding box center [536, 426] width 420 height 11
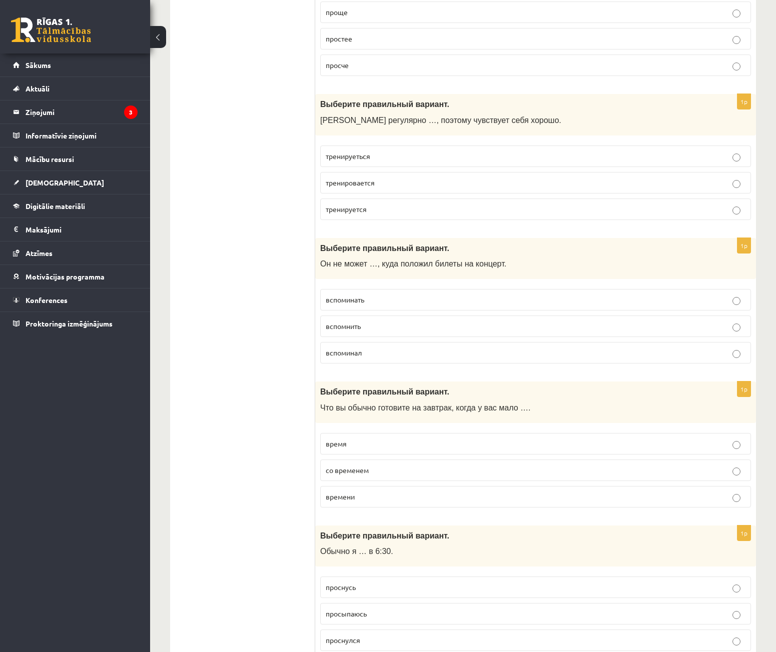
scroll to position [1700, 0]
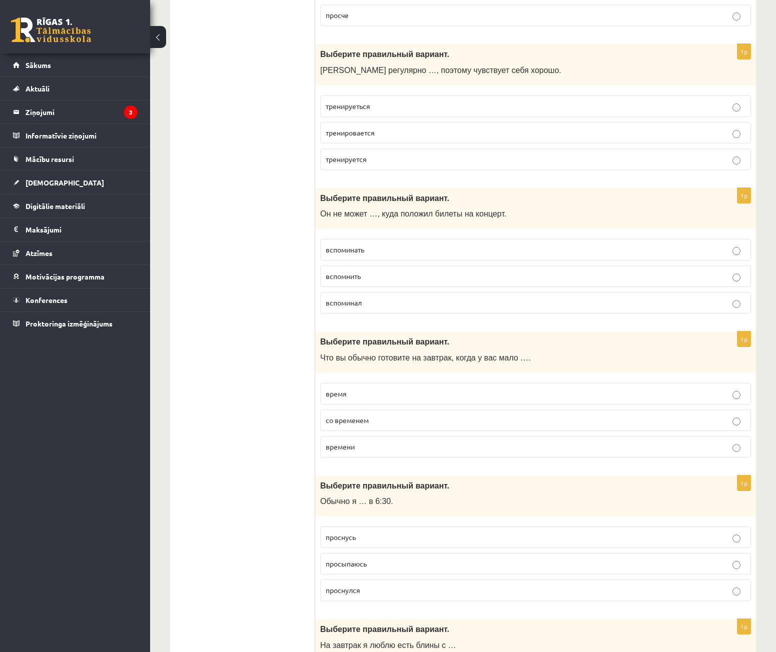
click at [377, 446] on p "времени" at bounding box center [536, 447] width 420 height 11
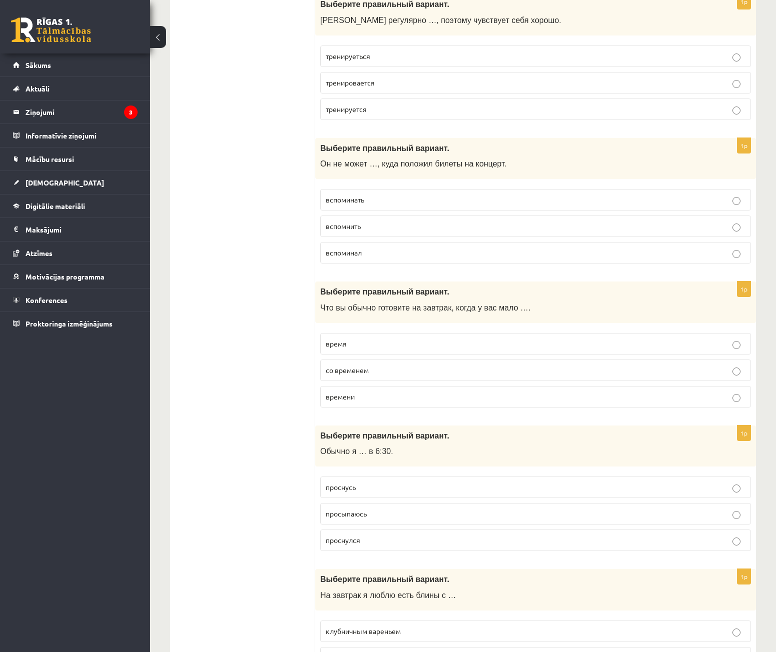
scroll to position [1800, 0]
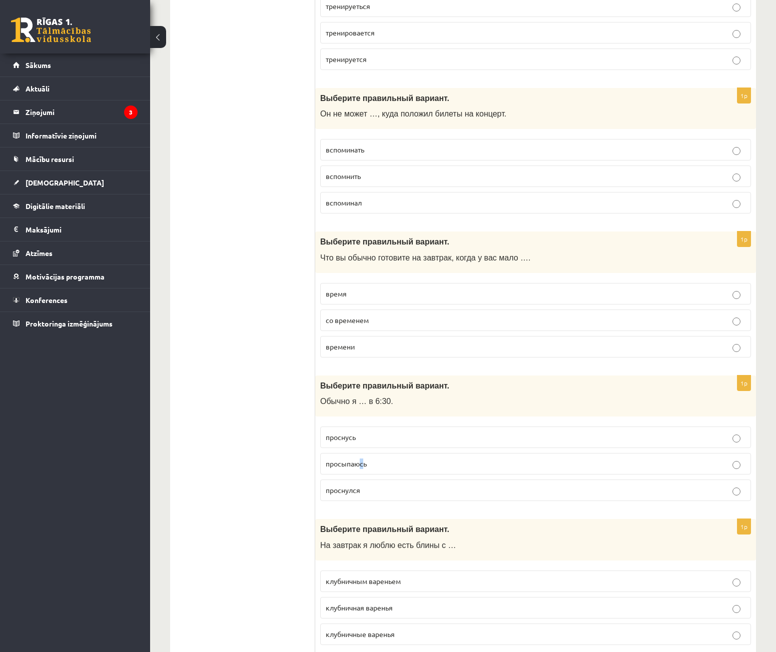
click at [362, 466] on span "просыпаюсь" at bounding box center [346, 463] width 41 height 9
click at [404, 464] on p "просыпаюсь" at bounding box center [536, 464] width 420 height 11
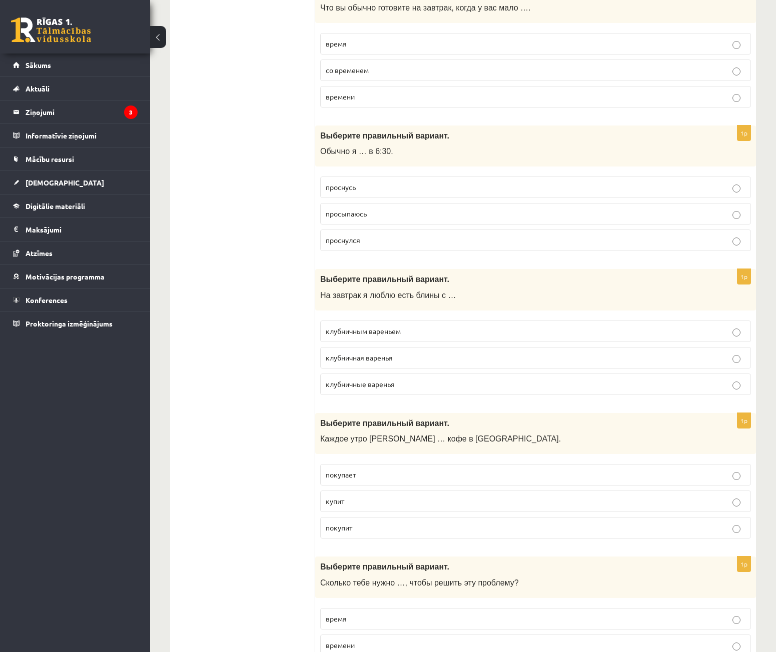
click at [413, 331] on p "клубничным вареньем" at bounding box center [536, 331] width 420 height 11
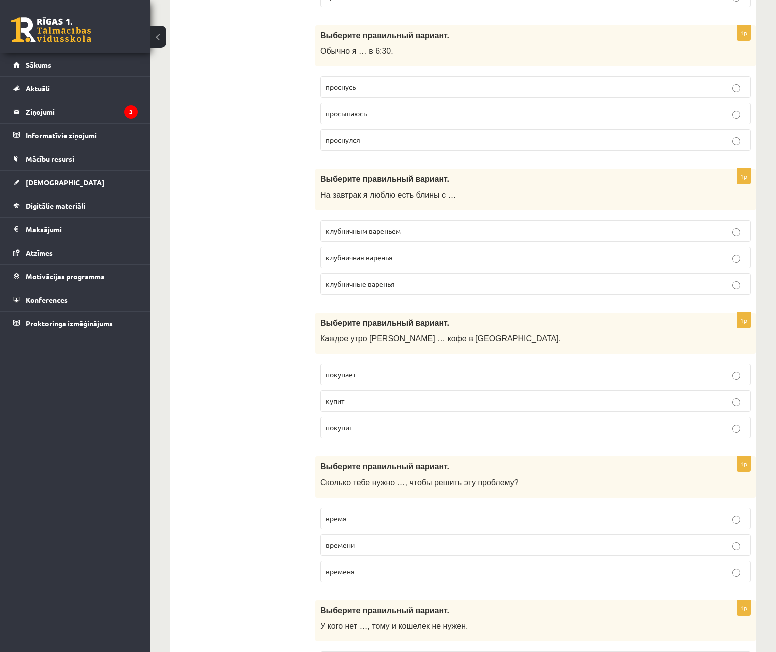
click at [374, 378] on p "покупает" at bounding box center [536, 375] width 420 height 11
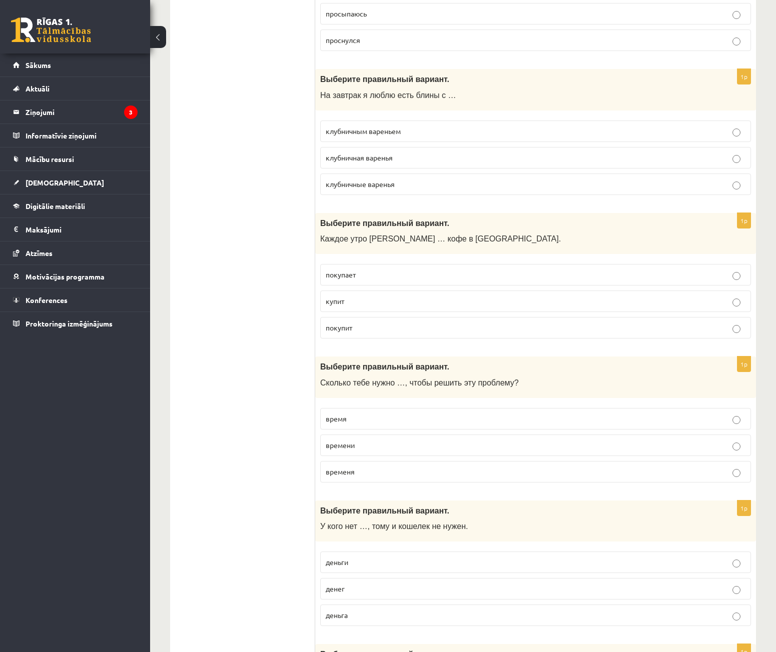
click at [377, 446] on p "времени" at bounding box center [536, 445] width 420 height 11
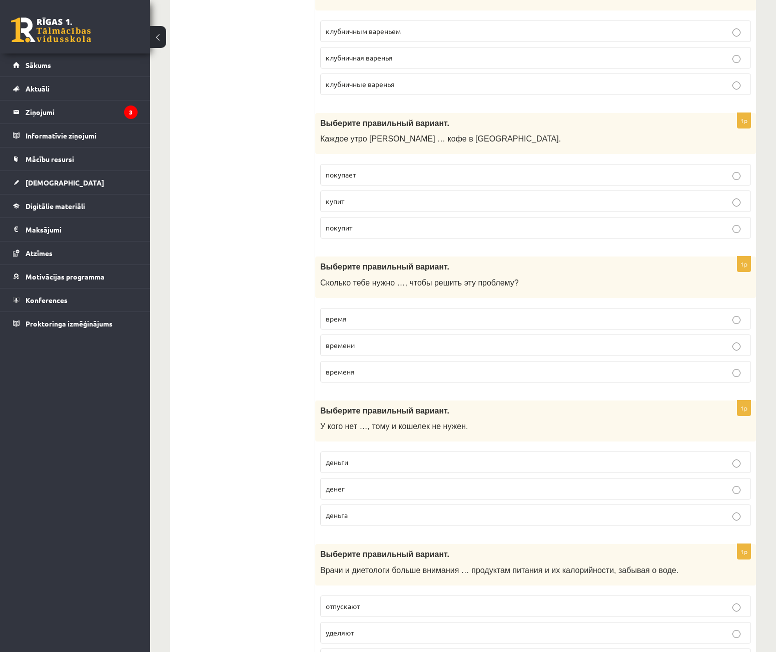
scroll to position [2400, 0]
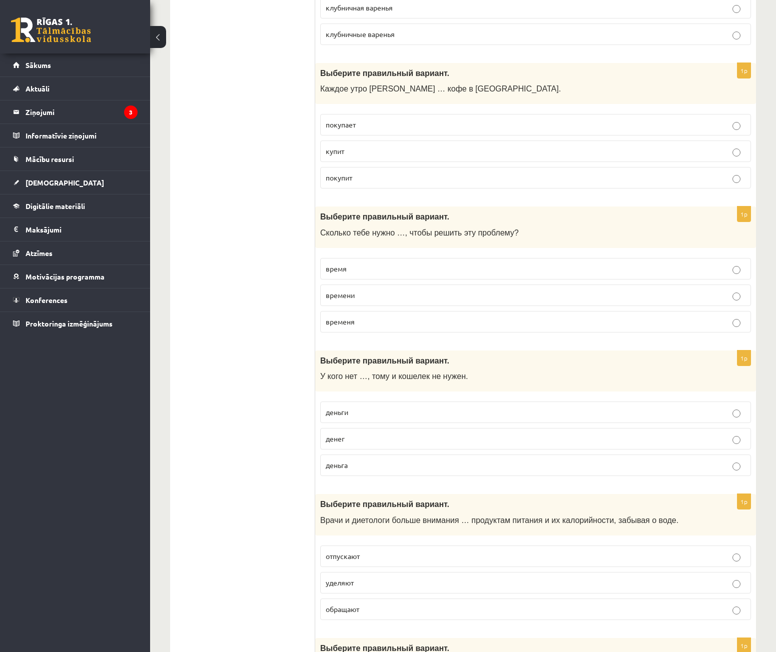
click at [379, 438] on p "денег" at bounding box center [536, 439] width 420 height 11
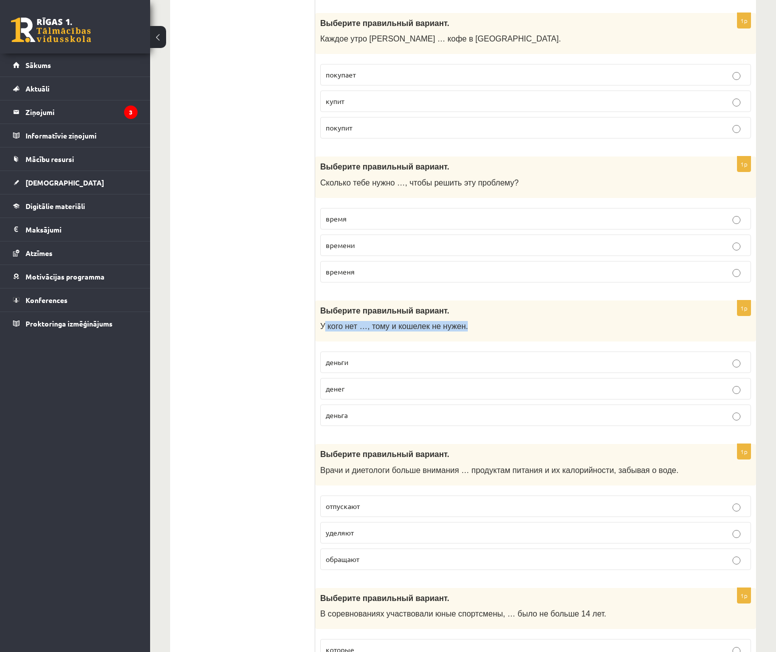
drag, startPoint x: 344, startPoint y: 328, endPoint x: 454, endPoint y: 328, distance: 109.5
click at [454, 328] on span "У кого нет …, тому и кошелек не нужен." at bounding box center [394, 326] width 148 height 9
click at [456, 327] on p "У кого нет …, тому и кошелек не нужен." at bounding box center [510, 326] width 381 height 11
click at [455, 327] on p "У кого нет …, тому и кошелек не нужен." at bounding box center [510, 326] width 381 height 11
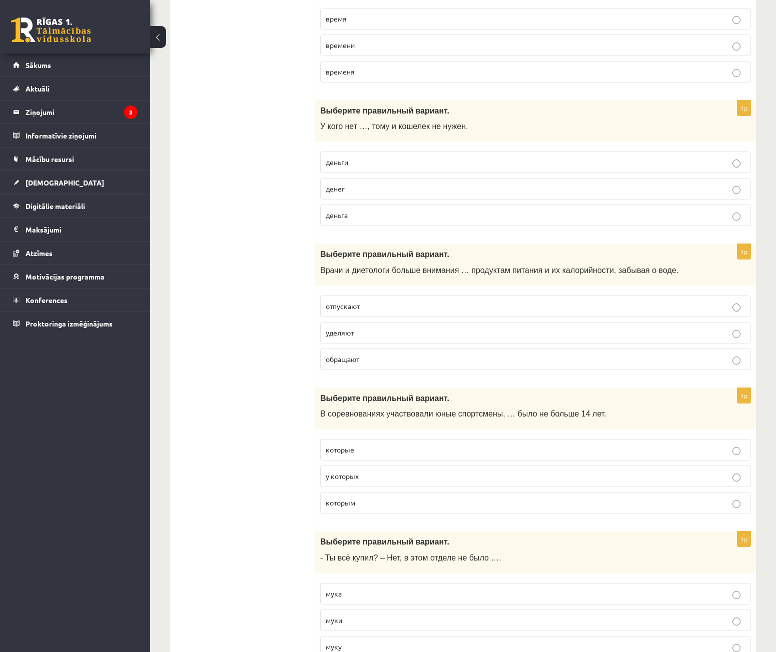
click at [356, 330] on p "уделяют" at bounding box center [536, 333] width 420 height 11
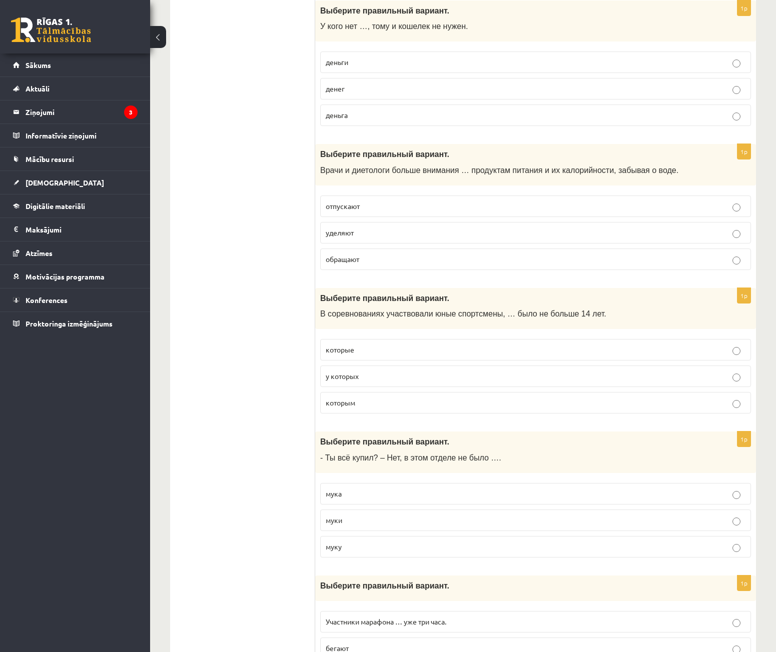
click at [346, 404] on span "которым" at bounding box center [341, 402] width 30 height 9
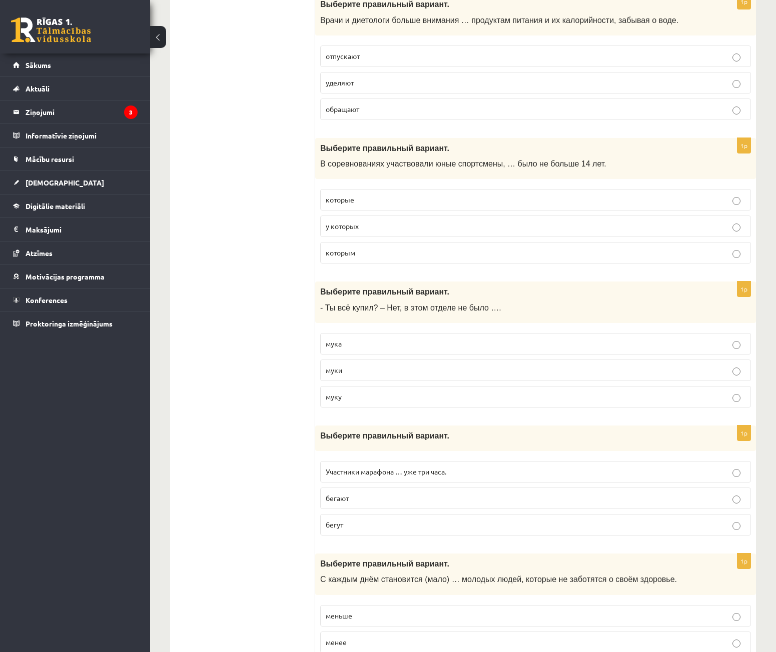
click at [362, 370] on p "муки" at bounding box center [536, 370] width 420 height 11
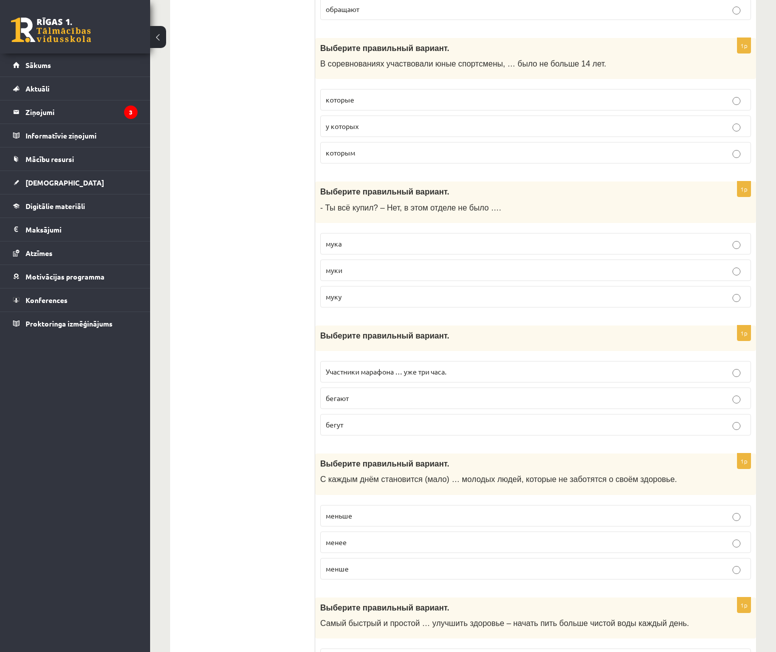
click at [374, 400] on p "бегают" at bounding box center [536, 398] width 420 height 11
click at [434, 363] on label "Участники марафона … уже три часа." at bounding box center [535, 372] width 431 height 22
click at [431, 394] on p "бегают" at bounding box center [536, 398] width 420 height 11
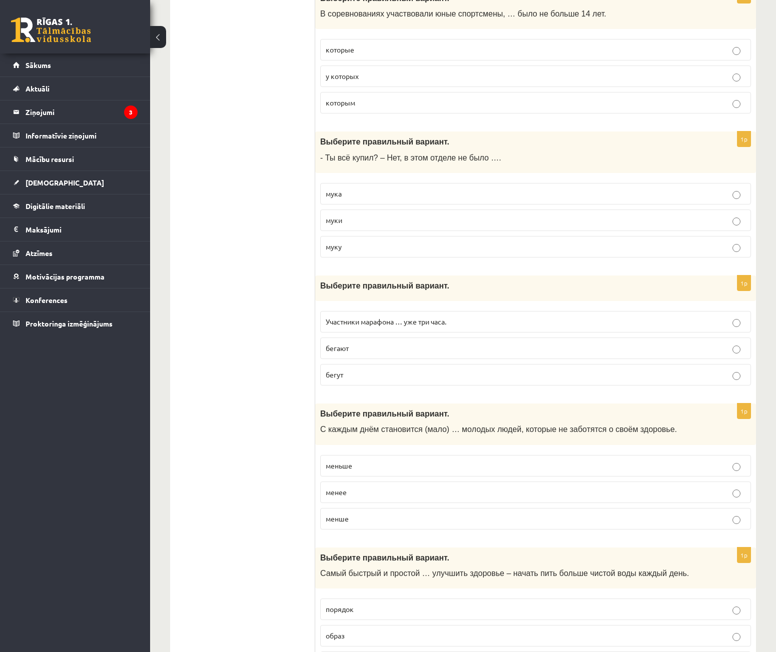
scroll to position [3151, 0]
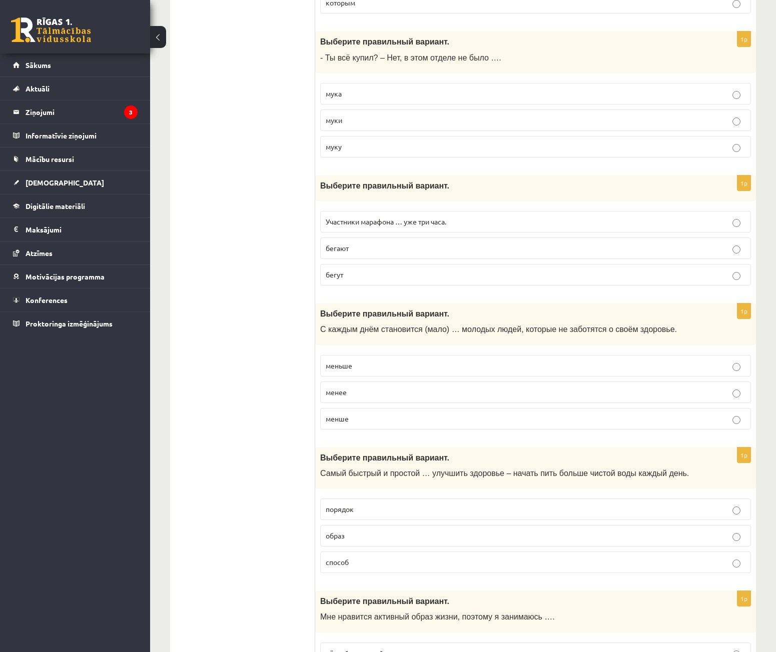
click at [374, 363] on p "меньше" at bounding box center [536, 366] width 420 height 11
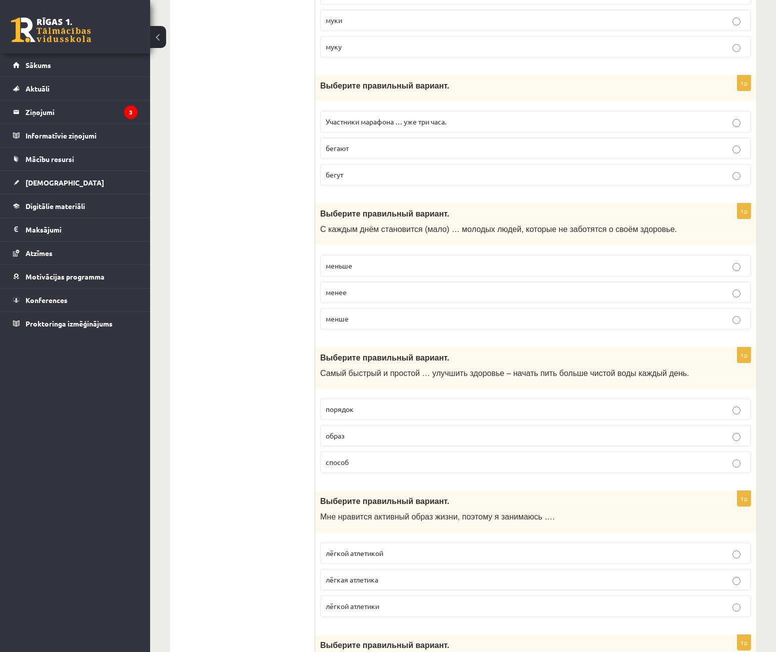
scroll to position [3301, 0]
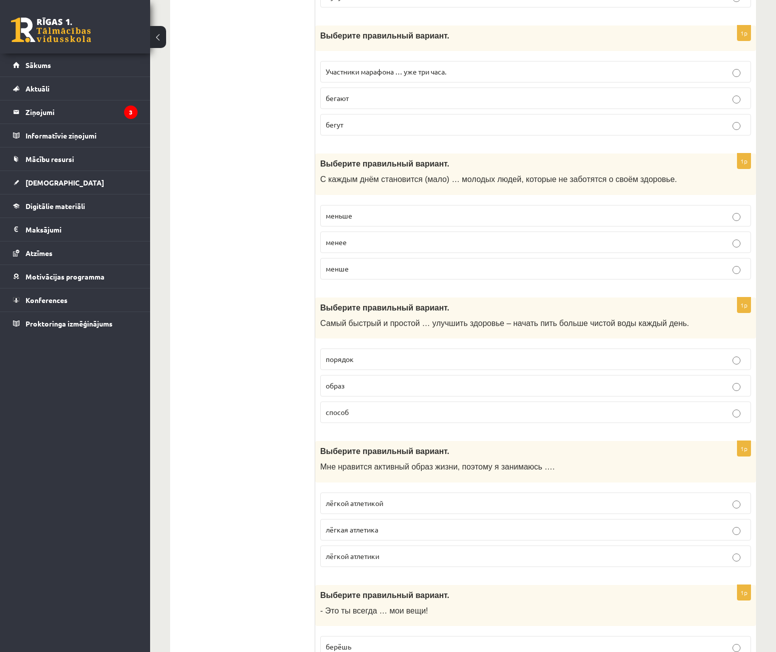
click at [351, 404] on label "способ" at bounding box center [535, 413] width 431 height 22
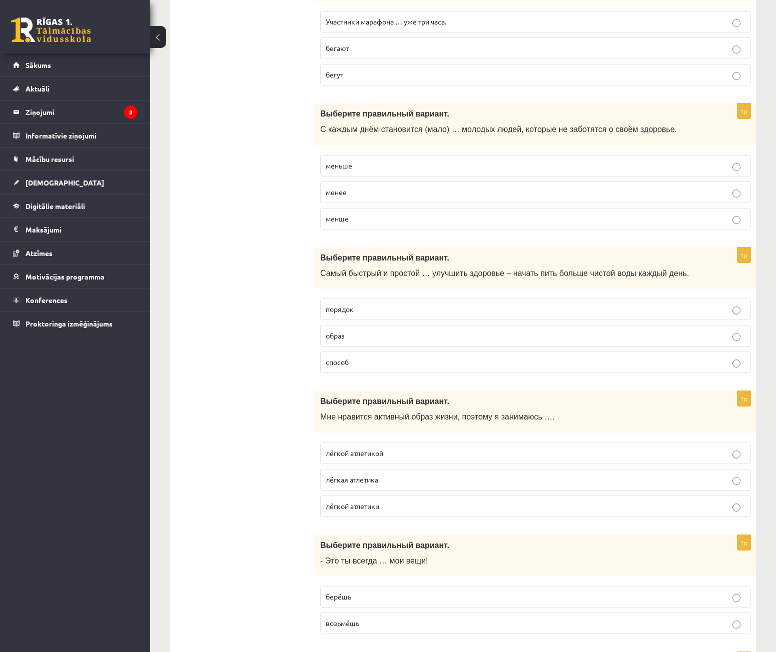
scroll to position [3451, 0]
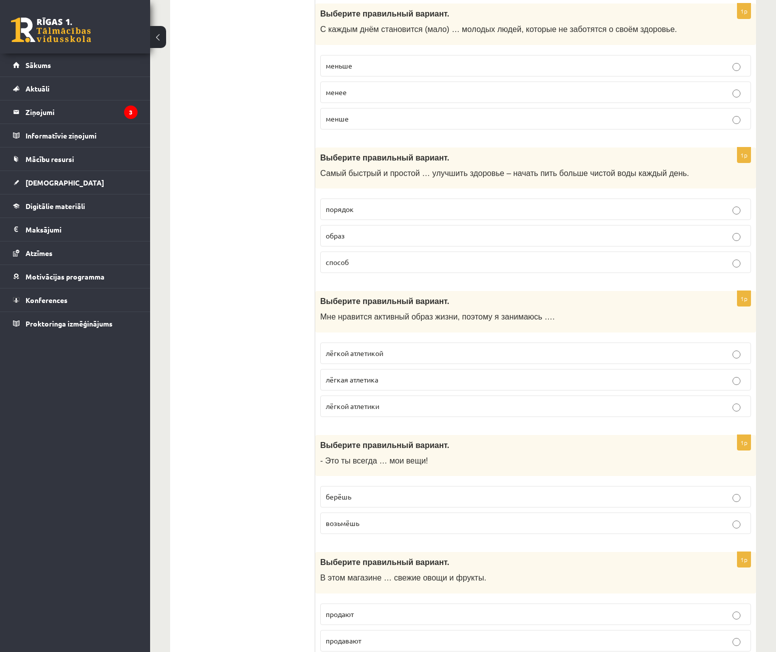
click at [399, 348] on label "лёгкой атлетикой" at bounding box center [535, 354] width 431 height 22
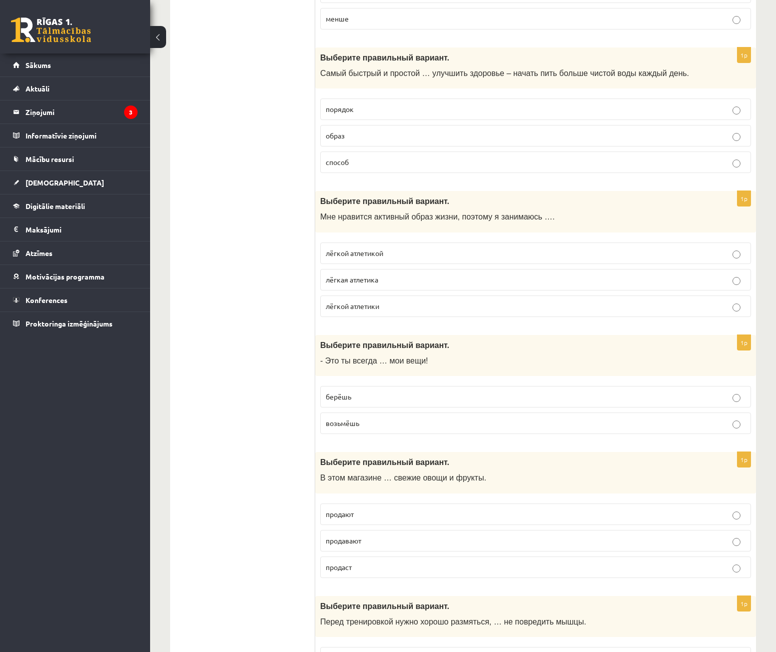
click at [398, 393] on p "берёшь" at bounding box center [536, 397] width 420 height 11
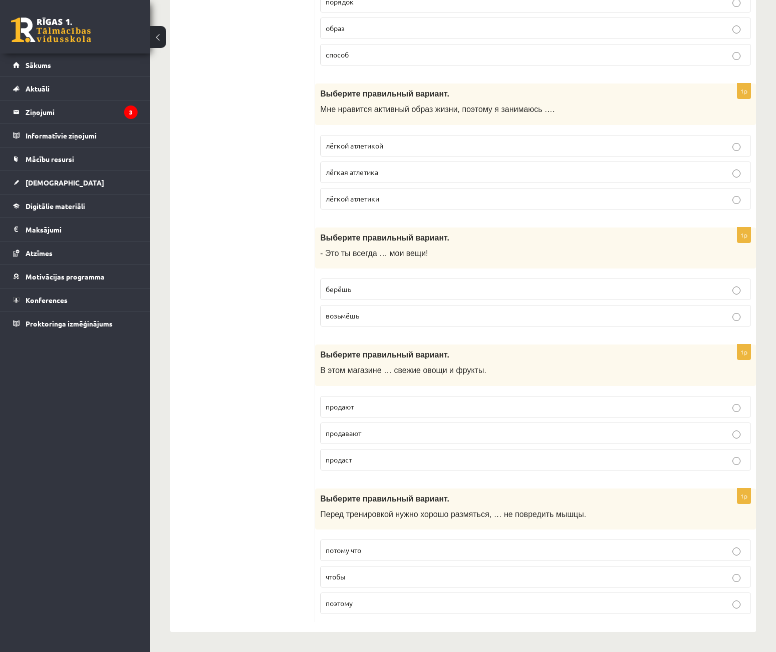
click at [375, 406] on p "продают" at bounding box center [536, 407] width 420 height 11
click at [359, 580] on p "чтобы" at bounding box center [536, 577] width 420 height 11
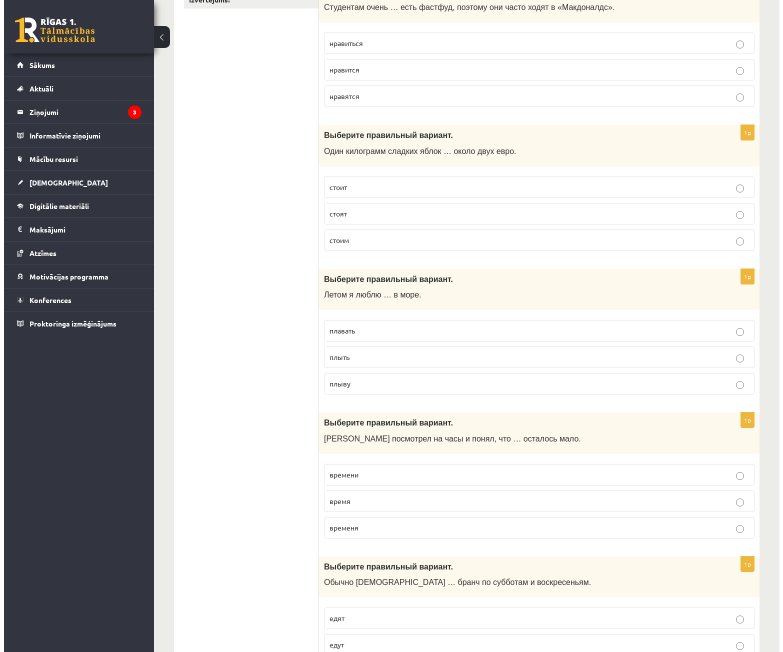
scroll to position [0, 0]
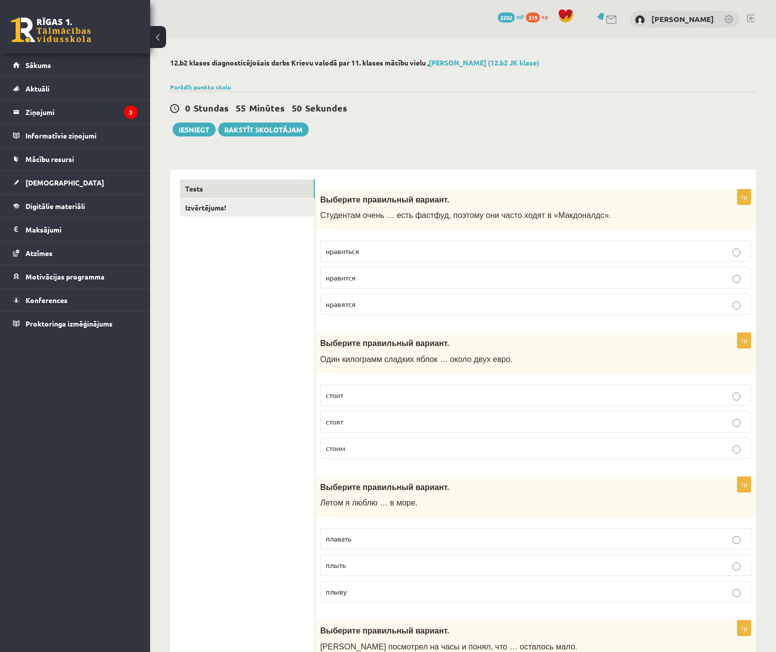
drag, startPoint x: 254, startPoint y: 276, endPoint x: 263, endPoint y: 230, distance: 46.4
click at [281, 206] on link "Izvērtējums!" at bounding box center [247, 208] width 135 height 19
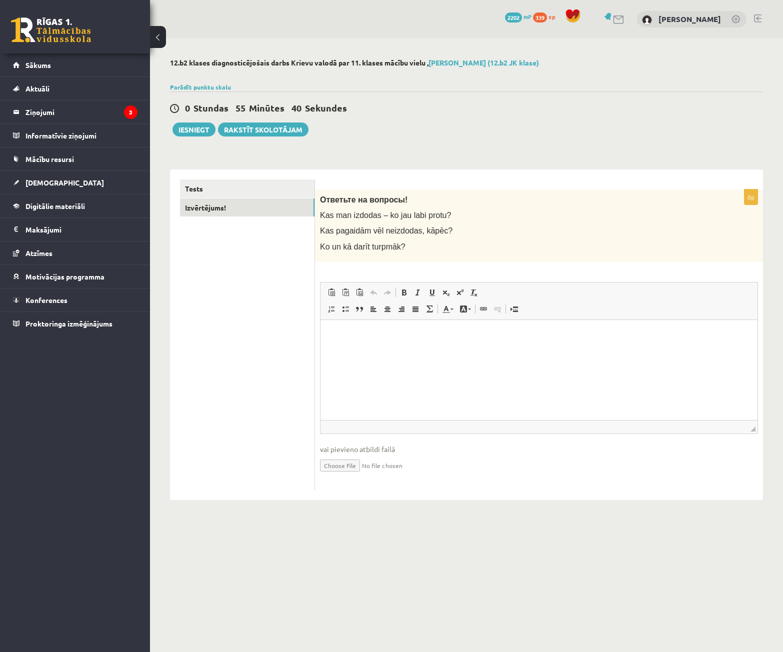
click at [372, 332] on p "Editor, wiswyg-editor-user-answer-47433849557680" at bounding box center [539, 335] width 417 height 11
click at [487, 221] on p "Kas man izdodas – ko jau labi protu?" at bounding box center [514, 215] width 388 height 11
drag, startPoint x: 235, startPoint y: 107, endPoint x: 248, endPoint y: 106, distance: 12.6
click at [248, 106] on span "0 Stundas 55 Minūtes 35 Sekundes" at bounding box center [269, 108] width 169 height 12
click at [248, 106] on span "55 Minūtes" at bounding box center [262, 108] width 53 height 12
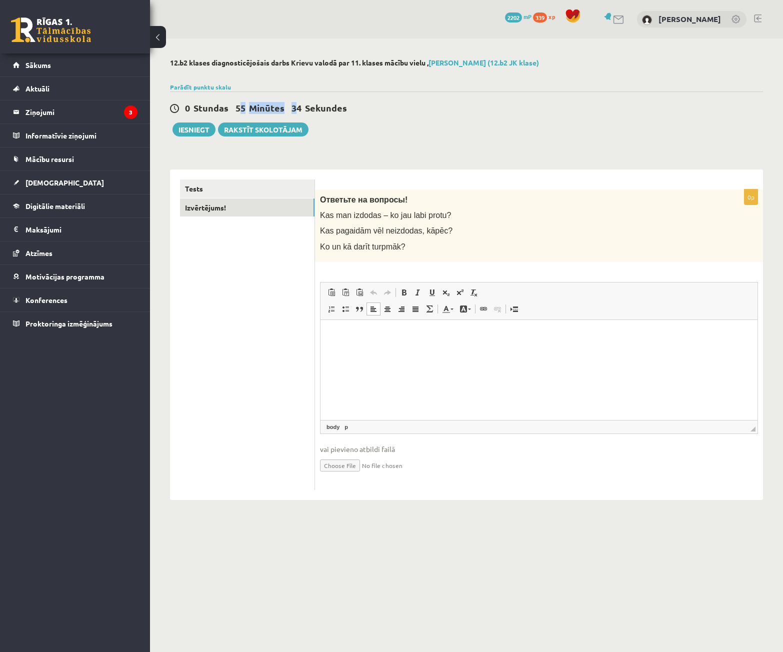
drag, startPoint x: 239, startPoint y: 106, endPoint x: 294, endPoint y: 110, distance: 54.6
click at [294, 110] on span "0 Stundas 55 Minūtes 34 Sekundes" at bounding box center [269, 108] width 169 height 12
click at [225, 106] on span "Stundas" at bounding box center [211, 108] width 35 height 12
drag, startPoint x: 228, startPoint y: 106, endPoint x: 308, endPoint y: 110, distance: 80.6
click at [416, 175] on div "0p Ответьте на вопросы! Kas man izdodas – ko jau labi protu? Kas pagaidām vēl n…" at bounding box center [539, 335] width 448 height 331
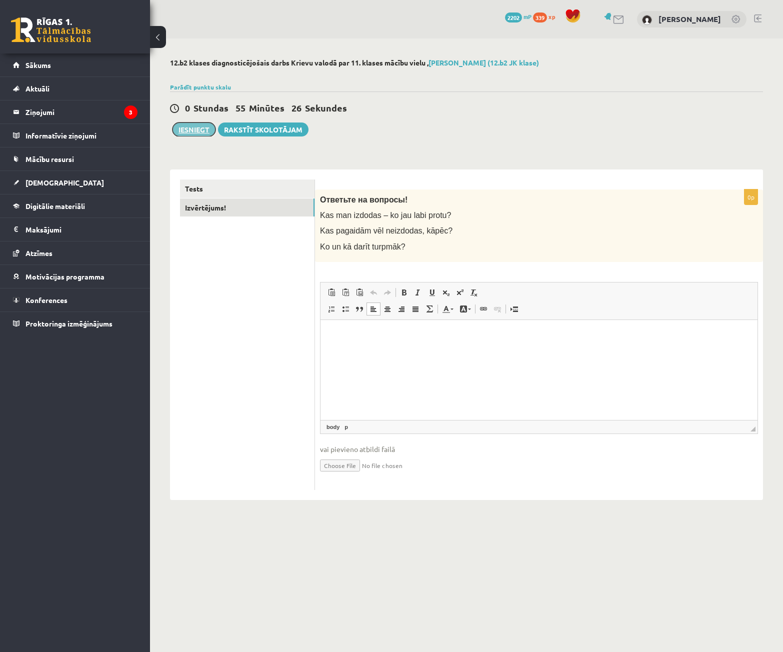
click at [198, 136] on button "Iesniegt" at bounding box center [194, 130] width 43 height 14
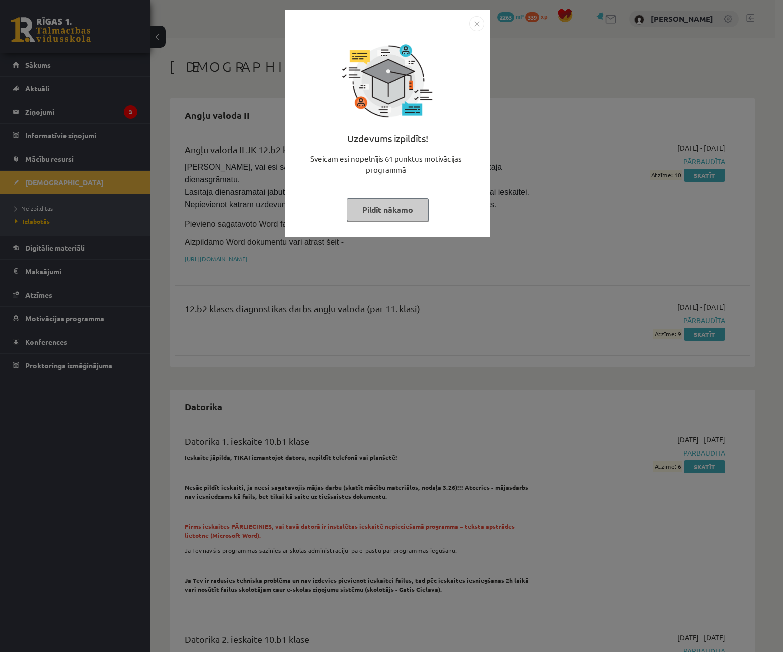
click at [479, 24] on img "Close" at bounding box center [477, 24] width 15 height 15
